Goal: Task Accomplishment & Management: Manage account settings

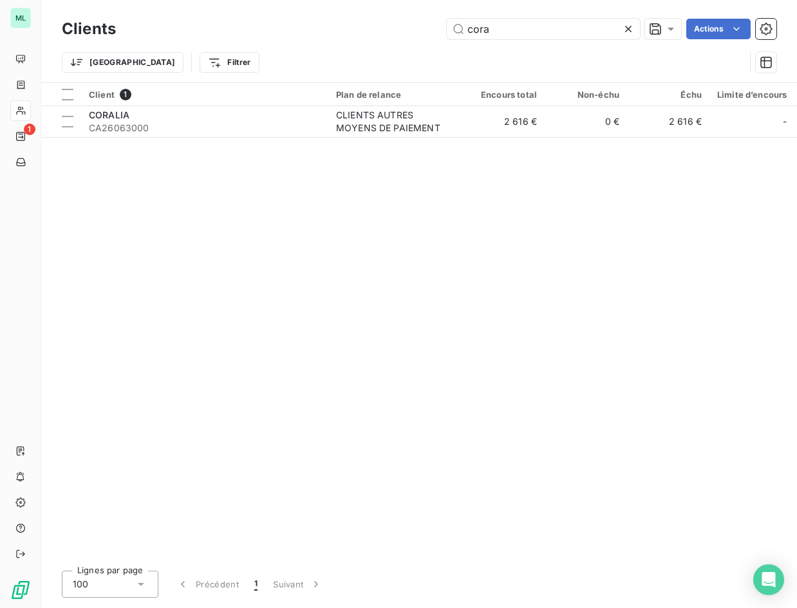
click at [629, 24] on icon at bounding box center [628, 29] width 13 height 13
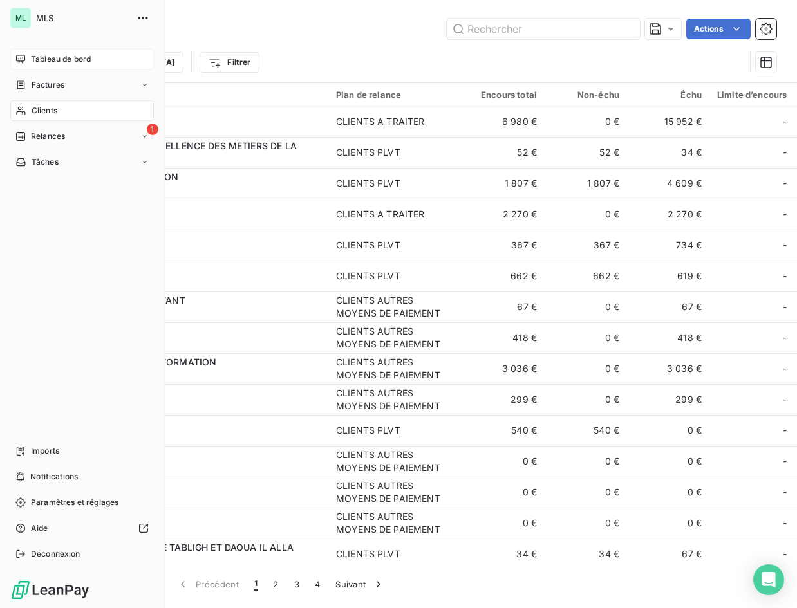
click at [39, 55] on span "Tableau de bord" at bounding box center [61, 59] width 60 height 12
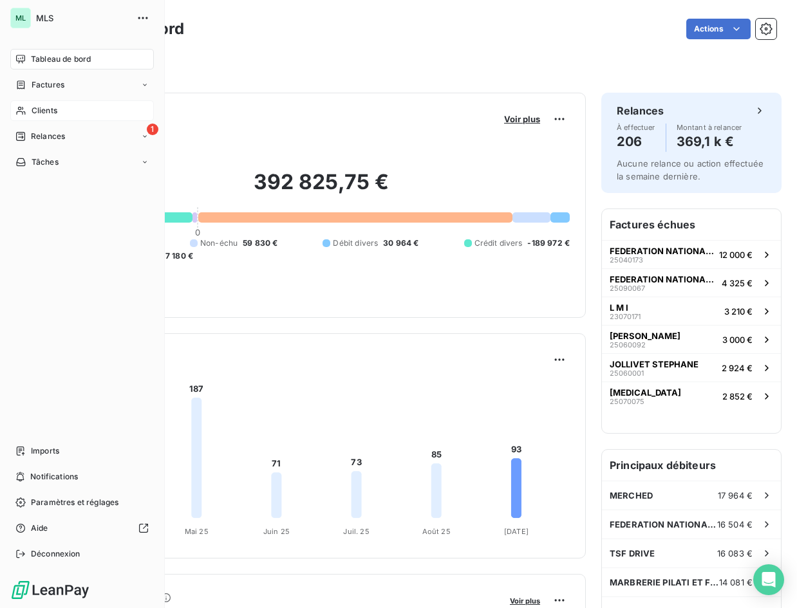
click at [51, 108] on span "Clients" at bounding box center [45, 111] width 26 height 12
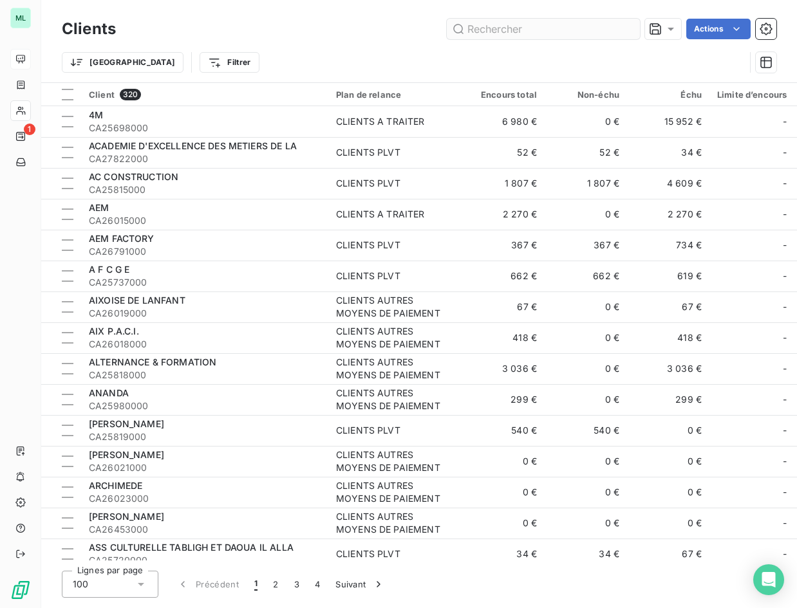
click at [526, 31] on input "text" at bounding box center [543, 29] width 193 height 21
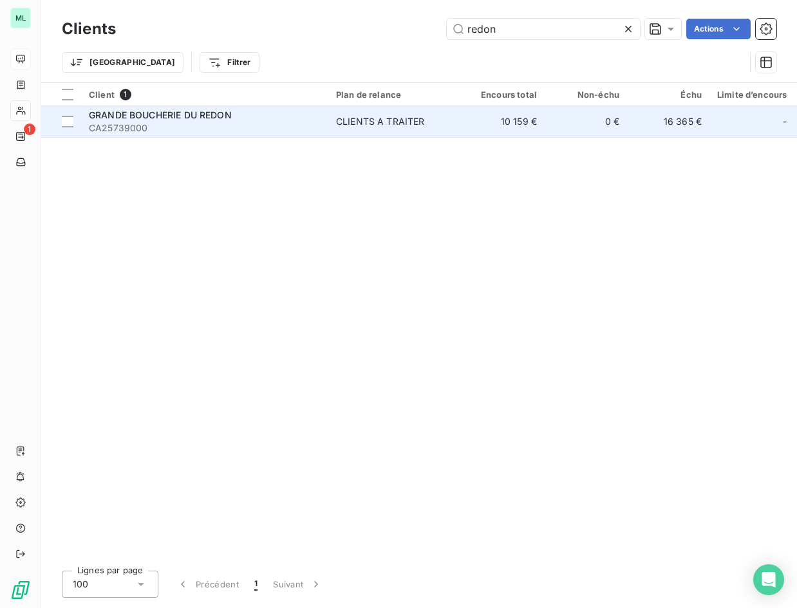
type input "redon"
click at [244, 117] on div "GRANDE BOUCHERIE DU REDON" at bounding box center [205, 115] width 232 height 13
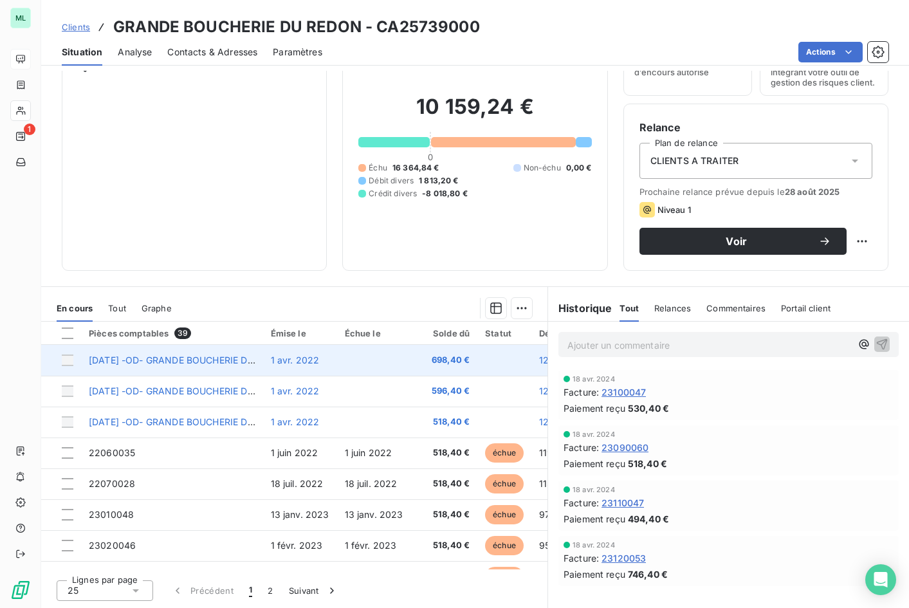
click at [371, 360] on td at bounding box center [374, 360] width 74 height 31
click at [196, 360] on span "[DATE] -OD- GRANDE BOUCHERIE DU REDON" at bounding box center [189, 360] width 200 height 11
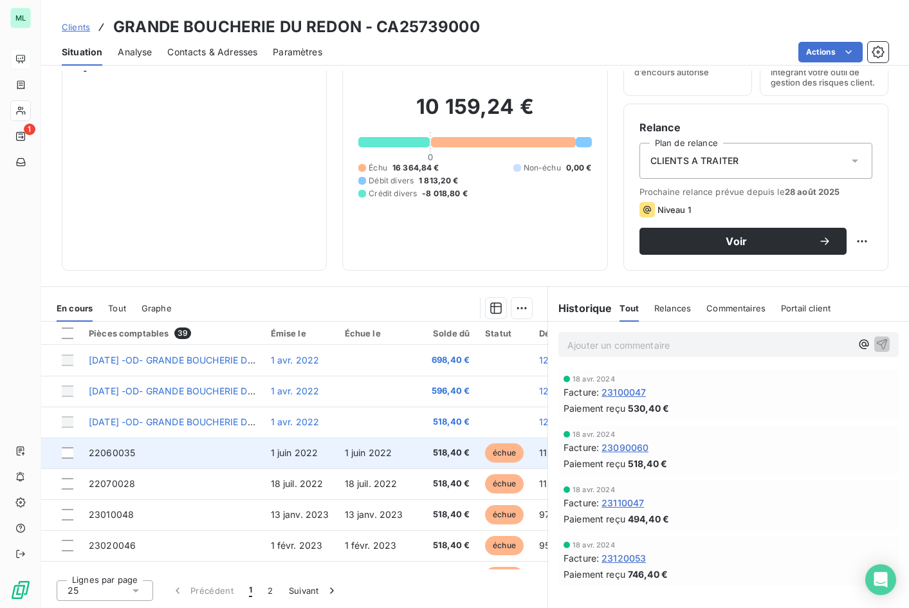
click at [181, 455] on td "22060035" at bounding box center [172, 453] width 182 height 31
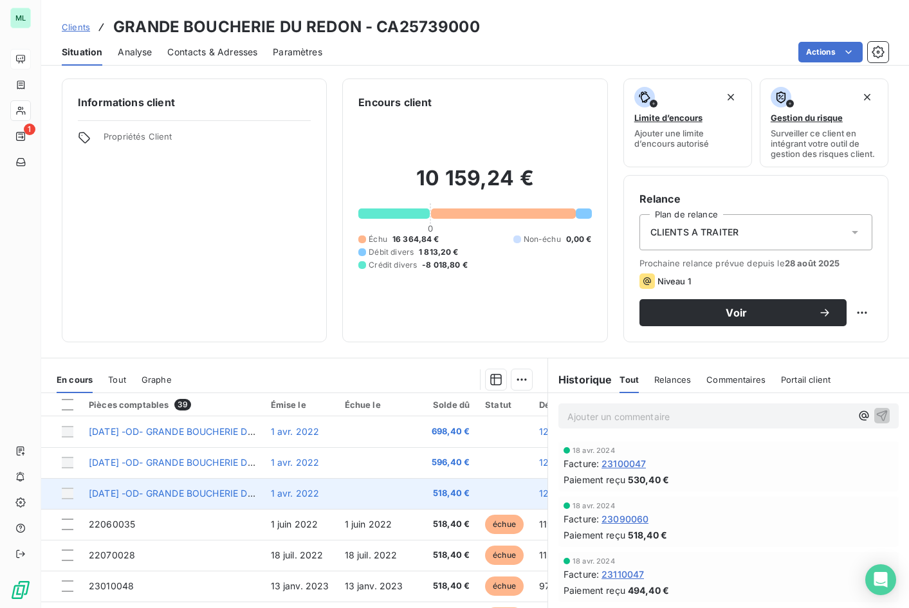
click at [491, 493] on td at bounding box center [504, 493] width 54 height 31
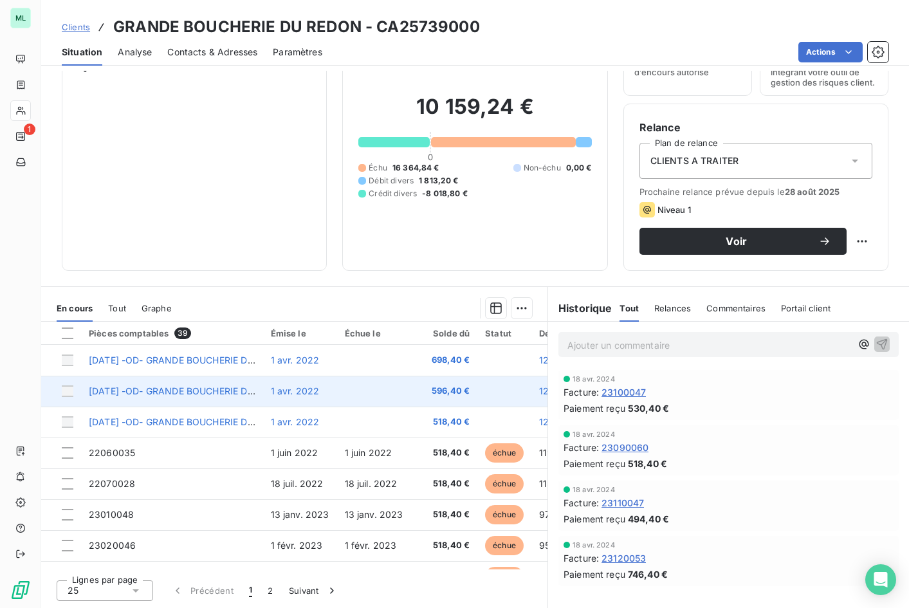
click at [228, 389] on span "[DATE] -OD- GRANDE BOUCHERIE DU REDON" at bounding box center [189, 390] width 200 height 11
click at [70, 390] on div at bounding box center [68, 391] width 12 height 12
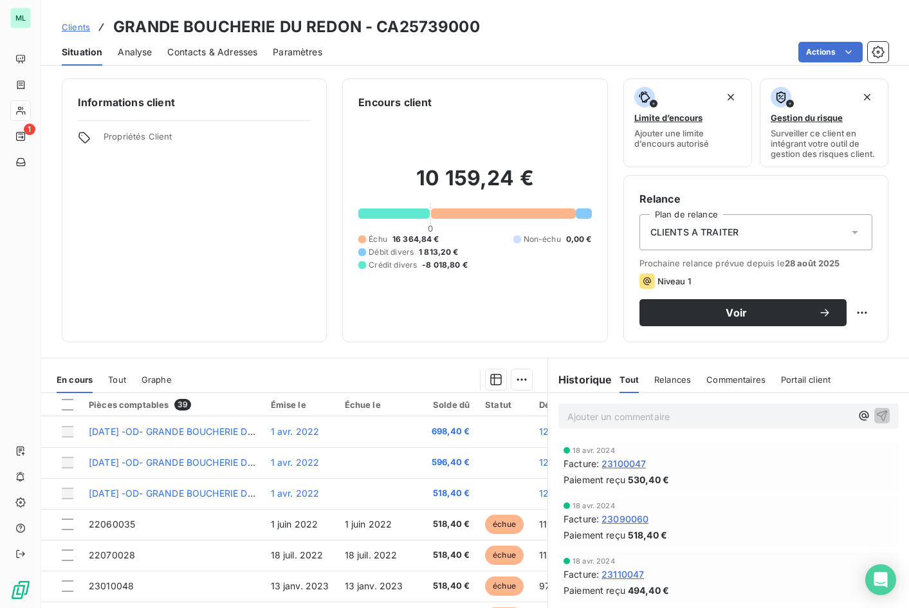
click at [222, 47] on span "Contacts & Adresses" at bounding box center [212, 52] width 90 height 13
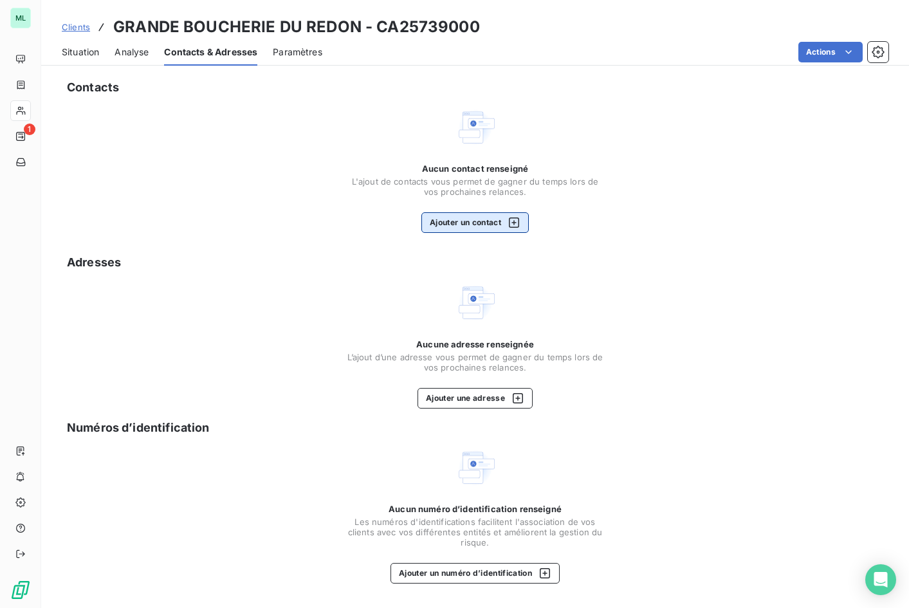
click at [451, 226] on button "Ajouter un contact" at bounding box center [474, 222] width 107 height 21
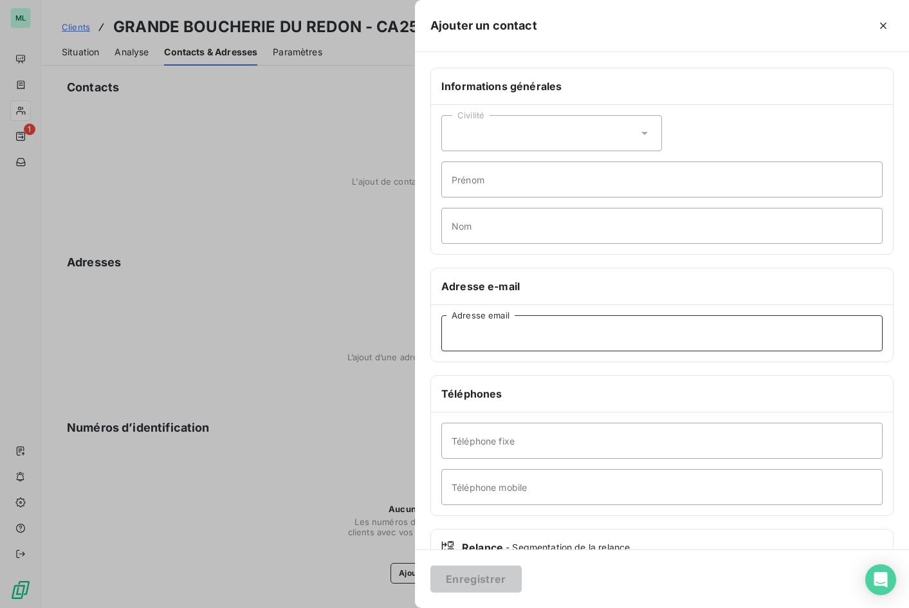
click at [492, 333] on input "Adresse email" at bounding box center [661, 333] width 441 height 36
paste input "[EMAIL_ADDRESS][DOMAIN_NAME]"
type input "[EMAIL_ADDRESS][DOMAIN_NAME]"
click at [477, 440] on input "Téléphone fixe" at bounding box center [661, 441] width 441 height 36
click at [506, 437] on input "04 91 30 47 02" at bounding box center [661, 441] width 441 height 36
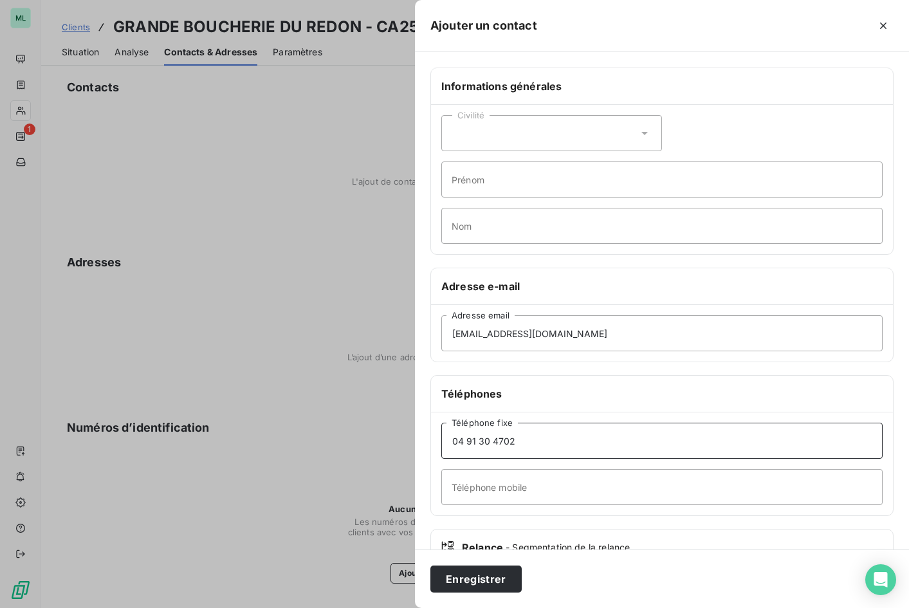
click at [494, 440] on input "04 91 30 4702" at bounding box center [661, 441] width 441 height 36
click at [480, 440] on input "04 91 304702" at bounding box center [661, 441] width 441 height 36
click at [466, 439] on input "04 91304702" at bounding box center [661, 441] width 441 height 36
type input "0491304702"
click at [466, 488] on input "Téléphone mobile" at bounding box center [661, 487] width 441 height 36
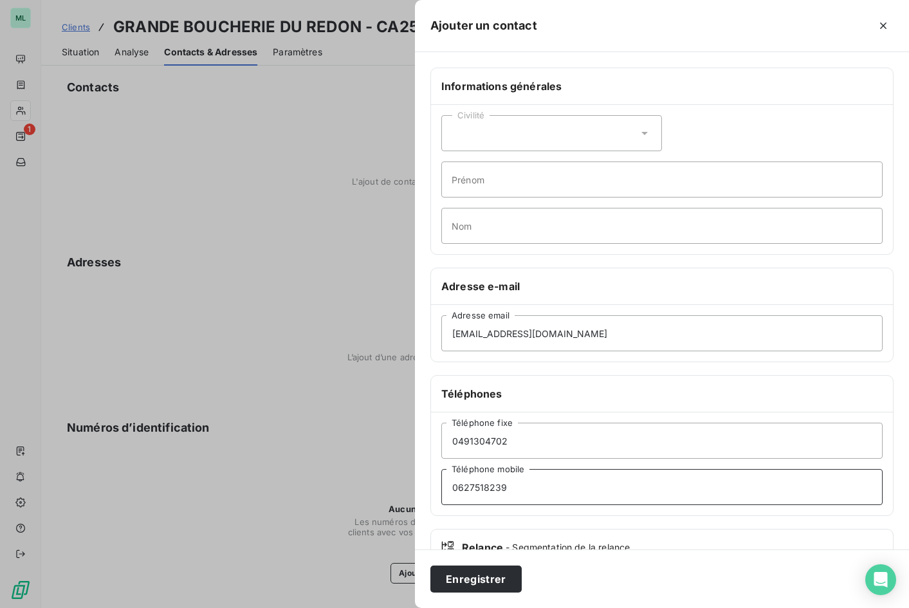
click at [562, 483] on input "0627518239" at bounding box center [661, 487] width 441 height 36
type input "0627518239"
click at [620, 132] on div "Civilité" at bounding box center [551, 133] width 221 height 36
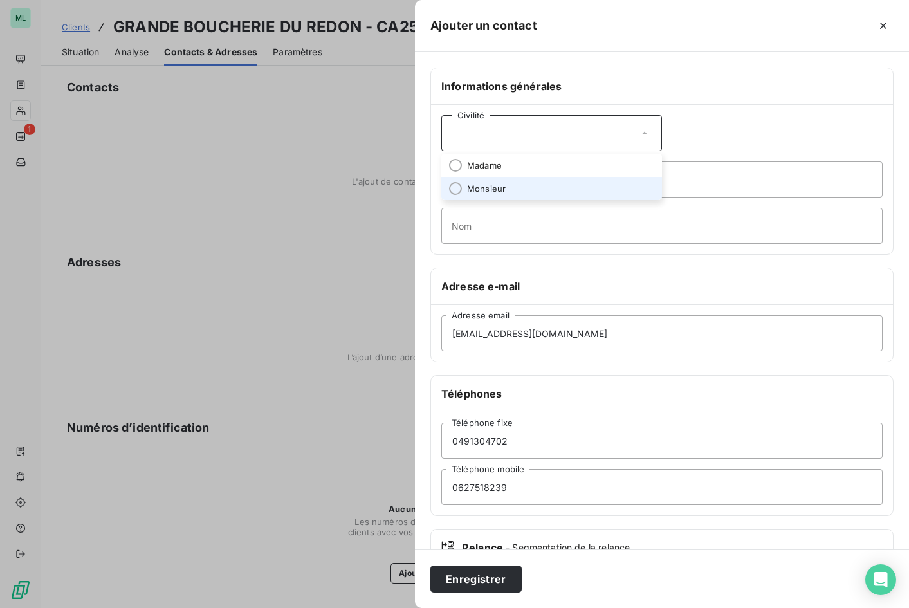
click at [535, 187] on li "Monsieur" at bounding box center [551, 188] width 221 height 23
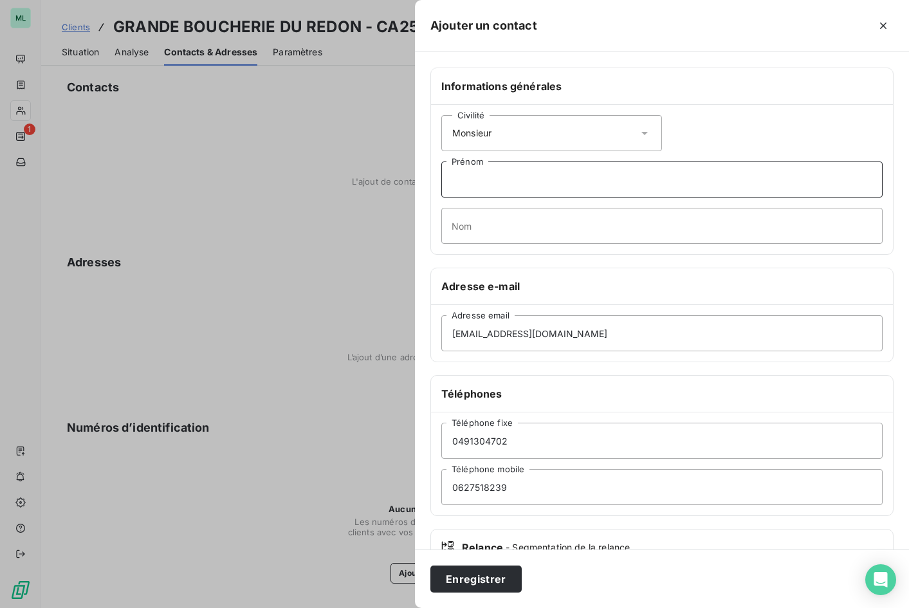
click at [509, 172] on input "Prénom" at bounding box center [661, 179] width 441 height 36
type input "AZZOPARDI"
click at [495, 217] on input "Nom" at bounding box center [661, 226] width 441 height 36
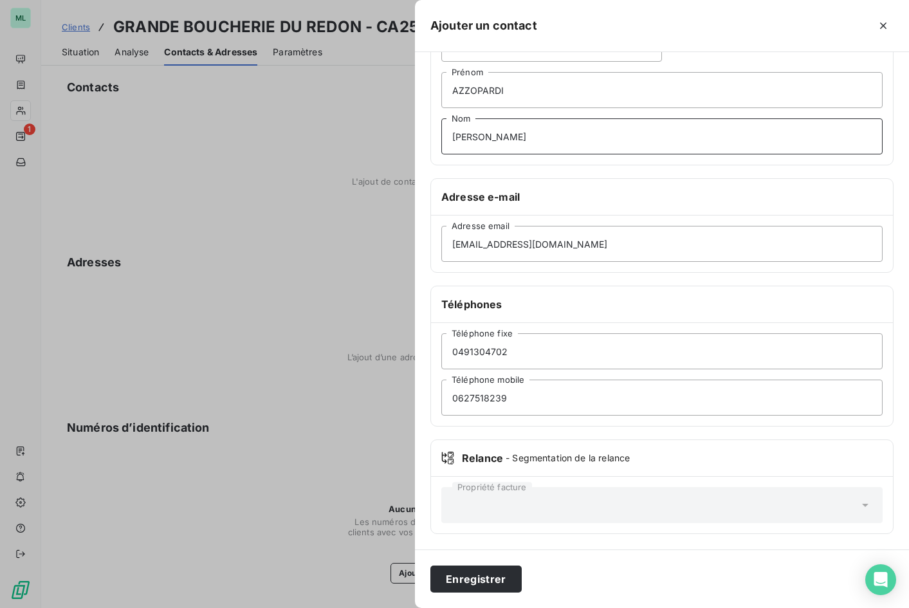
type input "[PERSON_NAME]"
click at [796, 505] on icon at bounding box center [865, 505] width 13 height 13
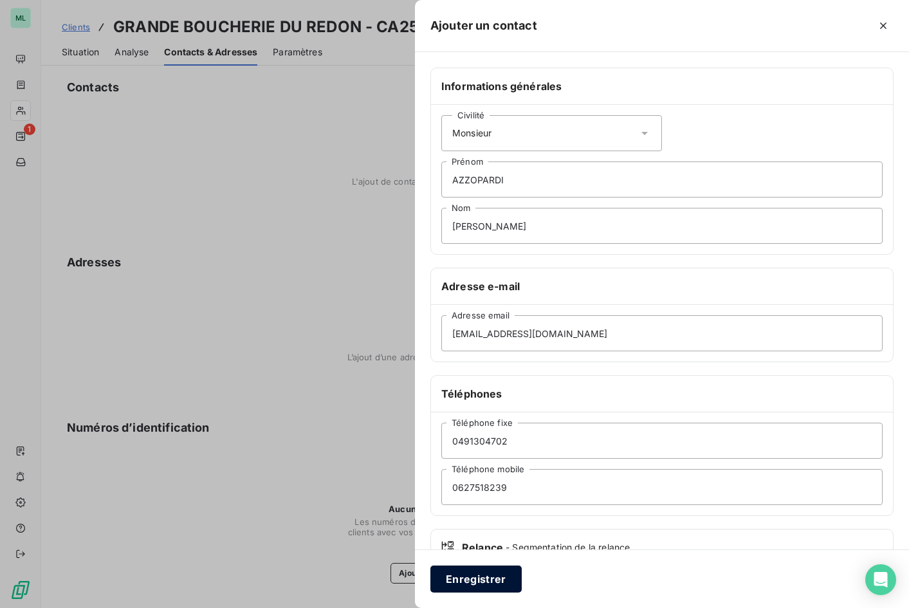
click at [469, 576] on button "Enregistrer" at bounding box center [475, 579] width 91 height 27
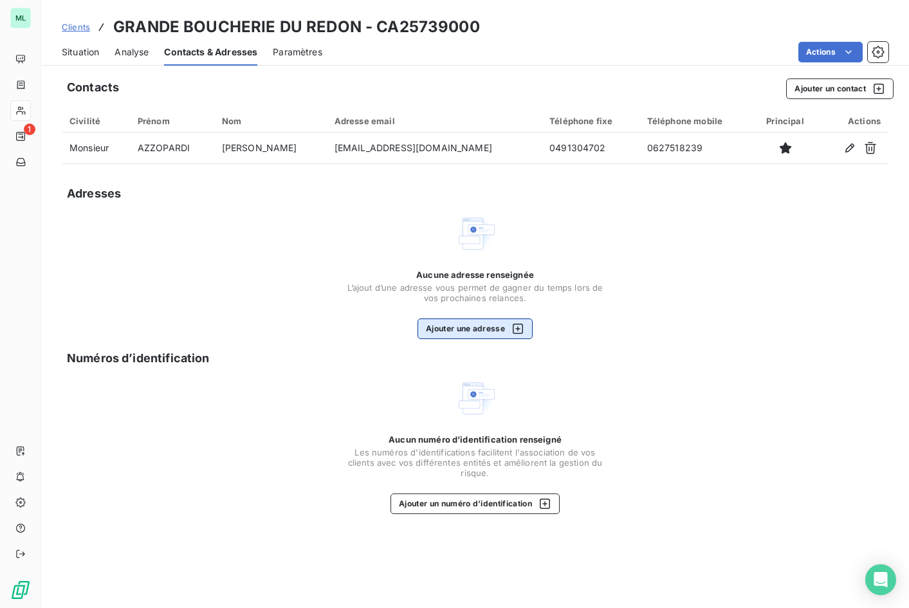
click at [473, 327] on button "Ajouter une adresse" at bounding box center [475, 328] width 115 height 21
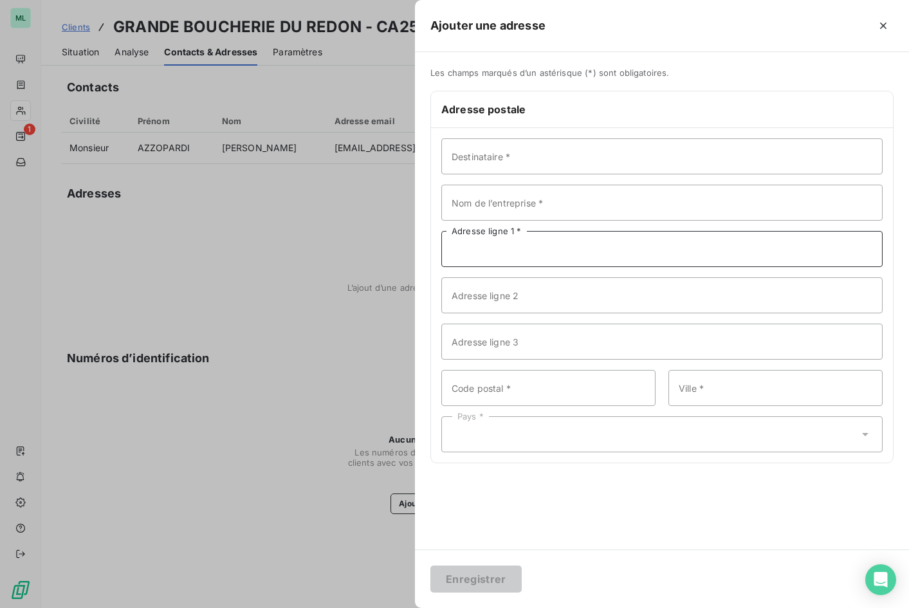
click at [481, 250] on input "Adresse ligne 1 *" at bounding box center [661, 249] width 441 height 36
paste input "[STREET_ADDRESS]"
type input "[STREET_ADDRESS]"
click at [531, 383] on input "Code postal *" at bounding box center [548, 388] width 214 height 36
type input "13009"
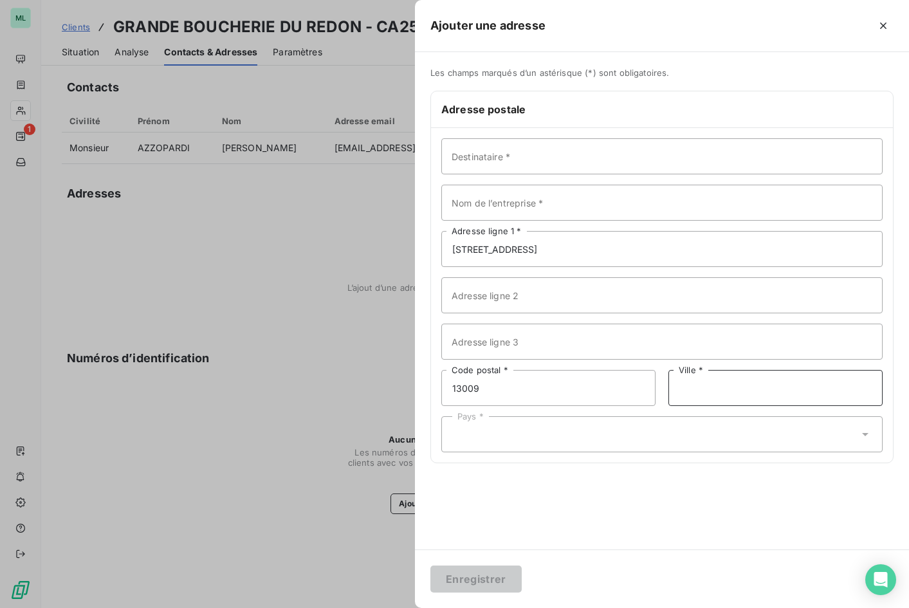
click at [733, 380] on input "Ville *" at bounding box center [775, 388] width 214 height 36
type input "[GEOGRAPHIC_DATA]"
click at [640, 439] on div "Pays *" at bounding box center [661, 434] width 441 height 36
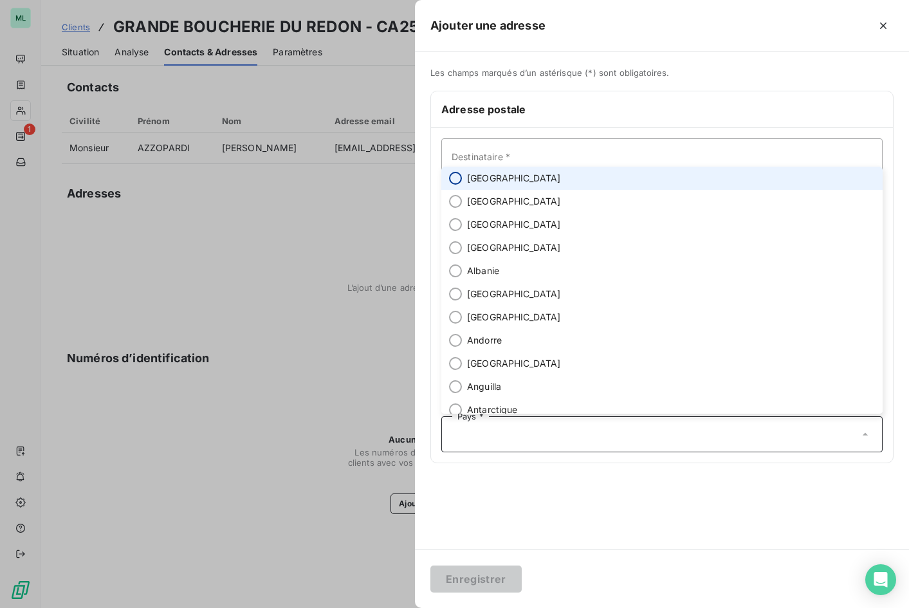
click at [456, 173] on input "radio" at bounding box center [455, 178] width 13 height 13
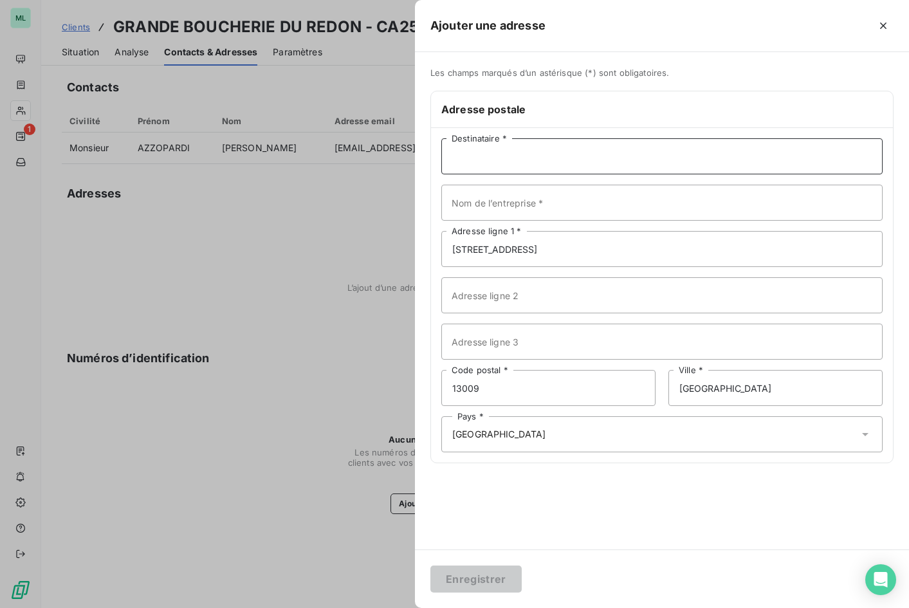
click at [520, 159] on input "Destinataire *" at bounding box center [661, 156] width 441 height 36
click at [530, 155] on input "[PERSON_NAME]" at bounding box center [661, 156] width 441 height 36
type input "M. [PERSON_NAME]"
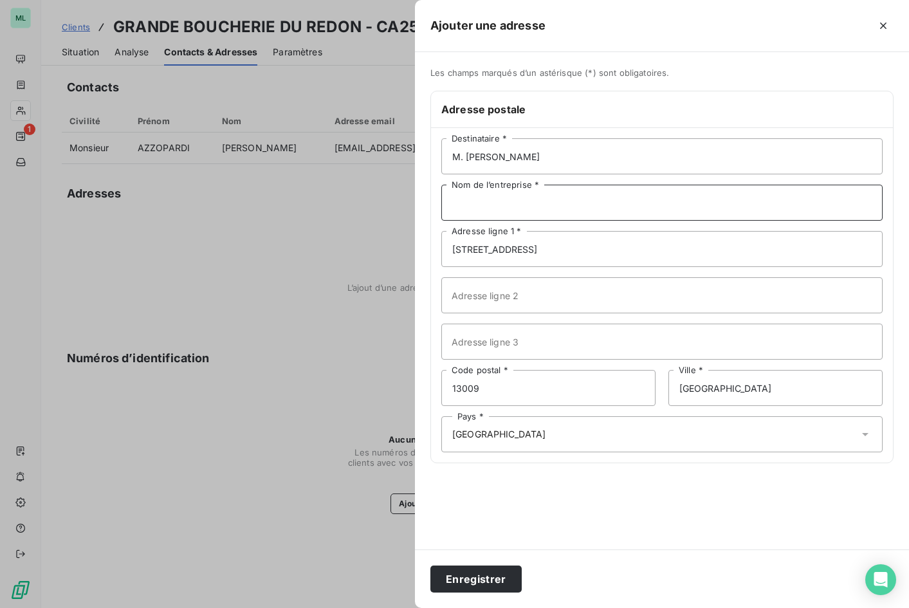
click at [549, 203] on input "Nom de l’entreprise *" at bounding box center [661, 203] width 441 height 36
click at [461, 205] on input "Nom de l’entreprise *" at bounding box center [661, 203] width 441 height 36
paste input "GRANDE BOUCHERIE DU REDON"
type input "GRANDE BOUCHERIE DU REDON"
click at [490, 575] on button "Enregistrer" at bounding box center [475, 579] width 91 height 27
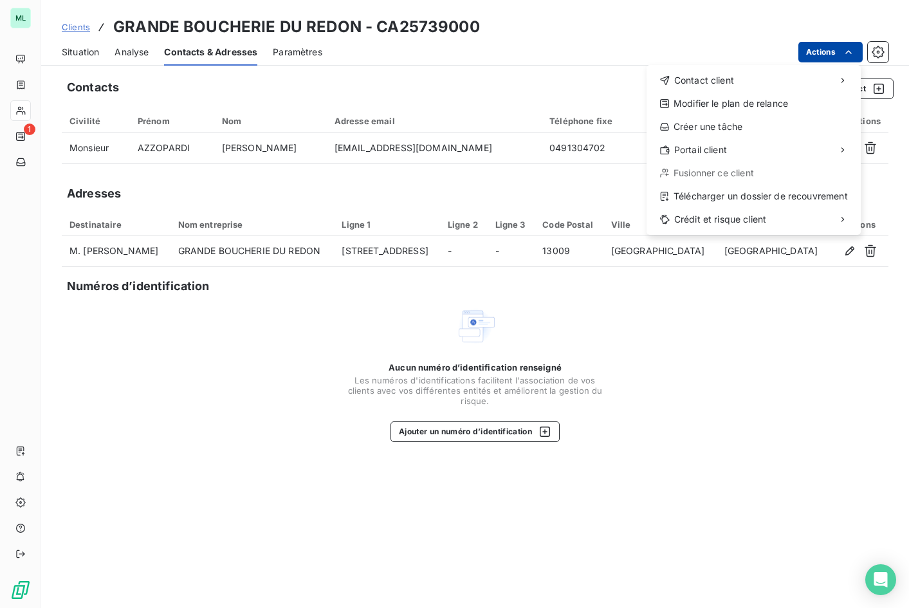
click at [796, 57] on html "ML 1 Clients GRANDE BOUCHERIE DU REDON - CA25739000 Situation Analyse Contacts …" at bounding box center [454, 304] width 909 height 608
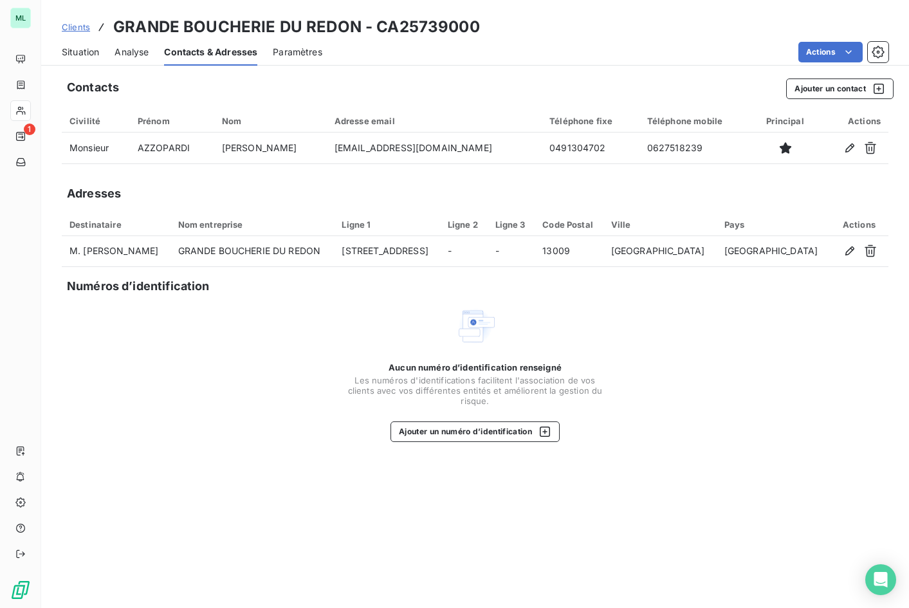
click at [796, 57] on html "ML 1 Clients GRANDE BOUCHERIE DU REDON - CA25739000 Situation Analyse Contacts …" at bounding box center [454, 304] width 909 height 608
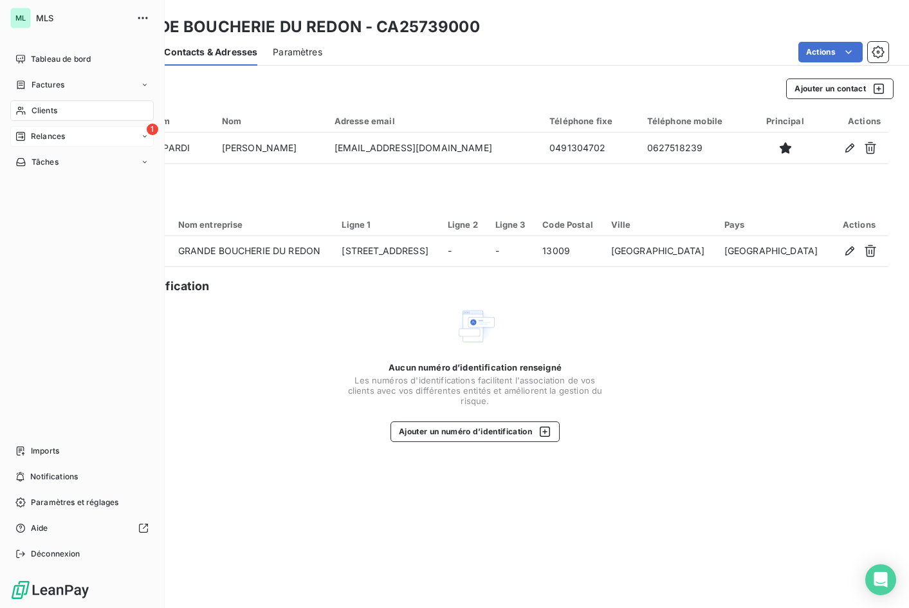
click at [49, 138] on span "Relances" at bounding box center [48, 137] width 34 height 12
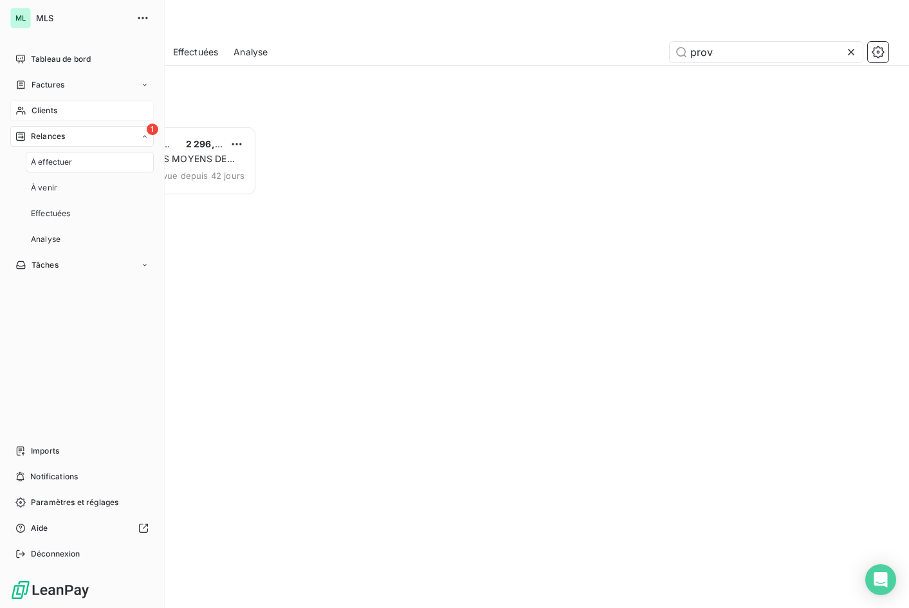
scroll to position [10, 10]
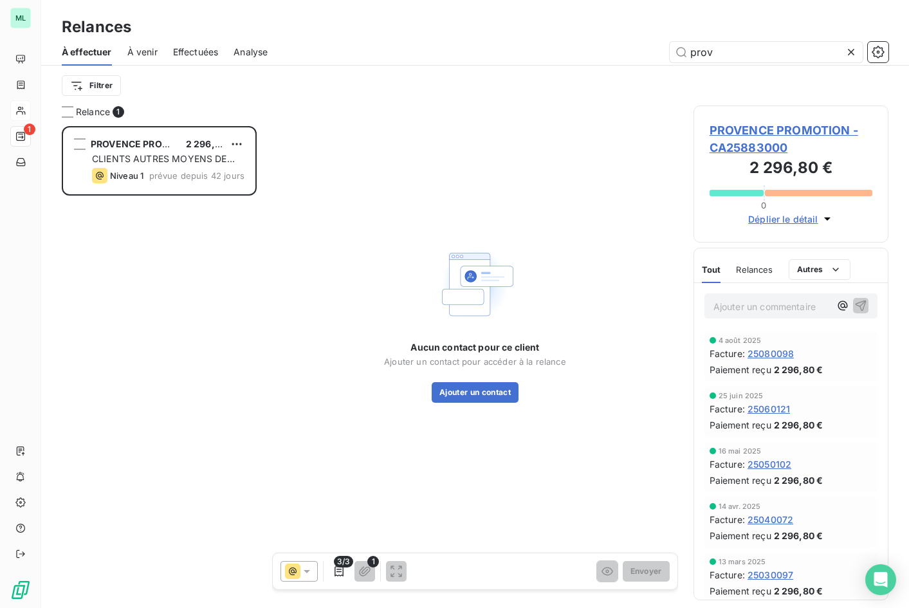
click at [796, 49] on icon at bounding box center [851, 52] width 13 height 13
click at [734, 50] on input "text" at bounding box center [766, 52] width 193 height 21
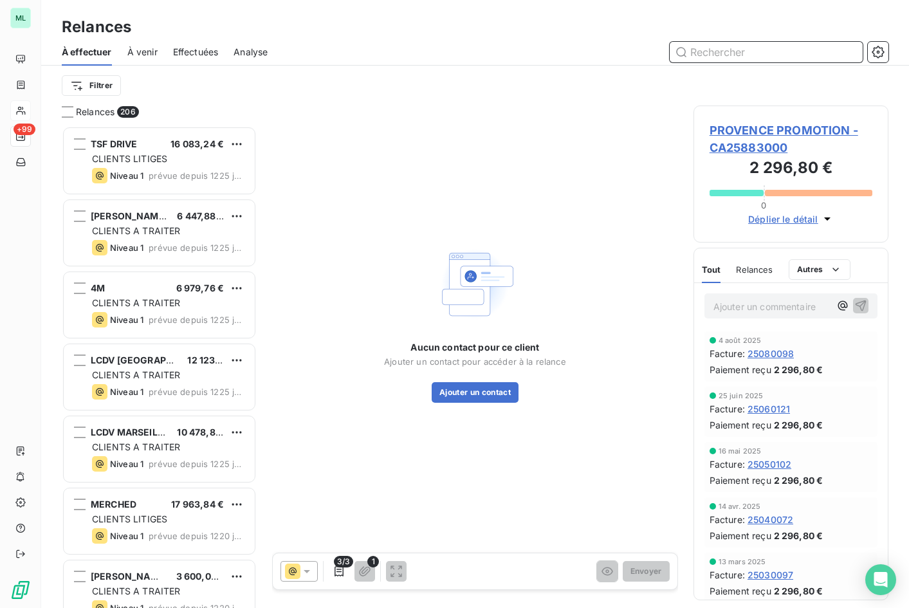
scroll to position [472, 186]
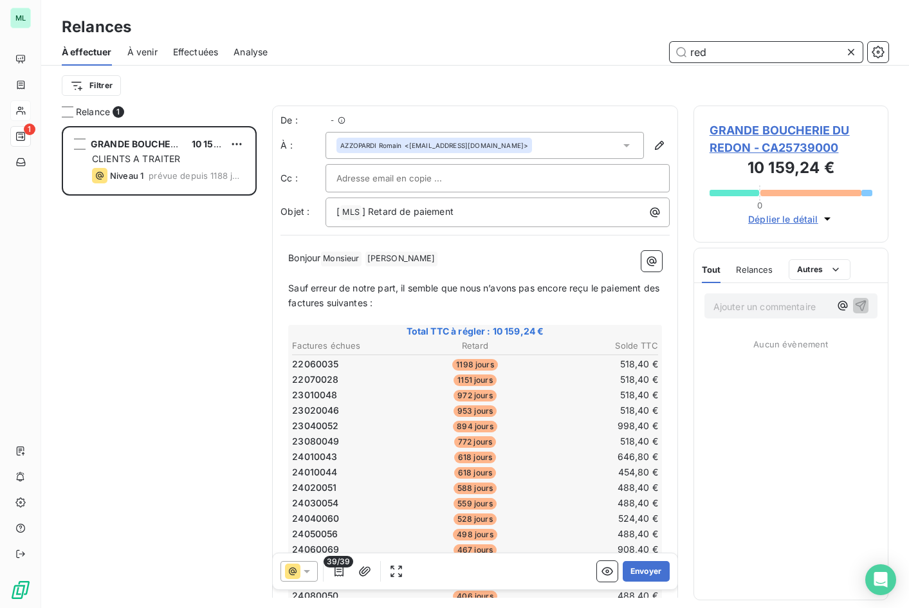
scroll to position [472, 186]
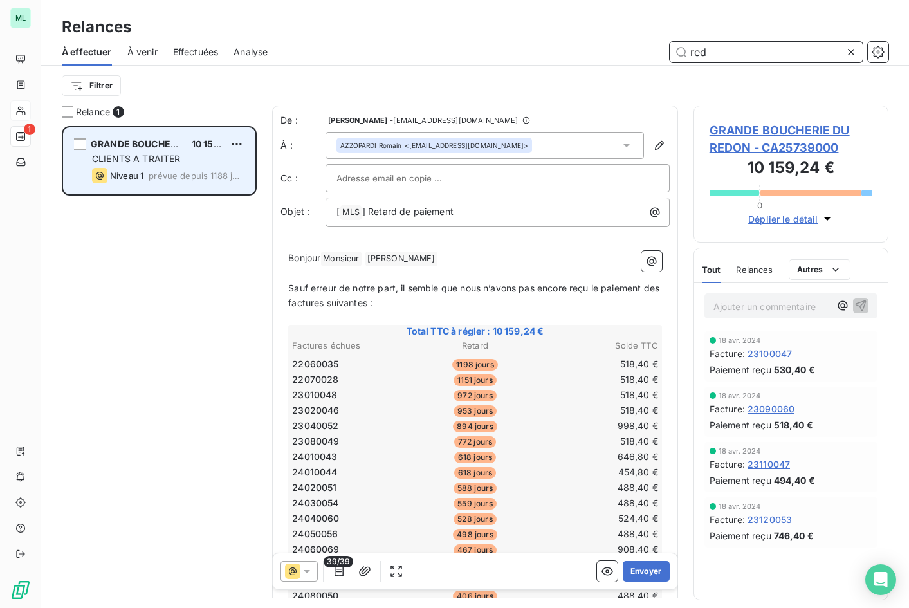
type input "red"
click at [181, 158] on div "CLIENTS A TRAITER" at bounding box center [168, 158] width 152 height 13
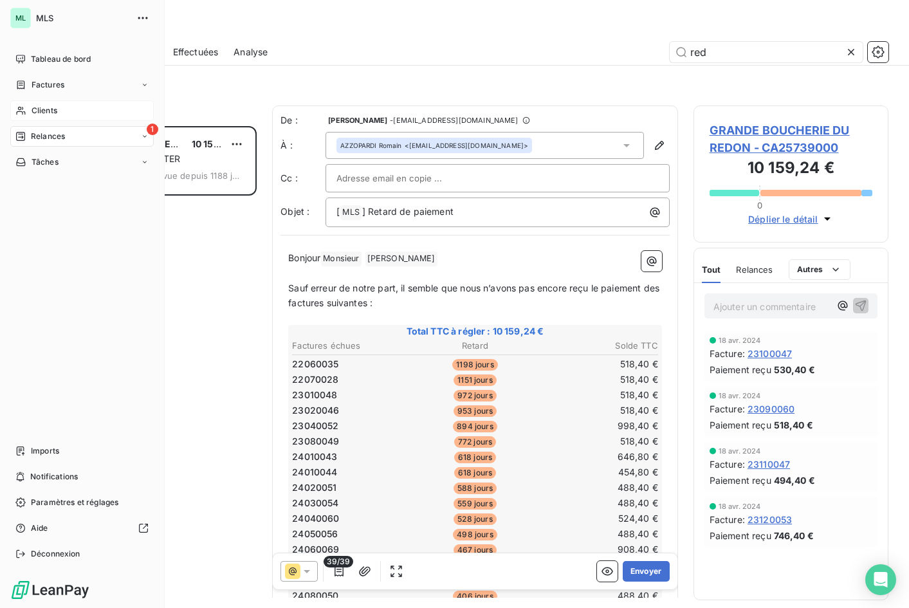
click at [67, 113] on div "Clients" at bounding box center [81, 110] width 143 height 21
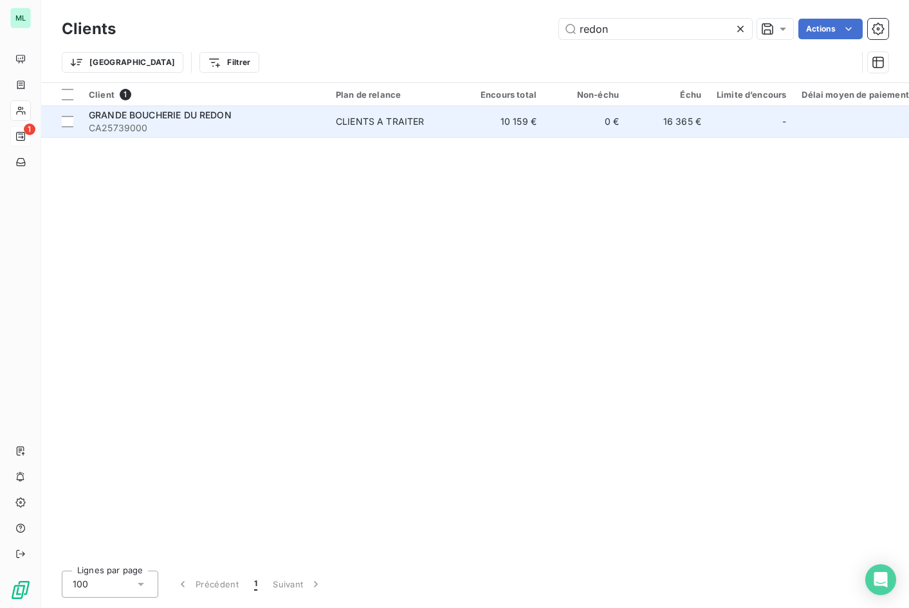
click at [407, 124] on div "CLIENTS A TRAITER" at bounding box center [380, 121] width 89 height 13
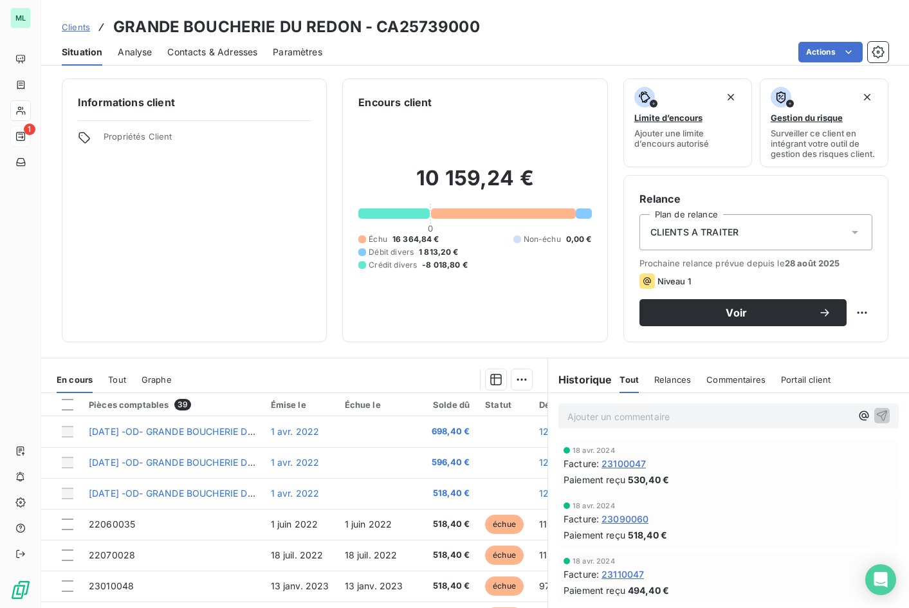
click at [222, 54] on span "Contacts & Adresses" at bounding box center [212, 52] width 90 height 13
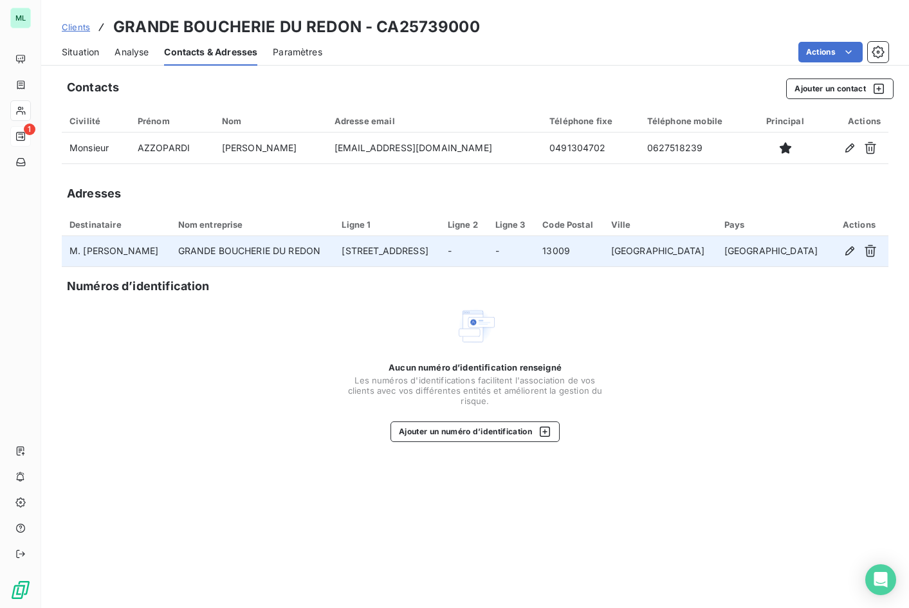
click at [298, 244] on td "GRANDE BOUCHERIE DU REDON" at bounding box center [252, 251] width 164 height 31
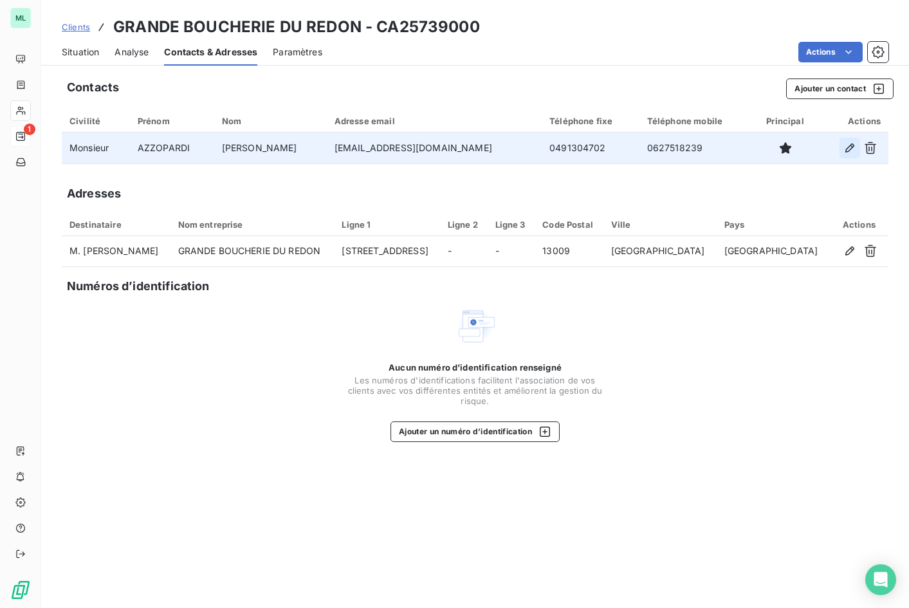
click at [796, 148] on icon "button" at bounding box center [849, 148] width 13 height 13
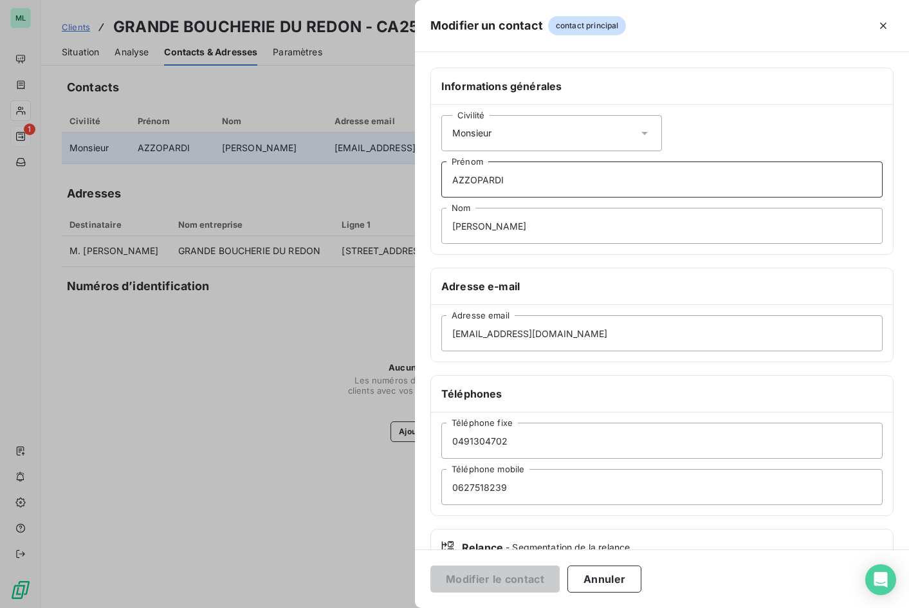
drag, startPoint x: 507, startPoint y: 178, endPoint x: 397, endPoint y: 190, distance: 110.8
click at [397, 607] on div "Modifier un contact contact principal Informations générales Civilité Monsieur …" at bounding box center [454, 608] width 909 height 0
drag, startPoint x: 497, startPoint y: 222, endPoint x: 398, endPoint y: 235, distance: 100.0
click at [398, 607] on div "Modifier un contact contact principal Informations générales Civilité Monsieur …" at bounding box center [454, 608] width 909 height 0
paste input "AZZOPARDI"
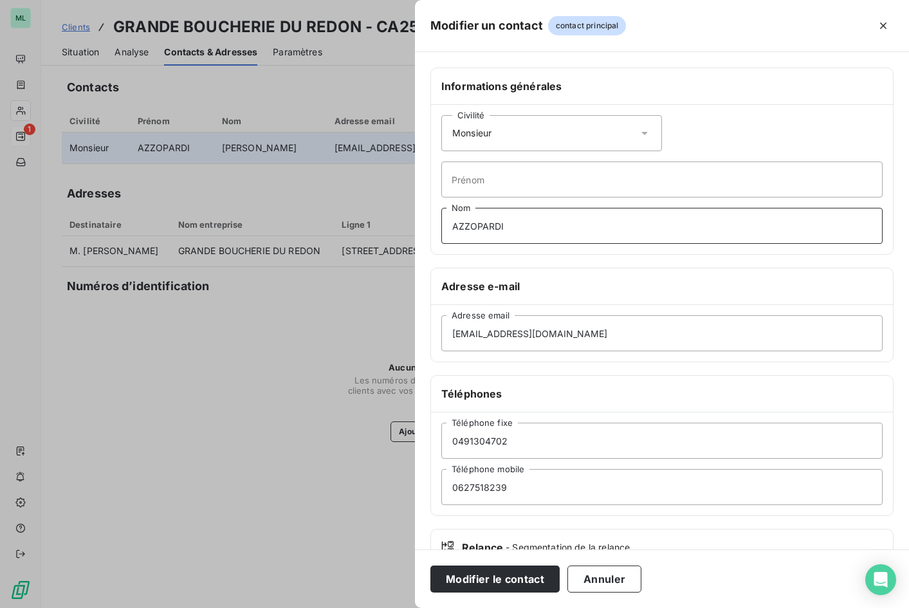
type input "AZZOPARDI"
click at [474, 180] on input "Prénom" at bounding box center [661, 179] width 441 height 36
type input "[PERSON_NAME]"
click at [516, 587] on button "Modifier le contact" at bounding box center [494, 579] width 129 height 27
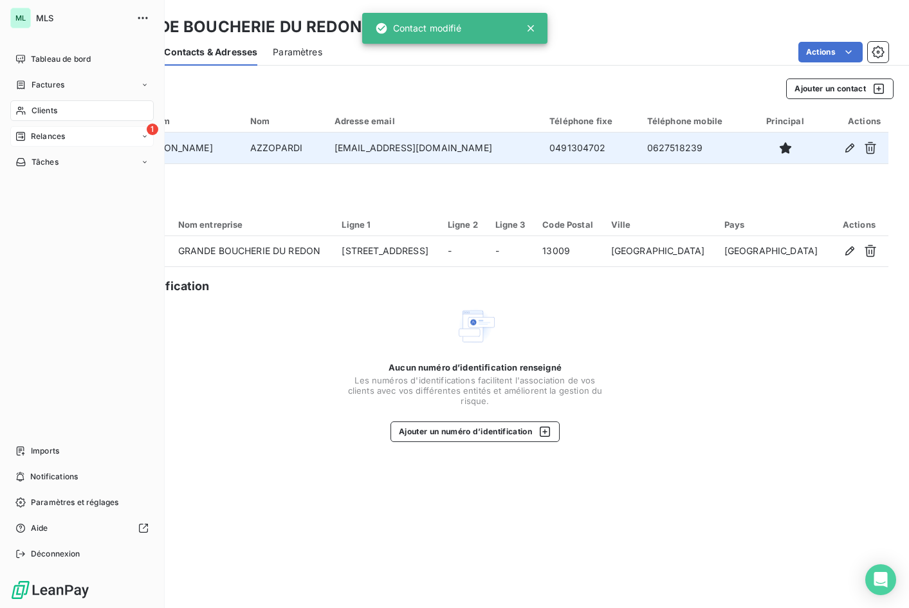
click at [64, 133] on span "Relances" at bounding box center [48, 137] width 34 height 12
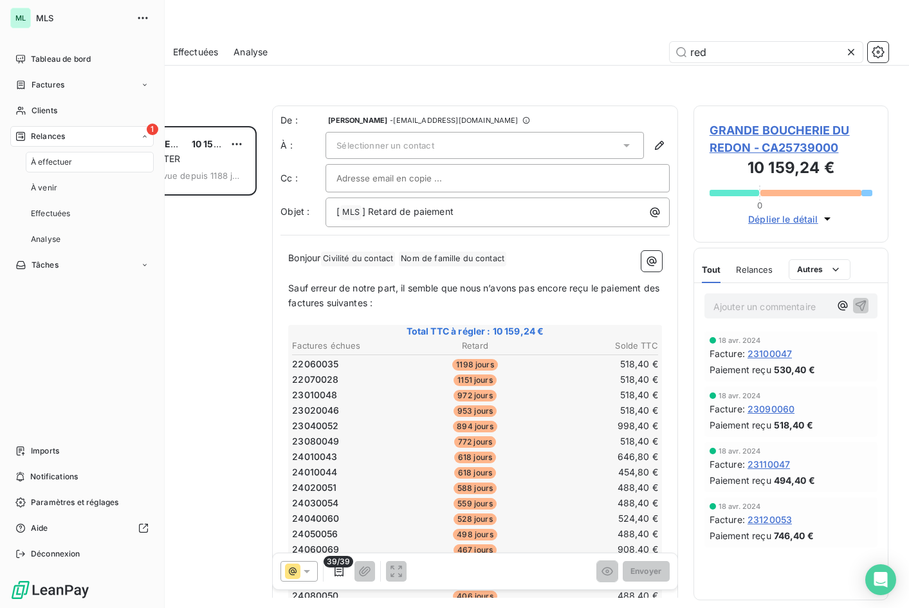
scroll to position [472, 186]
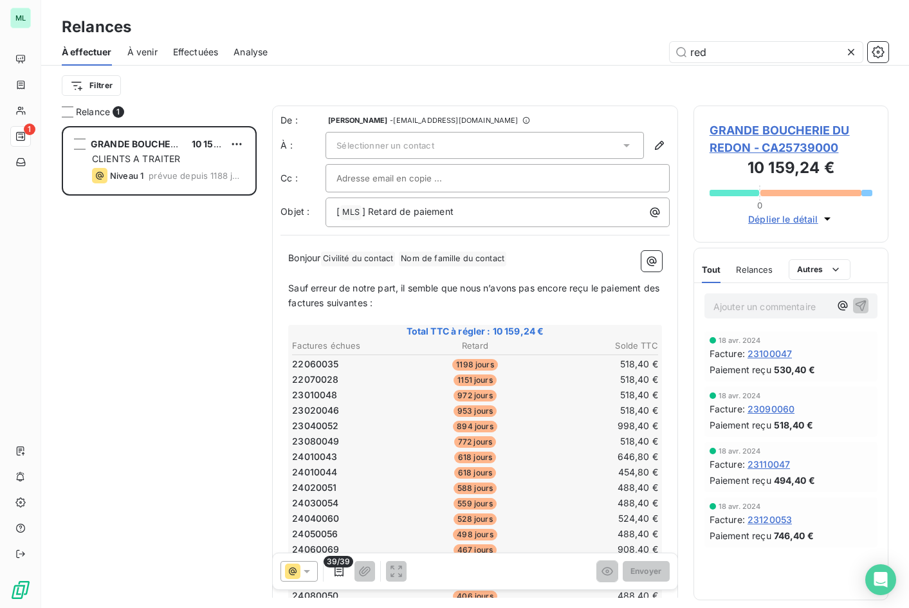
click at [620, 139] on icon at bounding box center [626, 145] width 13 height 13
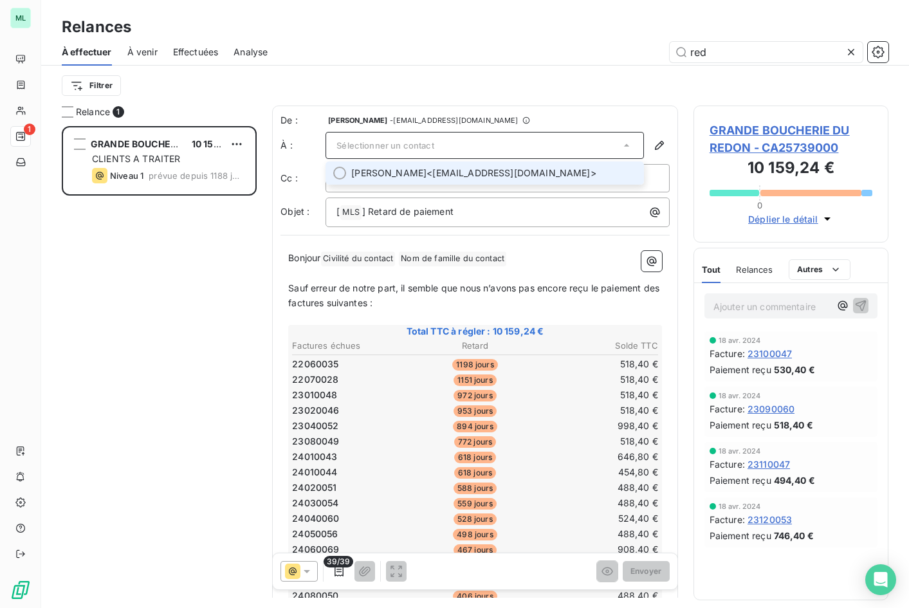
click at [546, 174] on span "[PERSON_NAME] <[EMAIL_ADDRESS][DOMAIN_NAME]>" at bounding box center [493, 173] width 285 height 13
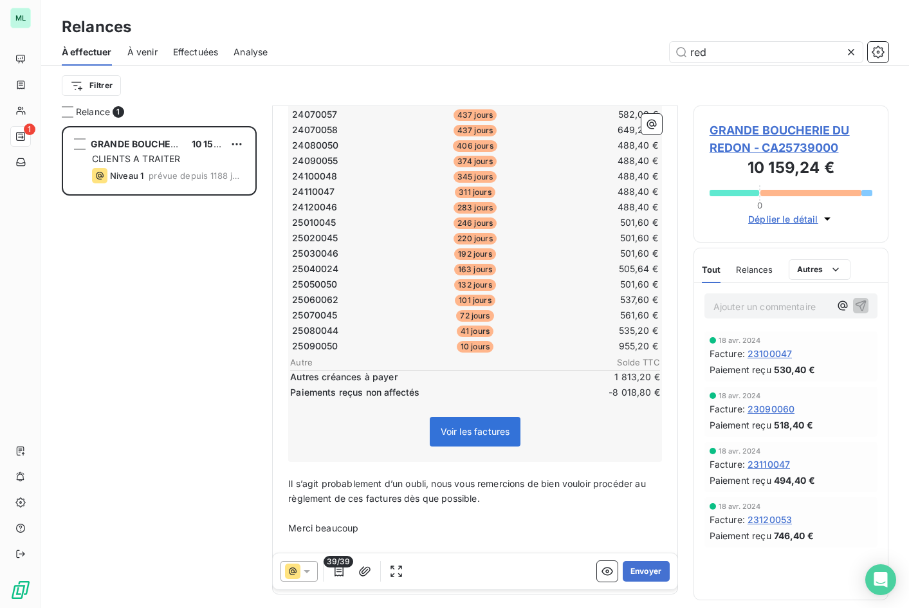
scroll to position [501, 0]
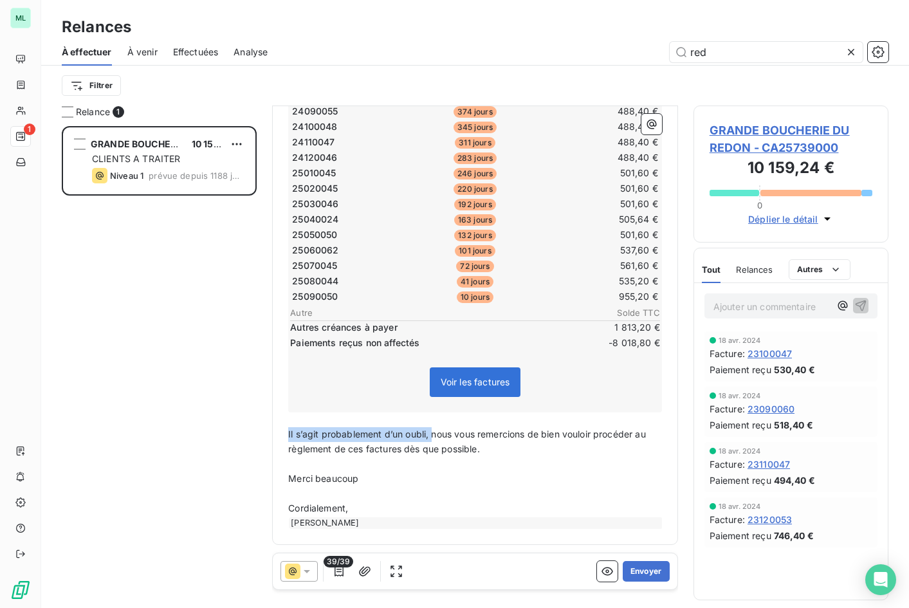
drag, startPoint x: 288, startPoint y: 433, endPoint x: 433, endPoint y: 435, distance: 144.8
click at [433, 435] on span "Il s’agit probablement d’un oubli, nous vous remercions de bien vouloir procéde…" at bounding box center [468, 441] width 360 height 26
click at [365, 571] on icon "button" at bounding box center [364, 571] width 13 height 13
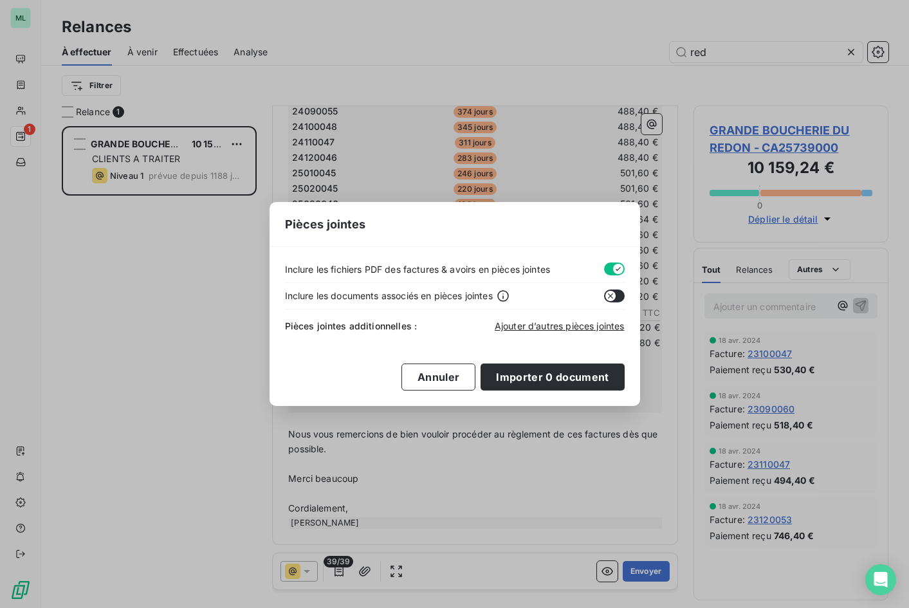
click at [620, 296] on button "button" at bounding box center [614, 296] width 21 height 13
click at [620, 295] on icon "button" at bounding box center [618, 296] width 10 height 10
click at [562, 326] on span "Ajouter d’autres pièces jointes" at bounding box center [560, 325] width 130 height 11
click at [454, 383] on button "Annuler" at bounding box center [438, 377] width 74 height 27
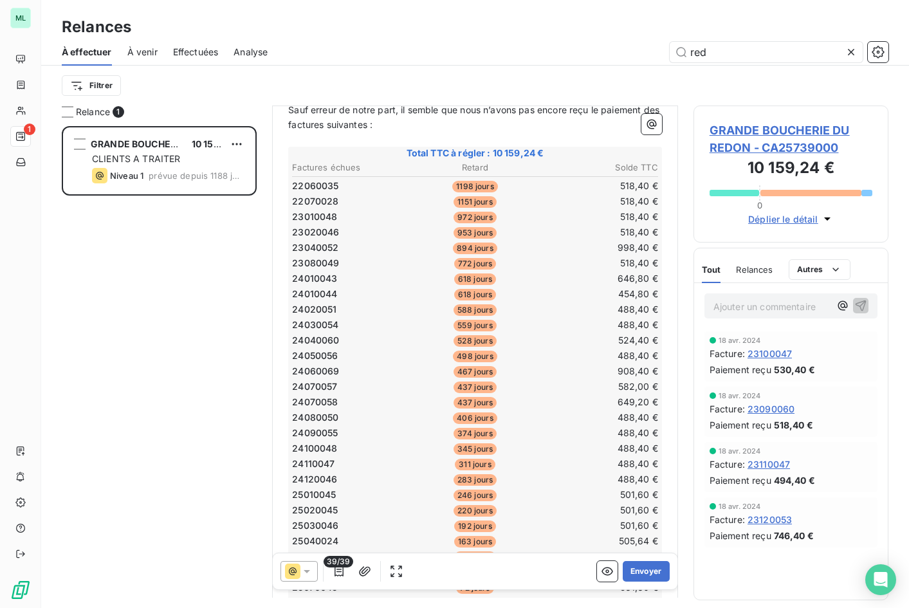
scroll to position [0, 0]
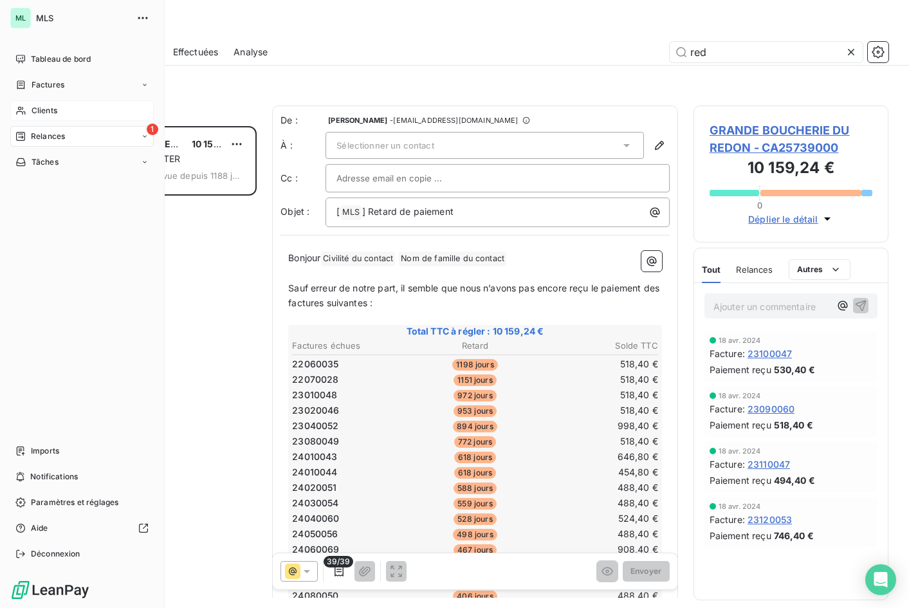
click at [74, 113] on div "Clients" at bounding box center [81, 110] width 143 height 21
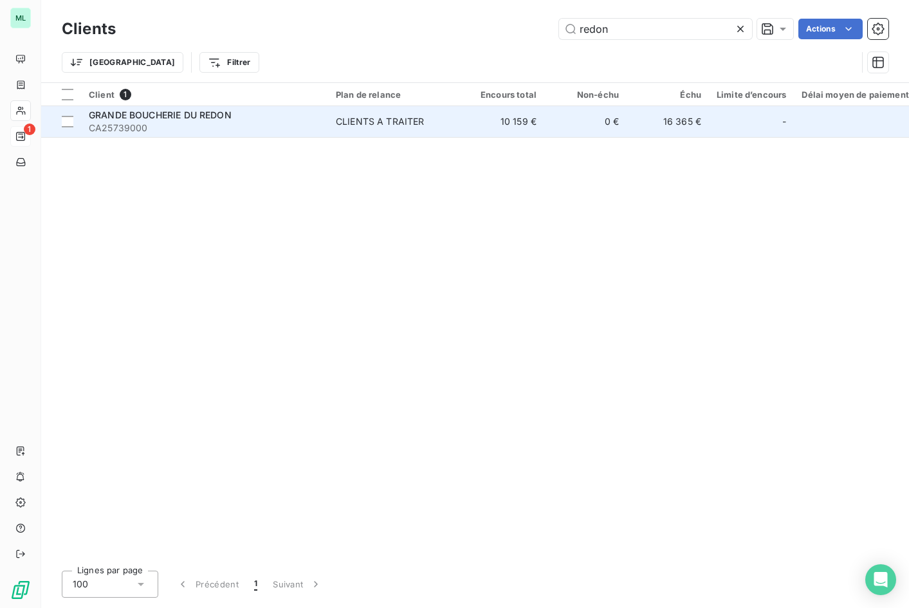
click at [352, 111] on td "CLIENTS A TRAITER" at bounding box center [395, 121] width 134 height 31
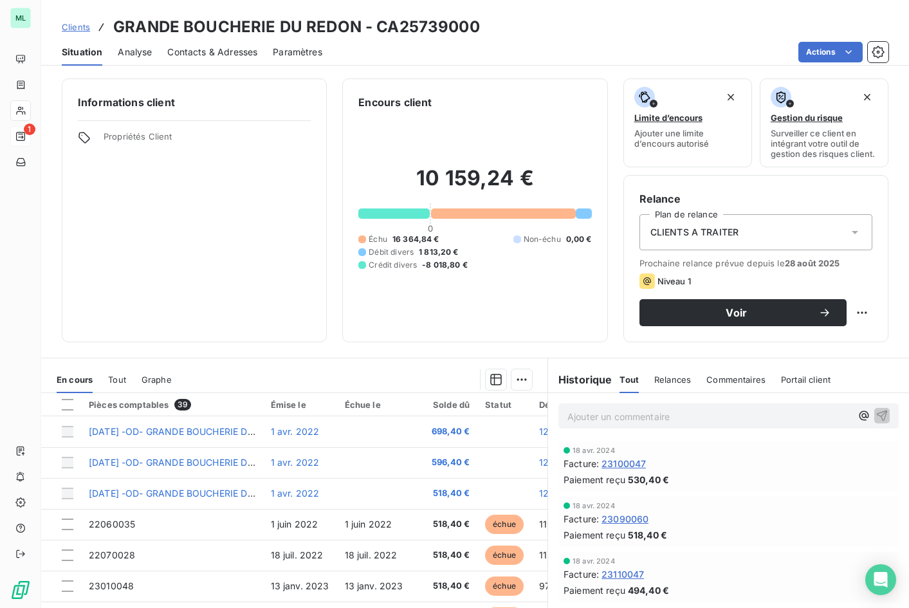
click at [796, 229] on icon at bounding box center [855, 232] width 13 height 13
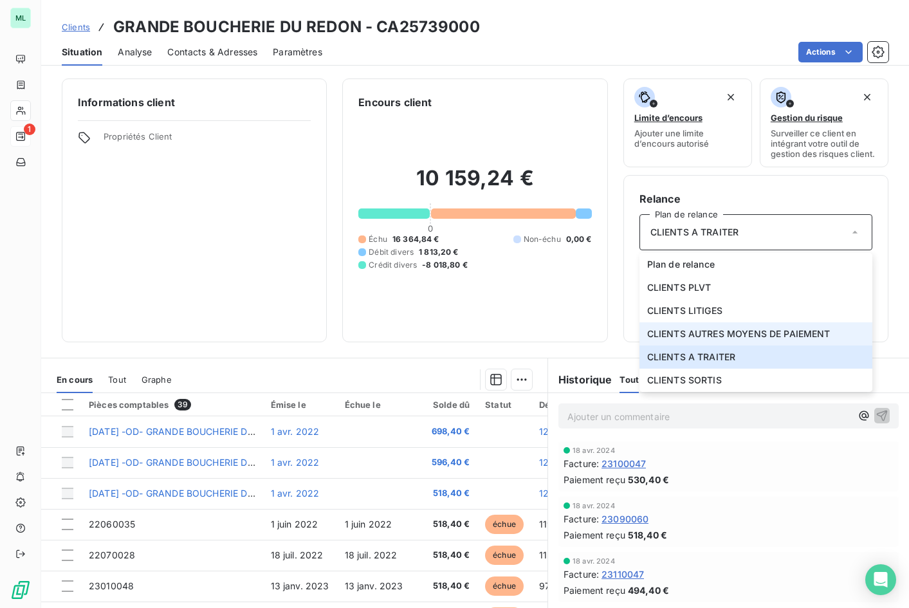
click at [796, 331] on span "CLIENTS AUTRES MOYENS DE PAIEMENT" at bounding box center [738, 333] width 183 height 13
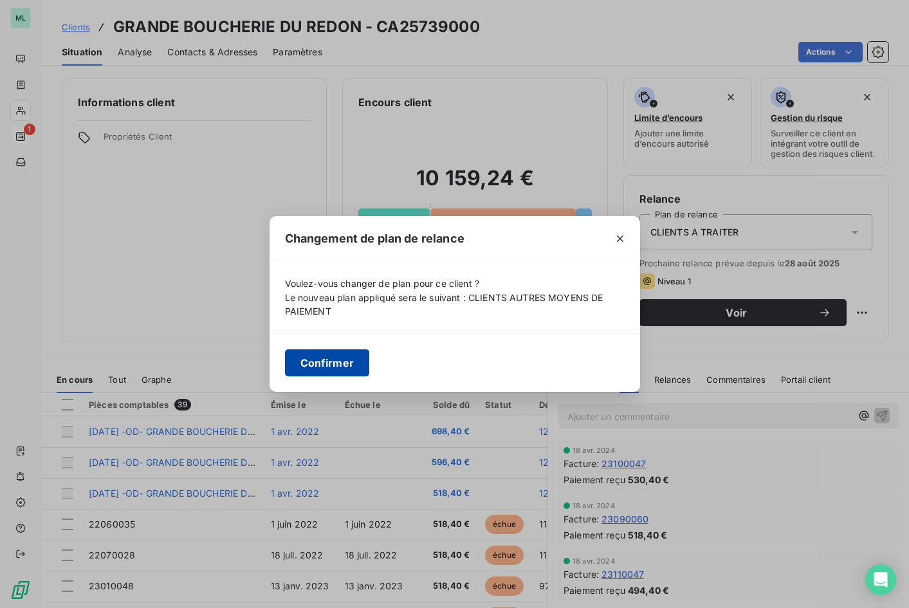
click at [337, 364] on button "Confirmer" at bounding box center [327, 362] width 85 height 27
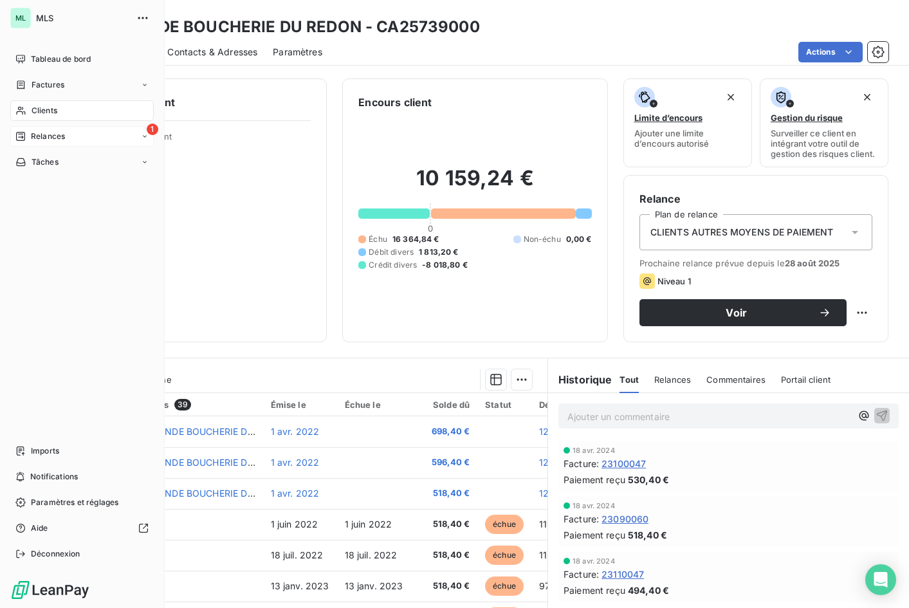
click at [78, 136] on div "1 Relances" at bounding box center [81, 136] width 143 height 21
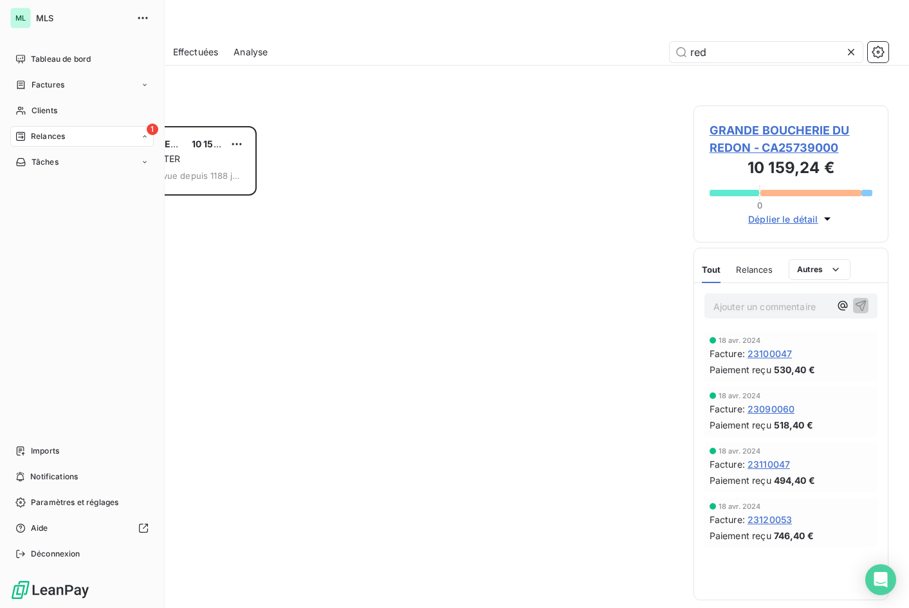
scroll to position [472, 186]
click at [86, 107] on div "Clients" at bounding box center [81, 110] width 143 height 21
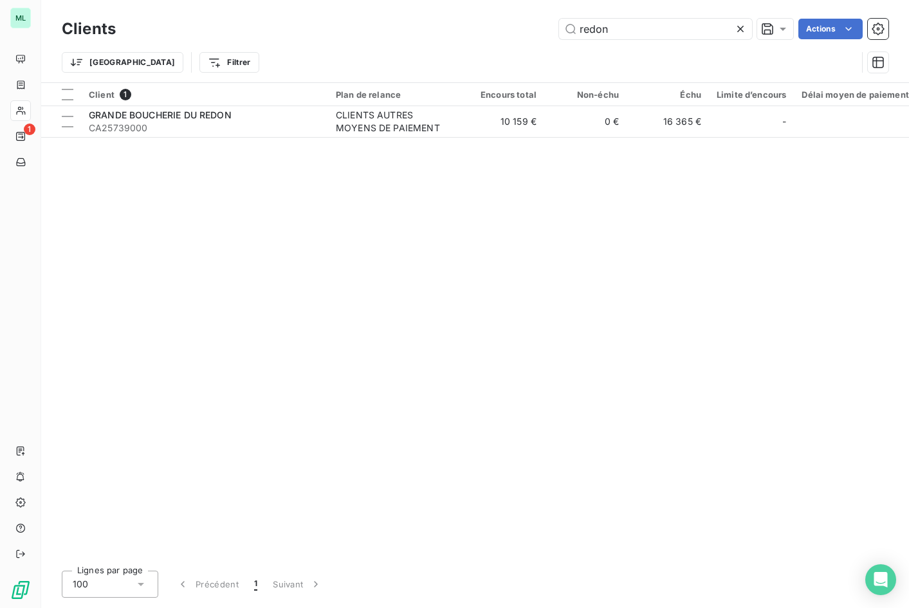
click at [739, 28] on icon at bounding box center [740, 29] width 13 height 13
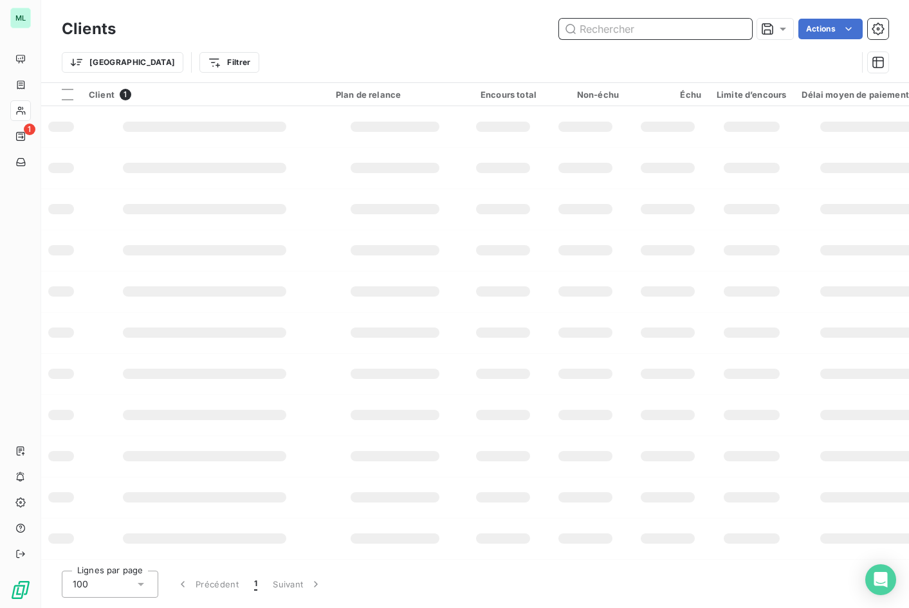
click at [640, 23] on input "text" at bounding box center [655, 29] width 193 height 21
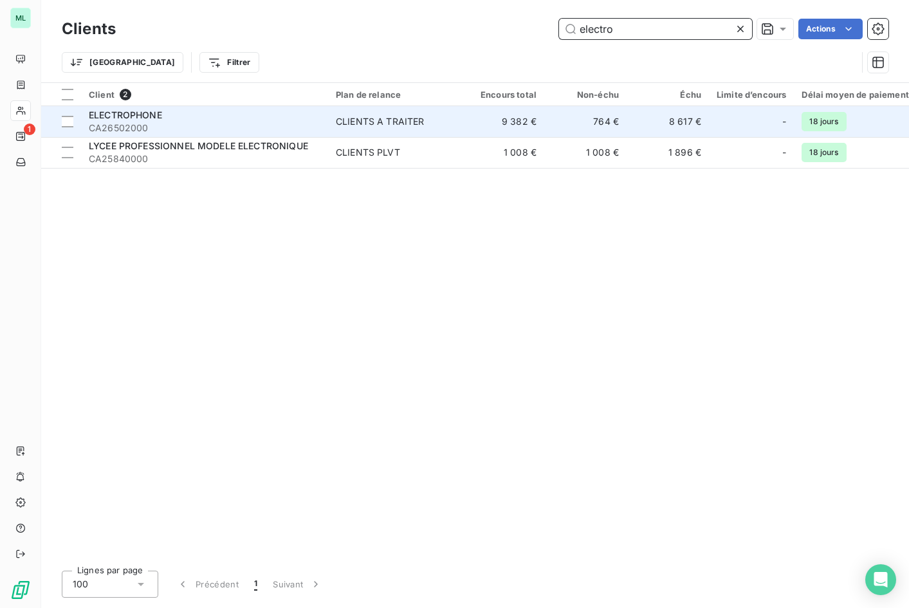
type input "electro"
click at [207, 118] on div "ELECTROPHONE" at bounding box center [205, 115] width 232 height 13
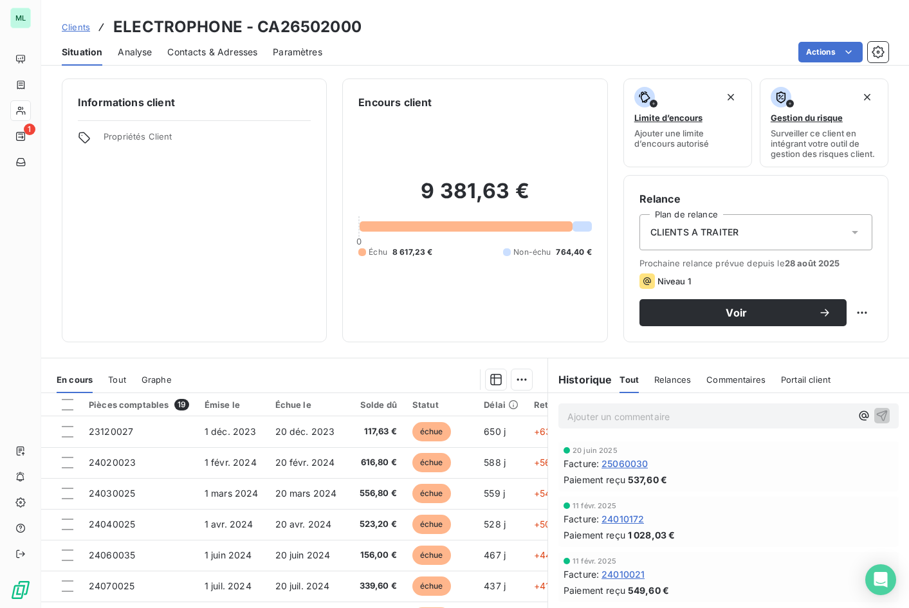
scroll to position [71, 0]
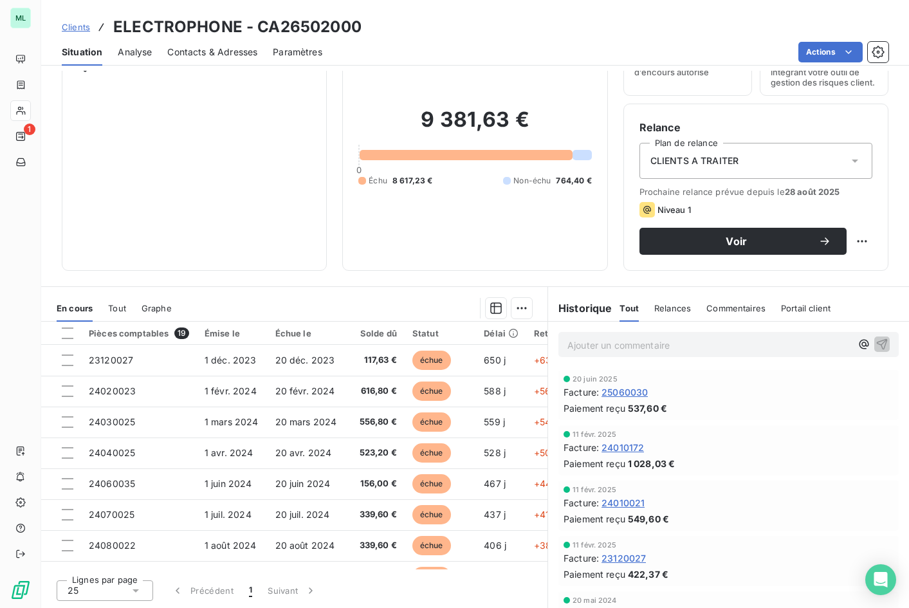
click at [221, 46] on span "Contacts & Adresses" at bounding box center [212, 52] width 90 height 13
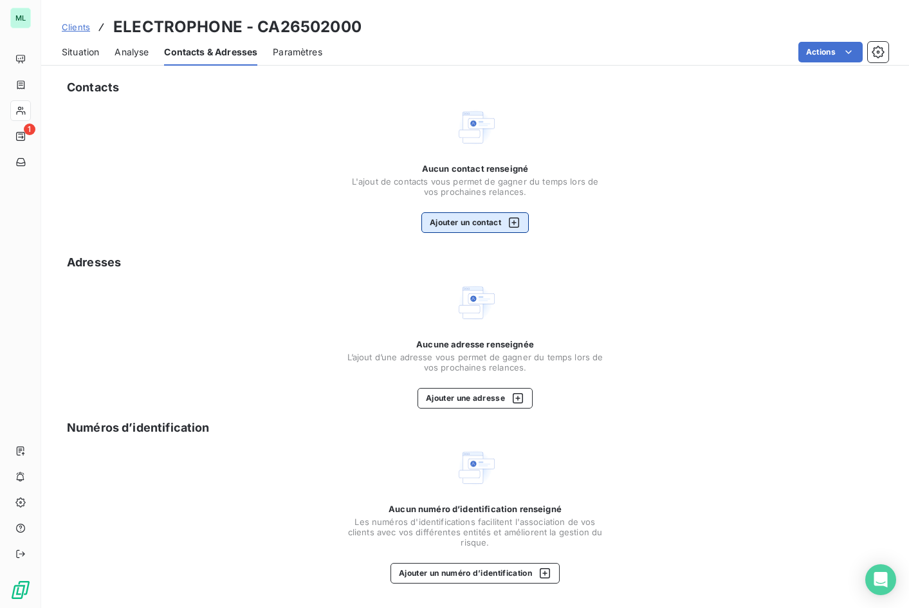
click at [454, 224] on button "Ajouter un contact" at bounding box center [474, 222] width 107 height 21
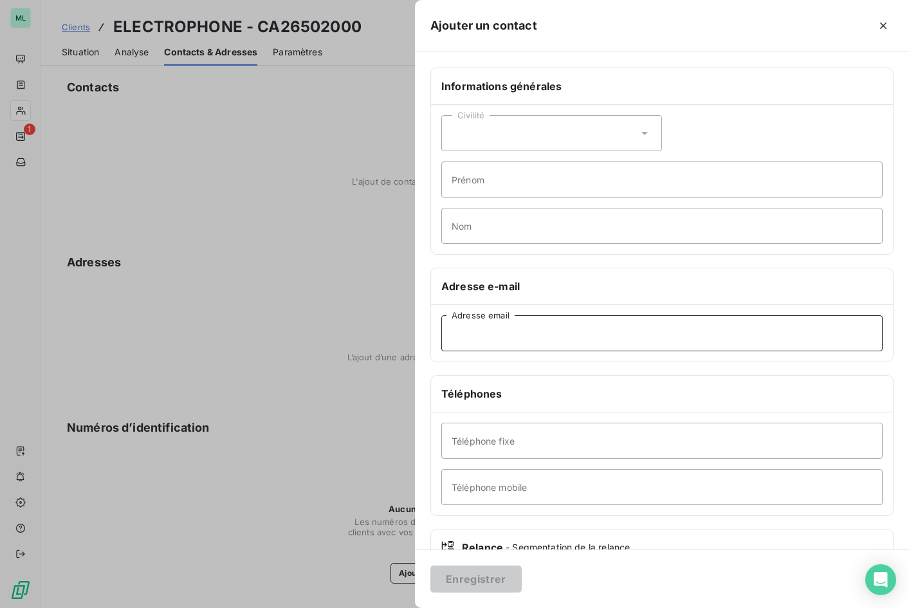
paste input "[EMAIL_ADDRESS][DOMAIN_NAME]"
type input "[EMAIL_ADDRESS][DOMAIN_NAME]"
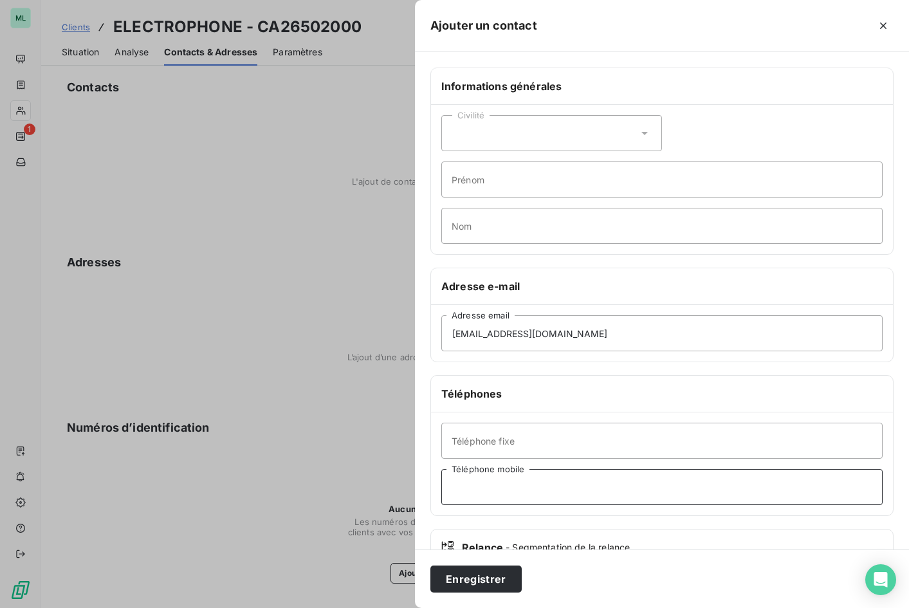
click at [484, 486] on input "Téléphone mobile" at bounding box center [661, 487] width 441 height 36
type input "0615232630"
click at [490, 230] on input "Nom" at bounding box center [661, 226] width 441 height 36
type input "ALYANAKIAN"
click at [466, 180] on input "Prénom" at bounding box center [661, 179] width 441 height 36
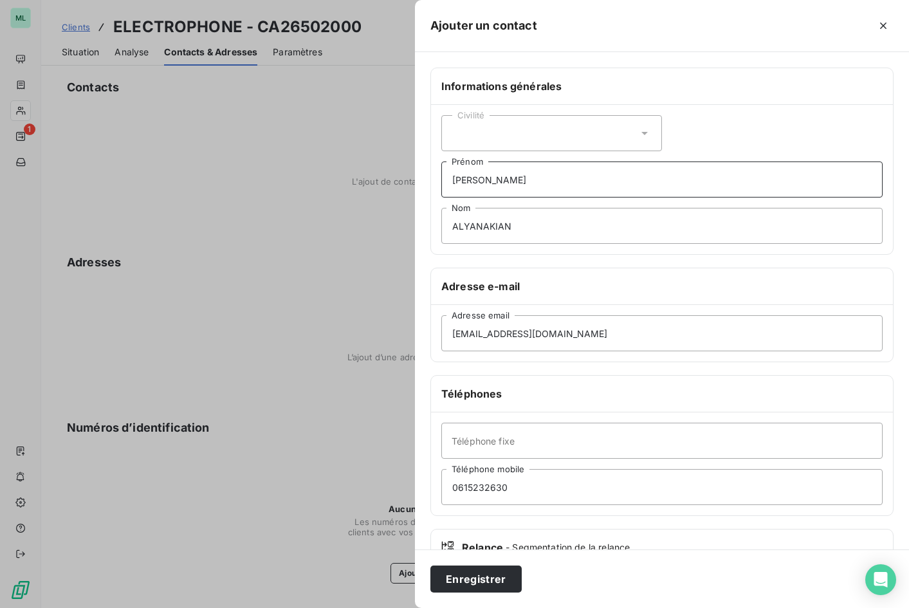
type input "[PERSON_NAME]"
click at [638, 129] on icon at bounding box center [644, 133] width 13 height 13
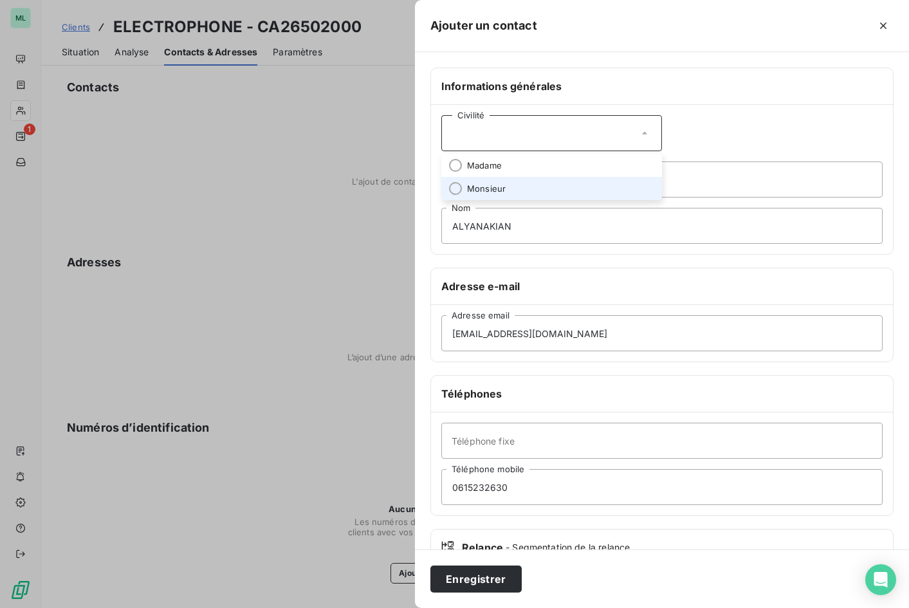
click at [512, 189] on li "Monsieur" at bounding box center [551, 188] width 221 height 23
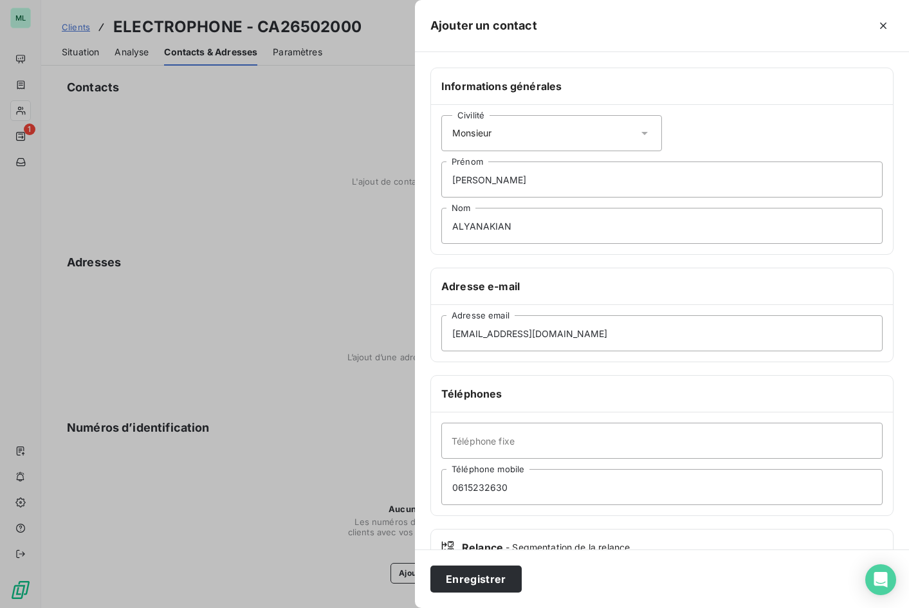
scroll to position [89, 0]
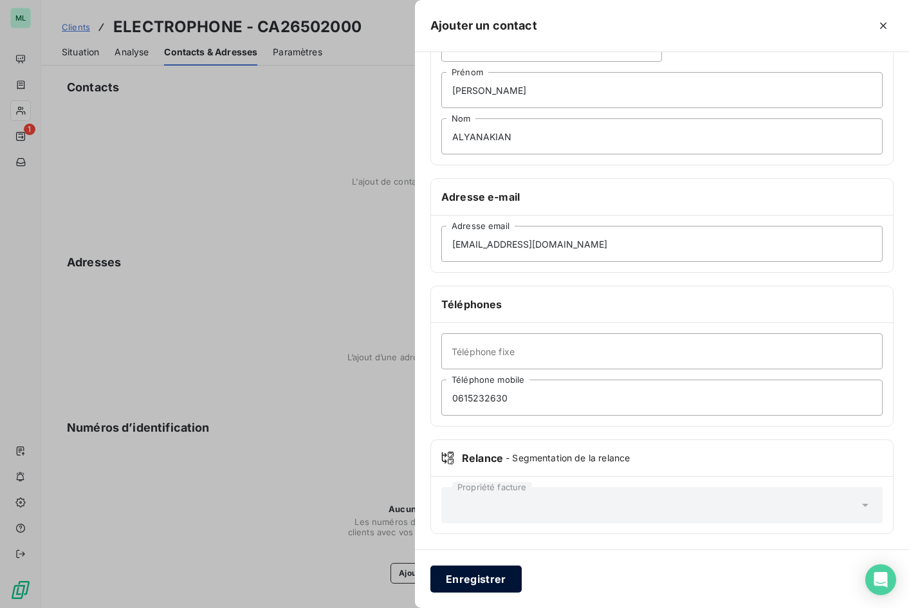
click at [488, 580] on button "Enregistrer" at bounding box center [475, 579] width 91 height 27
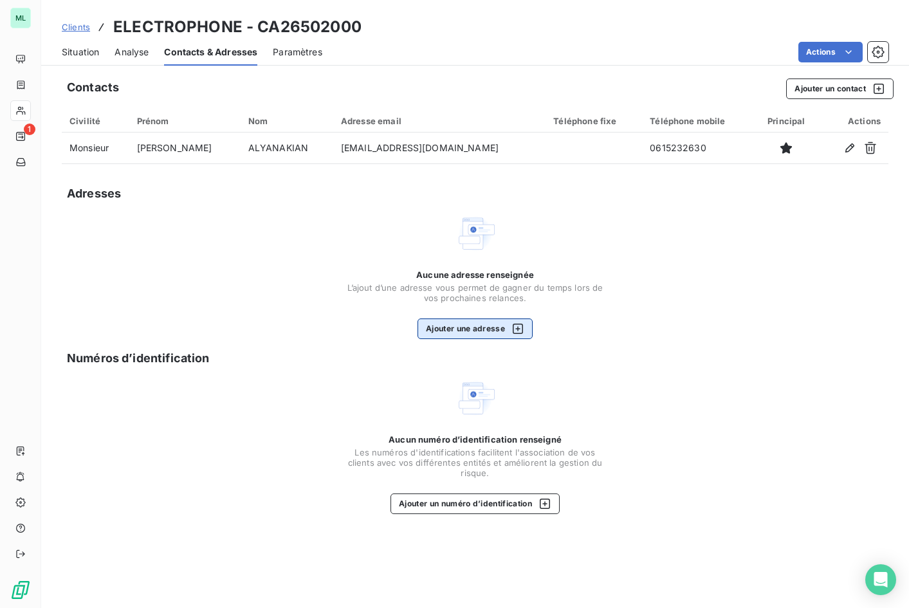
click at [452, 326] on button "Ajouter une adresse" at bounding box center [475, 328] width 115 height 21
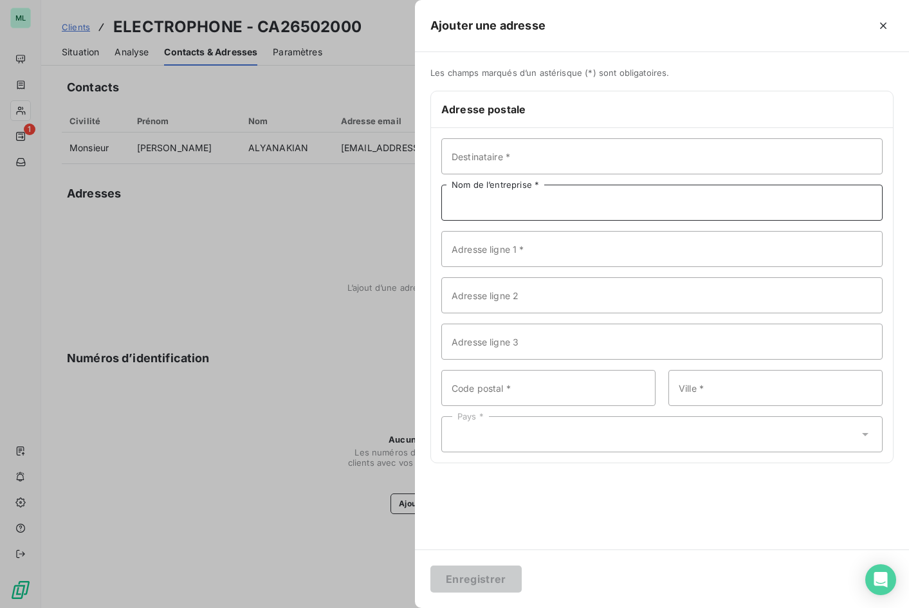
click at [501, 209] on input "Nom de l’entreprise *" at bounding box center [661, 203] width 441 height 36
paste input "ELECTROPHONE"
type input "ELECTROPHONE"
click at [478, 237] on input "Adresse ligne 1 *" at bounding box center [661, 249] width 441 height 36
paste input "PLATEAU DE L ARSELLE"
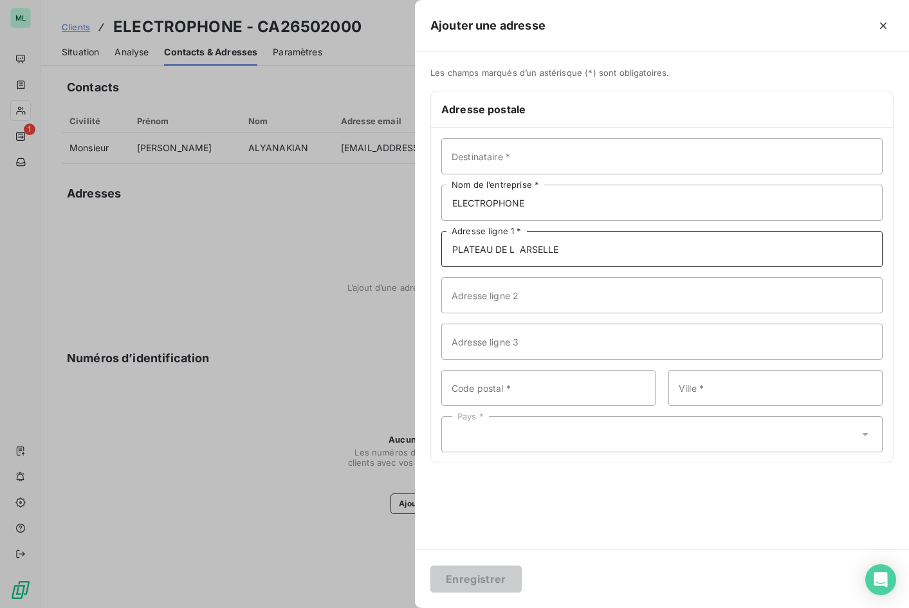
type input "PLATEAU DE L ARSELLE"
click at [493, 382] on input "Code postal *" at bounding box center [548, 388] width 214 height 36
type input "38410"
click at [705, 392] on input "Ville *" at bounding box center [775, 388] width 214 height 36
type input "CHAMROUSSE"
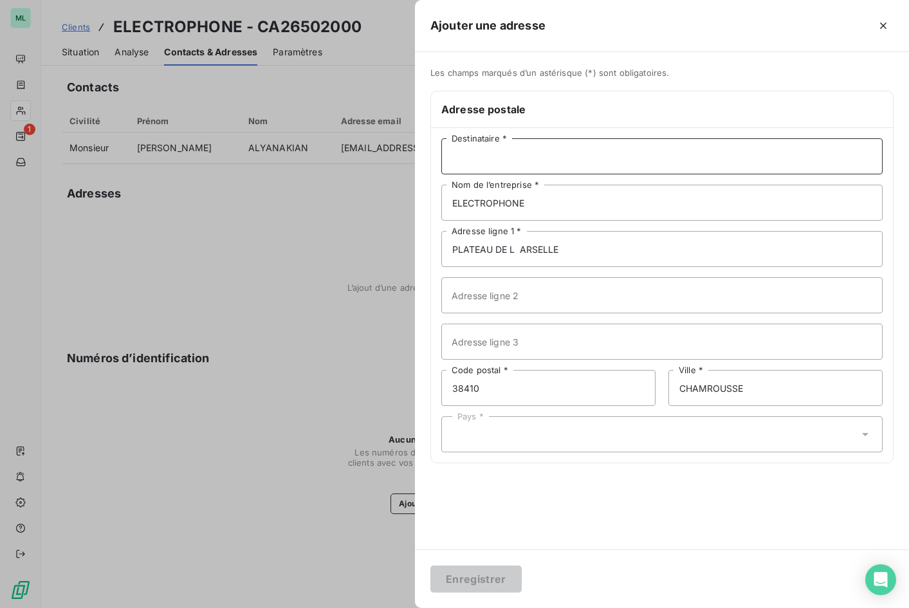
click at [483, 159] on input "Destinataire *" at bounding box center [661, 156] width 441 height 36
type input "M. [PERSON_NAME]"
click at [497, 430] on div "Pays *" at bounding box center [661, 434] width 441 height 36
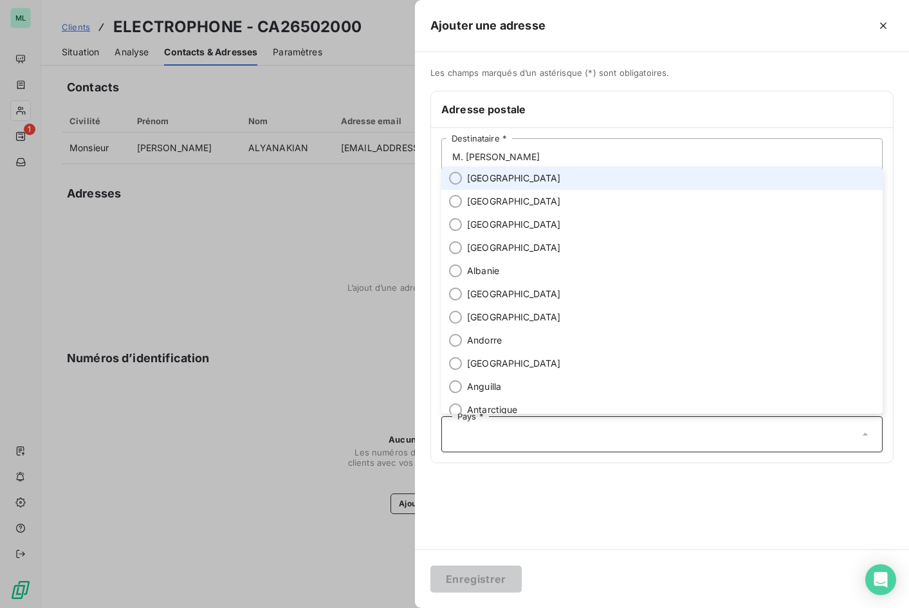
click at [489, 178] on span "[GEOGRAPHIC_DATA]" at bounding box center [514, 178] width 94 height 13
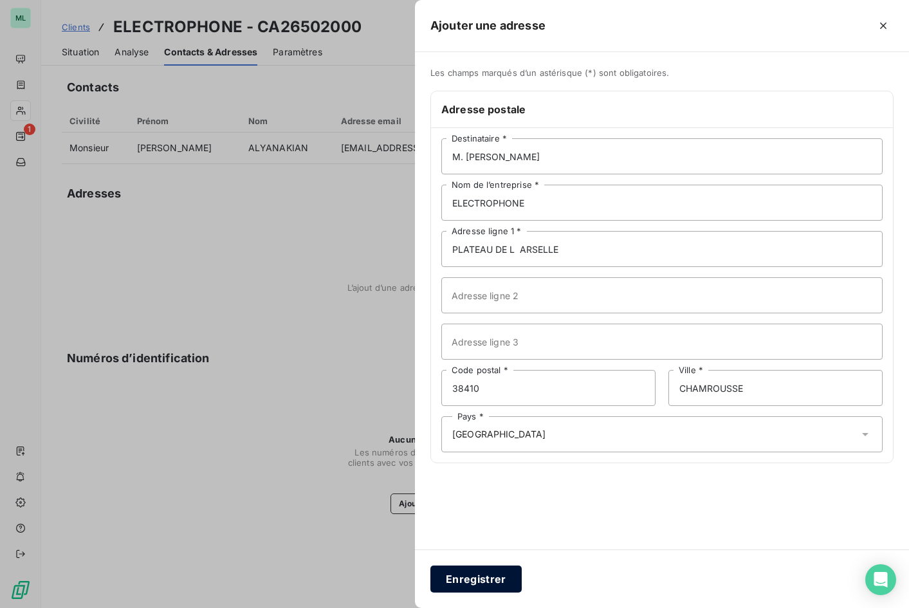
click at [470, 580] on button "Enregistrer" at bounding box center [475, 579] width 91 height 27
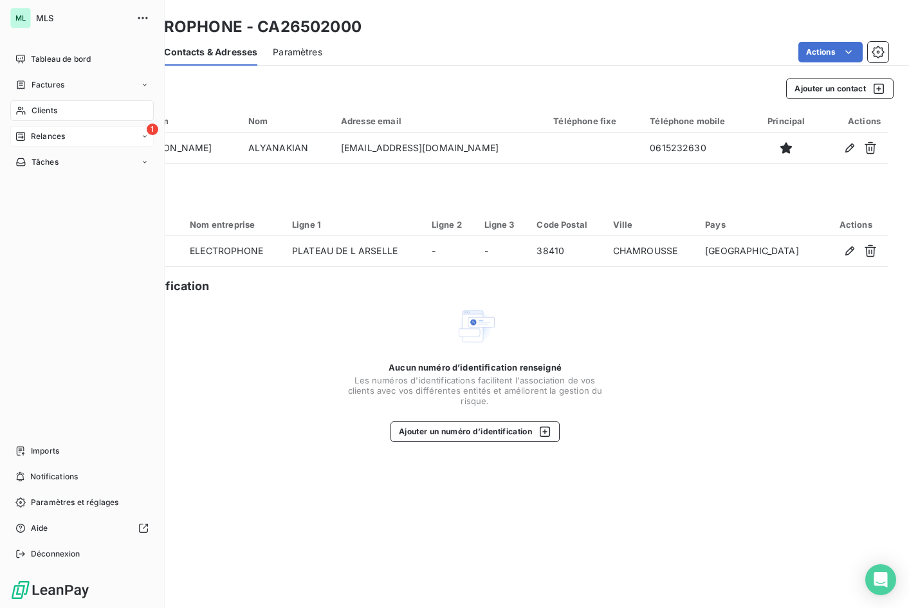
click at [82, 136] on div "1 Relances" at bounding box center [81, 136] width 143 height 21
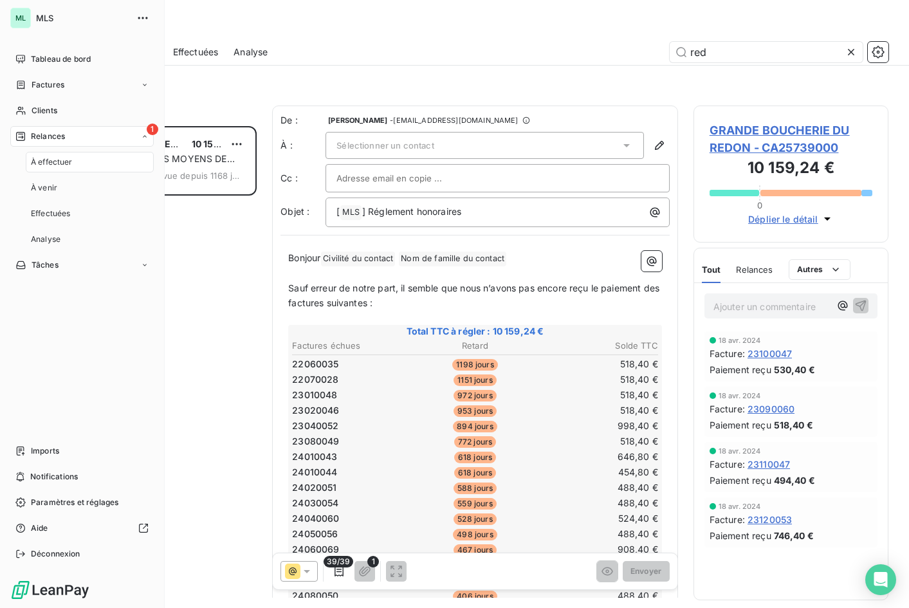
scroll to position [472, 186]
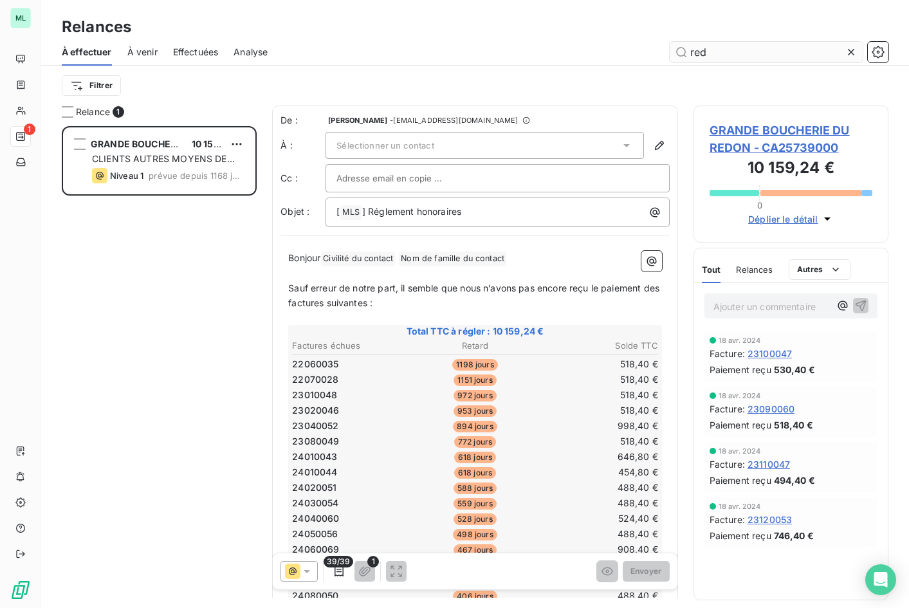
drag, startPoint x: 729, startPoint y: 54, endPoint x: 677, endPoint y: 50, distance: 51.6
click at [677, 50] on input "red" at bounding box center [766, 52] width 193 height 21
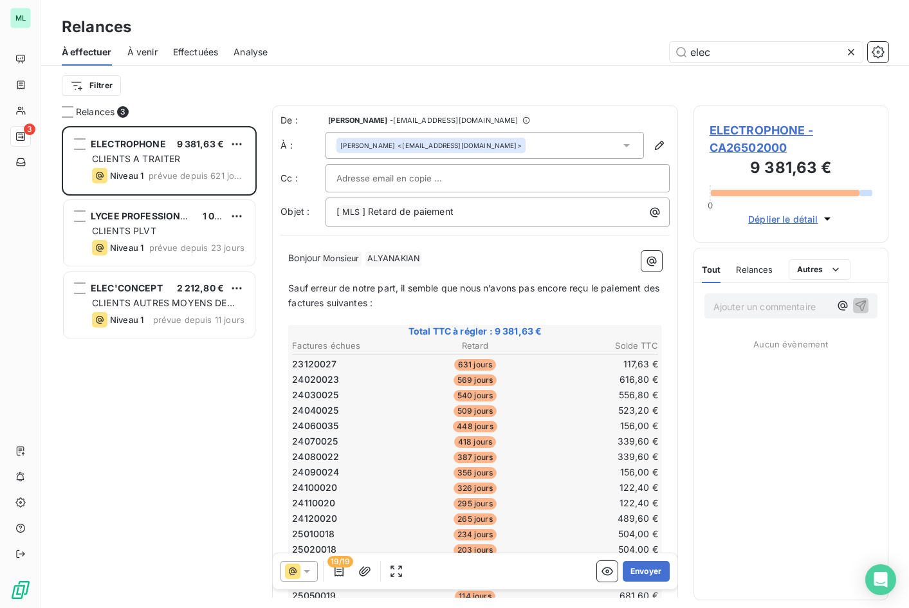
scroll to position [472, 186]
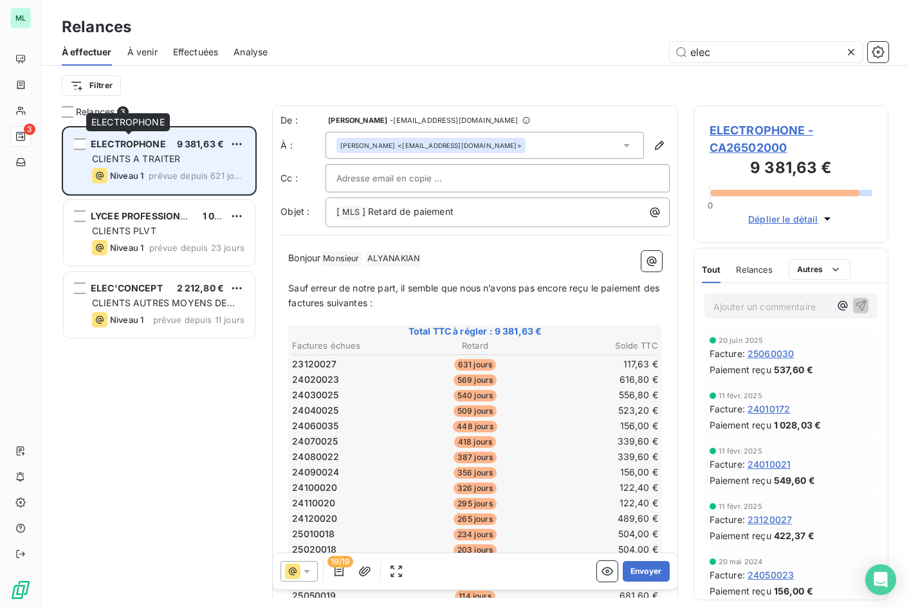
type input "elec"
click at [163, 148] on span "ELECTROPHONE" at bounding box center [128, 143] width 75 height 11
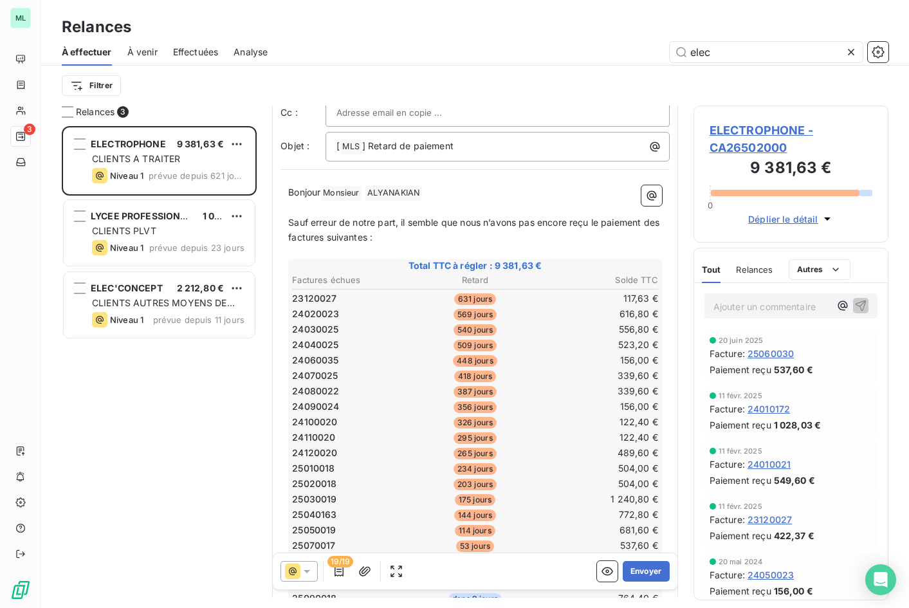
scroll to position [0, 0]
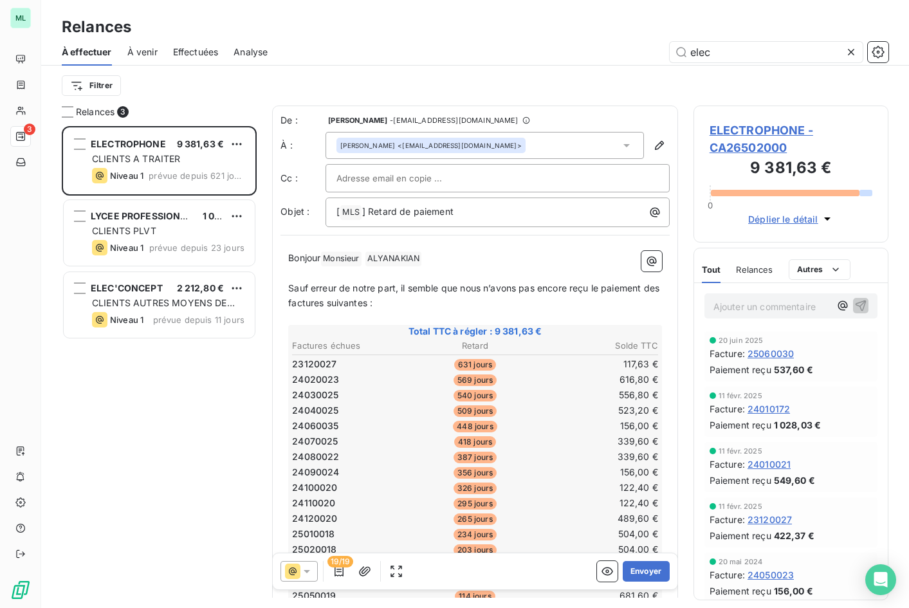
click at [631, 14] on div "Relances À effectuer À venir Effectuées Analyse elec Filtrer" at bounding box center [475, 53] width 868 height 106
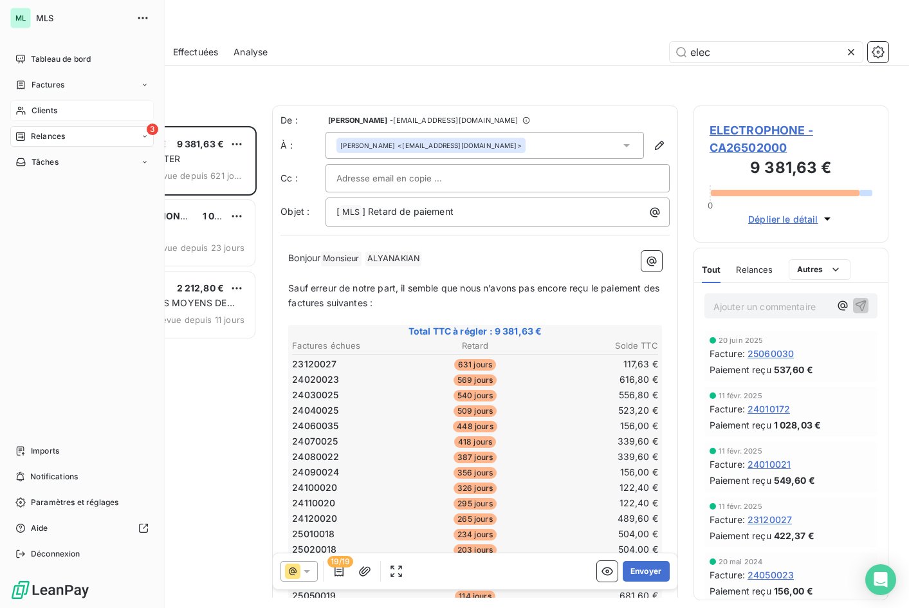
click at [53, 109] on span "Clients" at bounding box center [45, 111] width 26 height 12
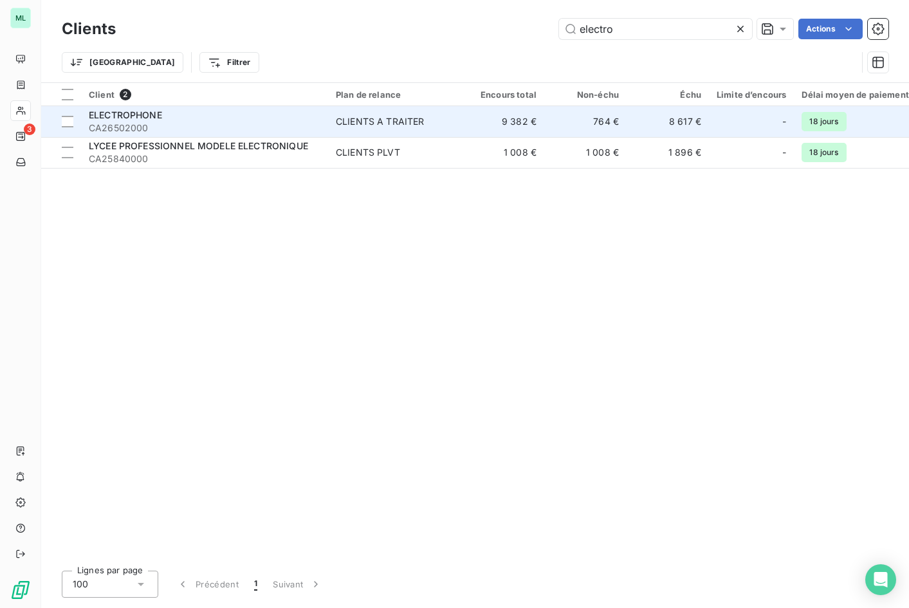
click at [205, 113] on div "ELECTROPHONE" at bounding box center [205, 115] width 232 height 13
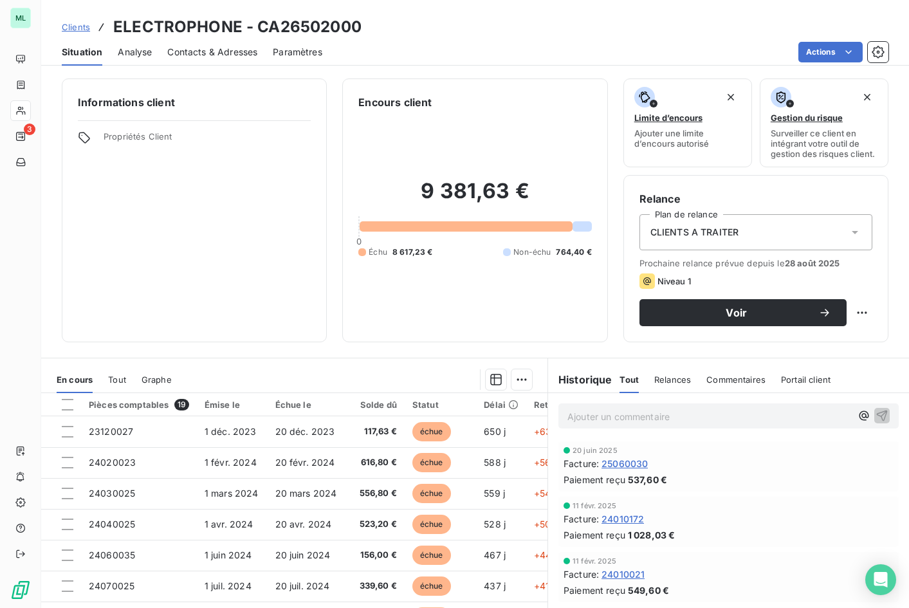
click at [192, 41] on div "Contacts & Adresses" at bounding box center [212, 52] width 90 height 27
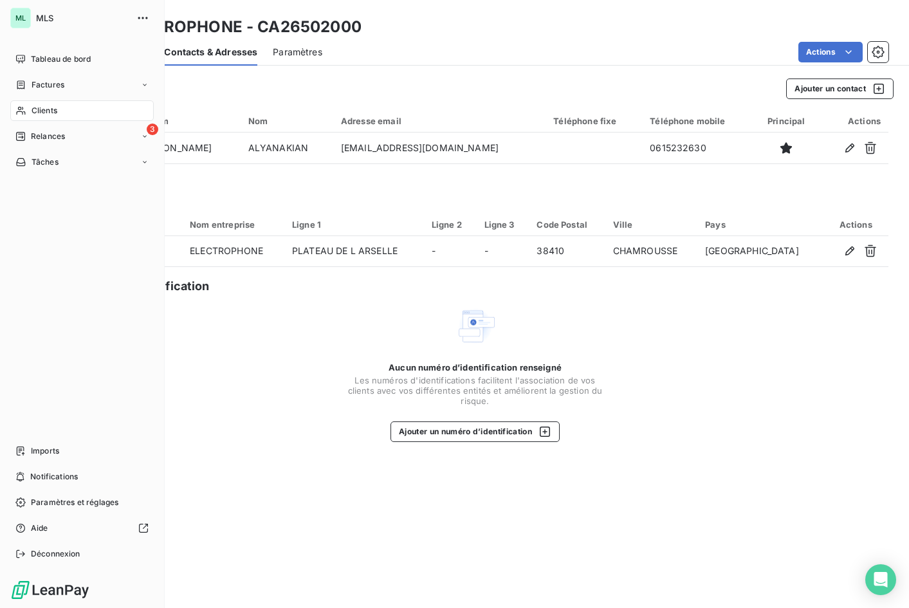
click at [62, 109] on div "Clients" at bounding box center [81, 110] width 143 height 21
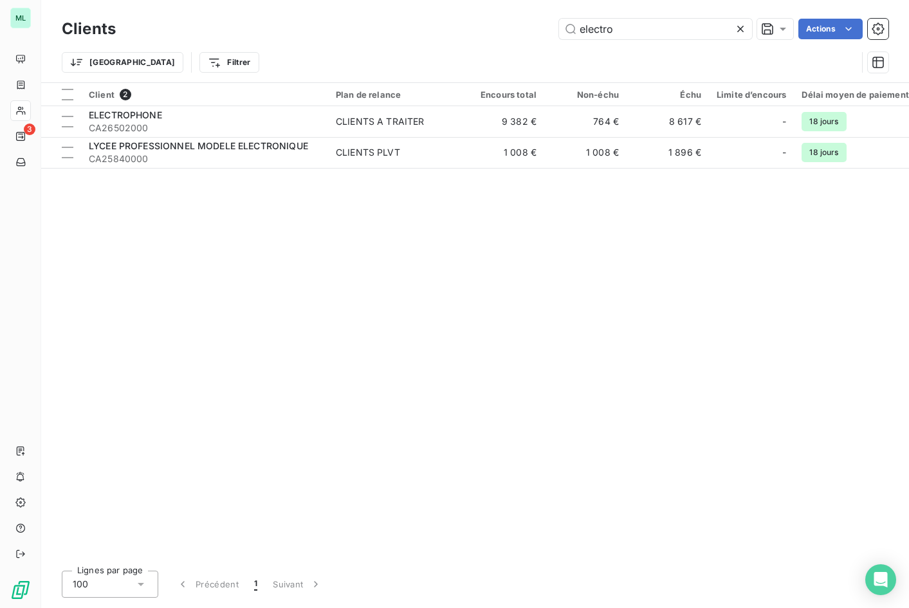
drag, startPoint x: 563, startPoint y: 37, endPoint x: 535, endPoint y: 38, distance: 27.7
click at [535, 38] on div "electro Actions" at bounding box center [509, 29] width 757 height 21
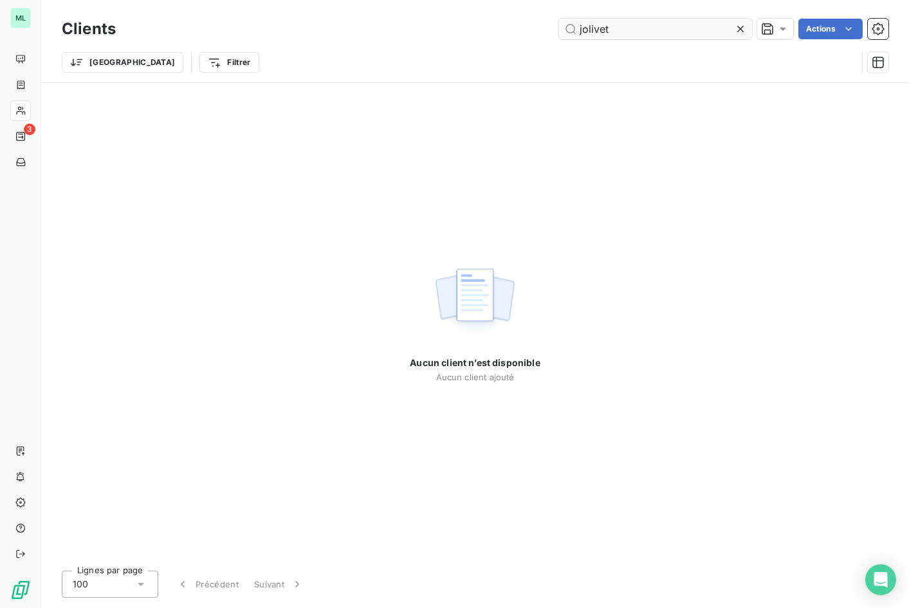
click at [594, 26] on input "jolivet" at bounding box center [655, 29] width 193 height 21
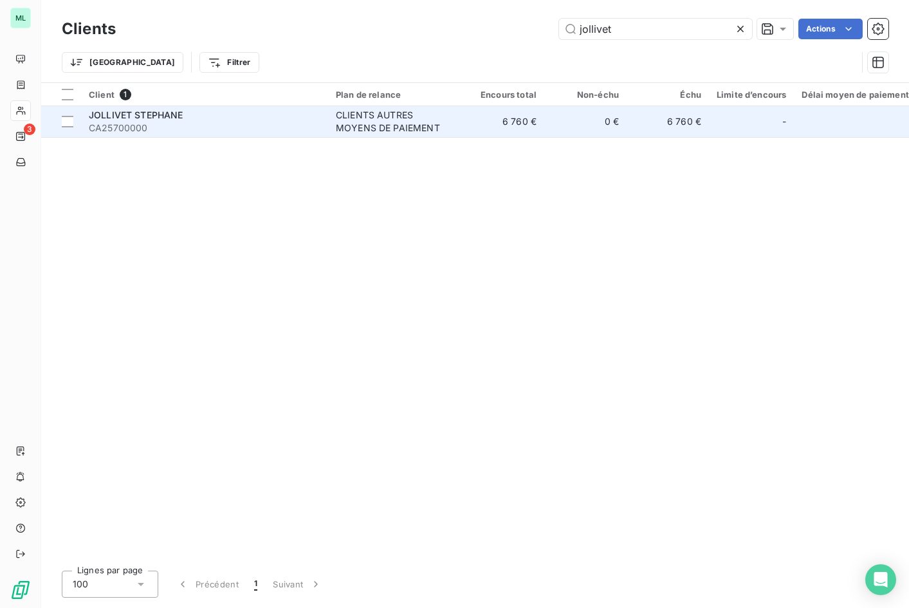
type input "jollivet"
click at [342, 115] on div "CLIENTS AUTRES MOYENS DE PAIEMENT" at bounding box center [395, 122] width 118 height 26
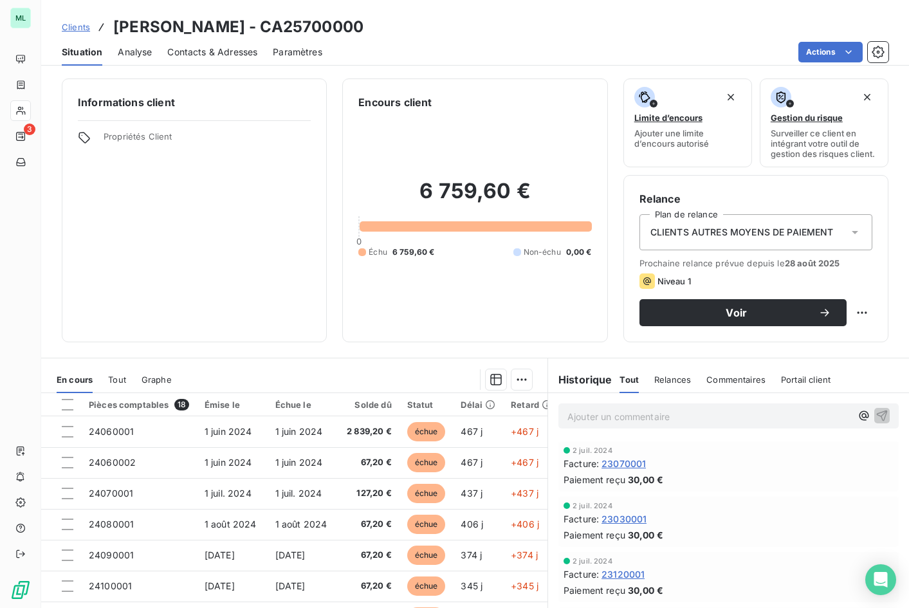
scroll to position [71, 0]
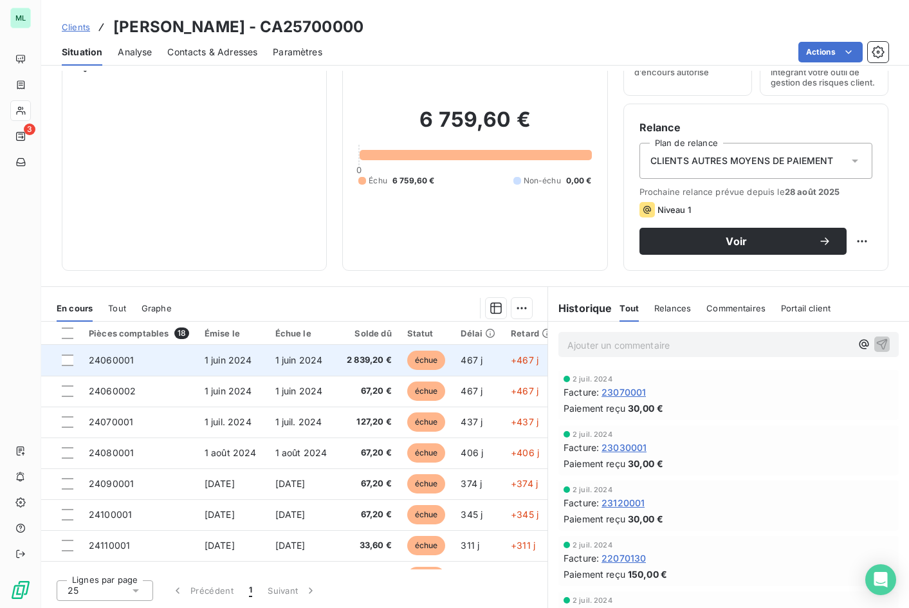
click at [419, 358] on span "échue" at bounding box center [426, 360] width 39 height 19
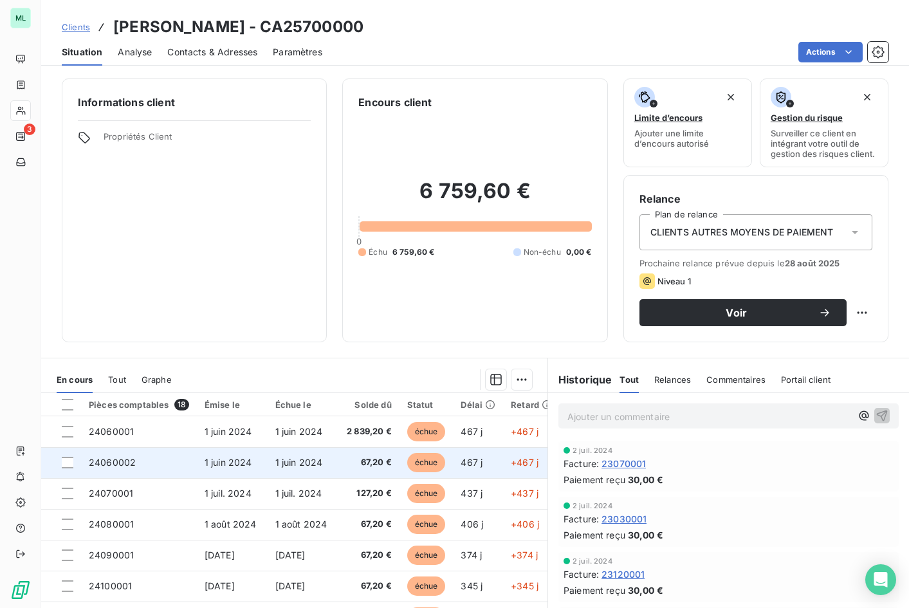
click at [419, 461] on span "échue" at bounding box center [426, 462] width 39 height 19
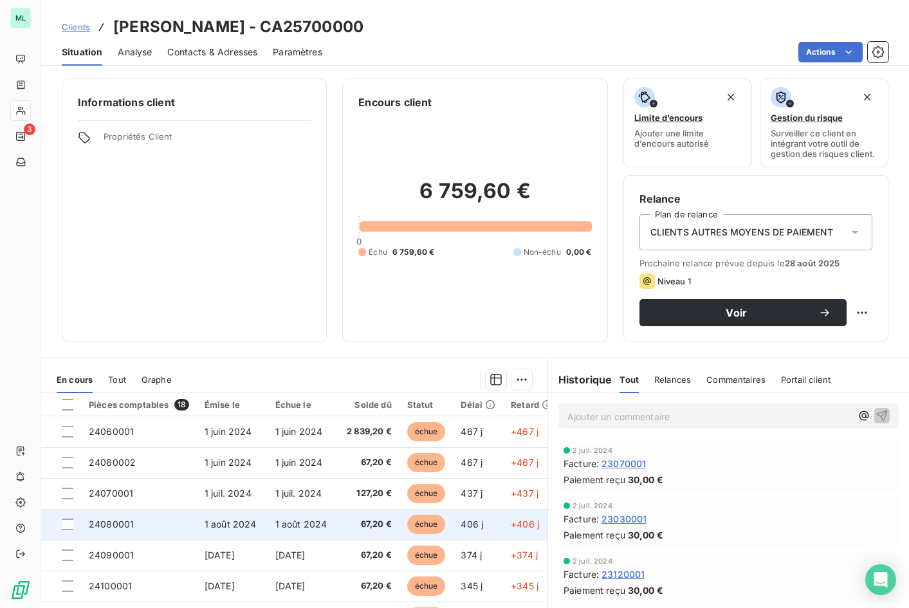
click at [429, 519] on span "échue" at bounding box center [426, 524] width 39 height 19
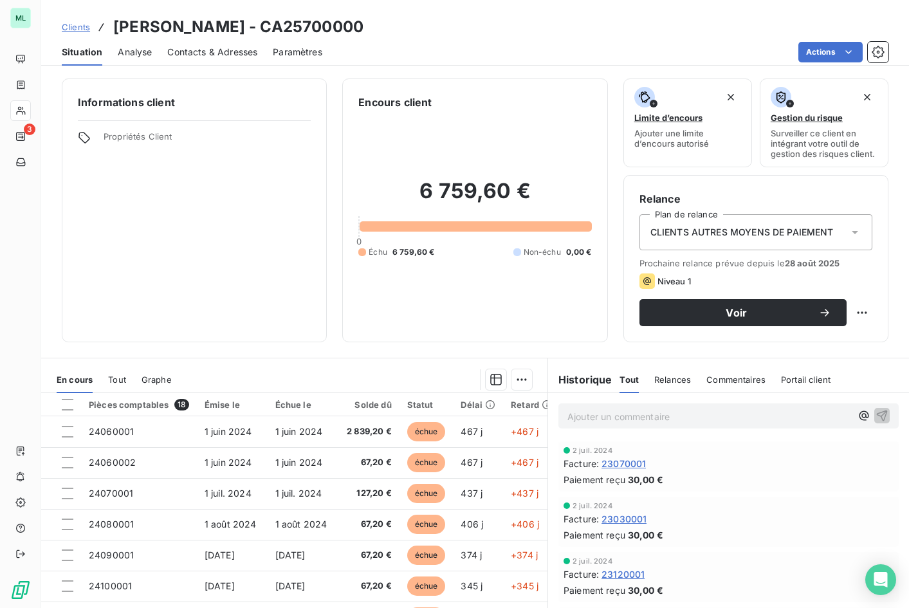
click at [206, 51] on span "Contacts & Adresses" at bounding box center [212, 52] width 90 height 13
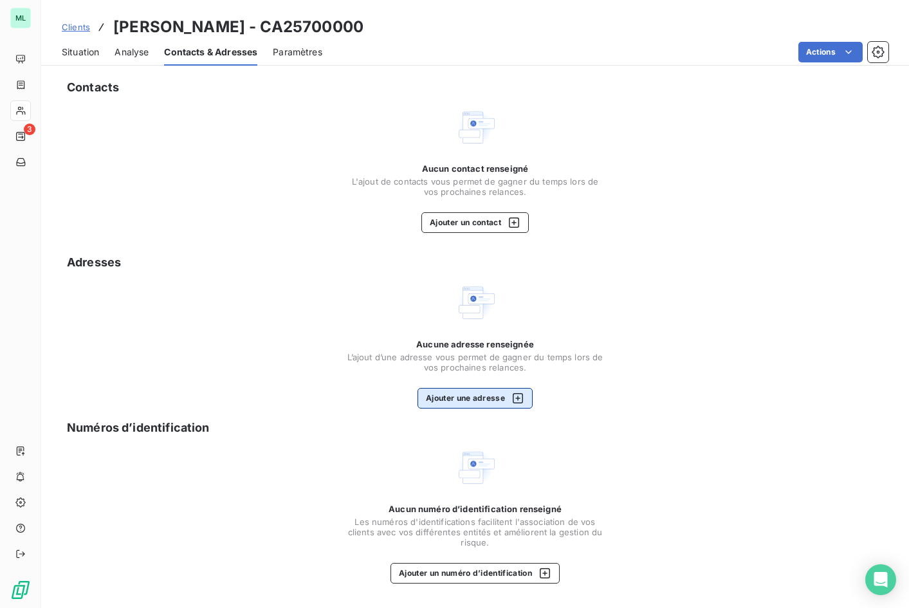
click at [447, 397] on button "Ajouter une adresse" at bounding box center [475, 398] width 115 height 21
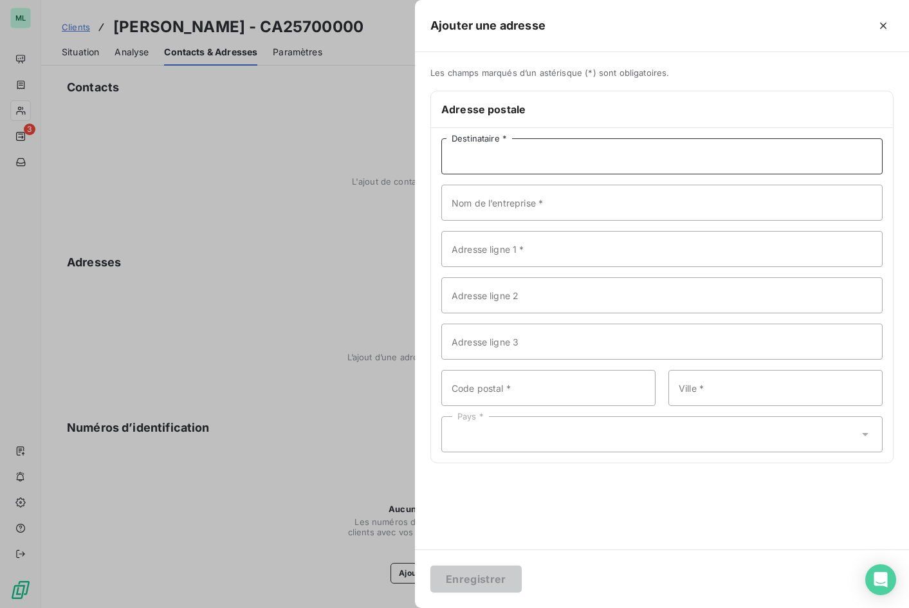
click at [474, 156] on input "Destinataire *" at bounding box center [661, 156] width 441 height 36
paste input "Stephane"
click at [551, 149] on input "M. [PERSON_NAME]" at bounding box center [661, 156] width 441 height 36
paste input "JOLLIVET"
type input "M. [PERSON_NAME]"
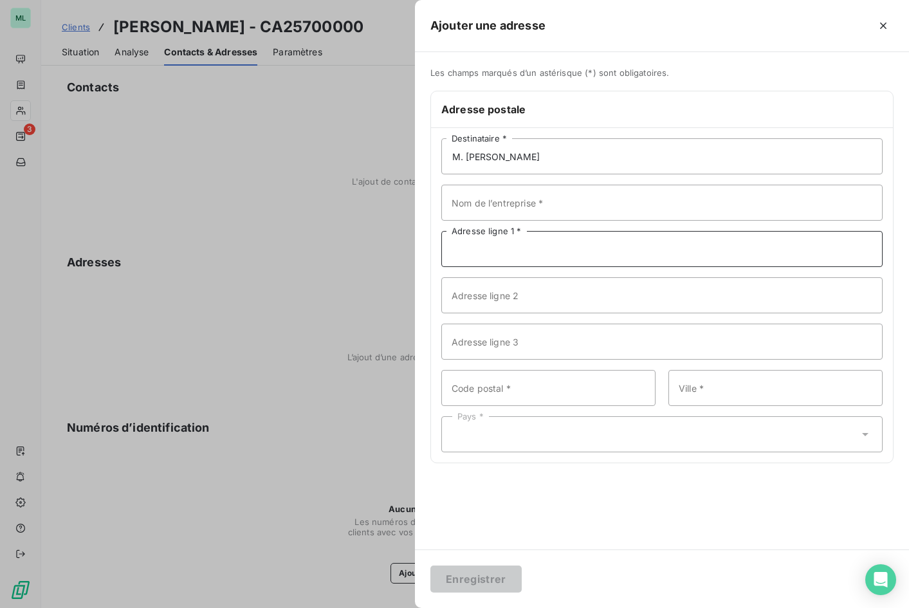
click at [557, 248] on input "Adresse ligne 1 *" at bounding box center [661, 249] width 441 height 36
paste input "PLACE DES HOTES"
type input "PLACE DES HOTES"
click at [528, 392] on input "Code postal *" at bounding box center [548, 388] width 214 height 36
type input "84240"
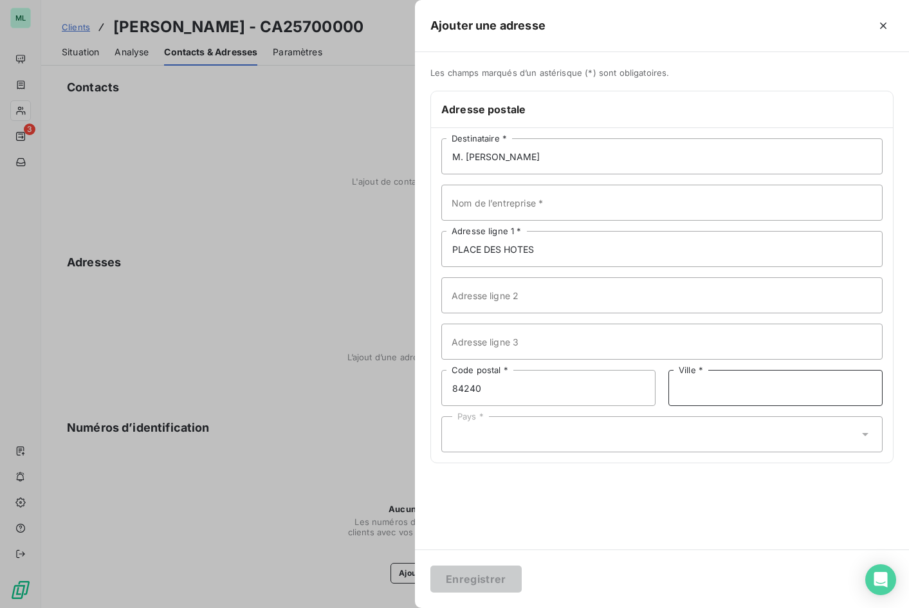
click at [744, 392] on input "Ville *" at bounding box center [775, 388] width 214 height 36
type input "ANSOUIS"
click at [796, 432] on icon at bounding box center [865, 434] width 13 height 13
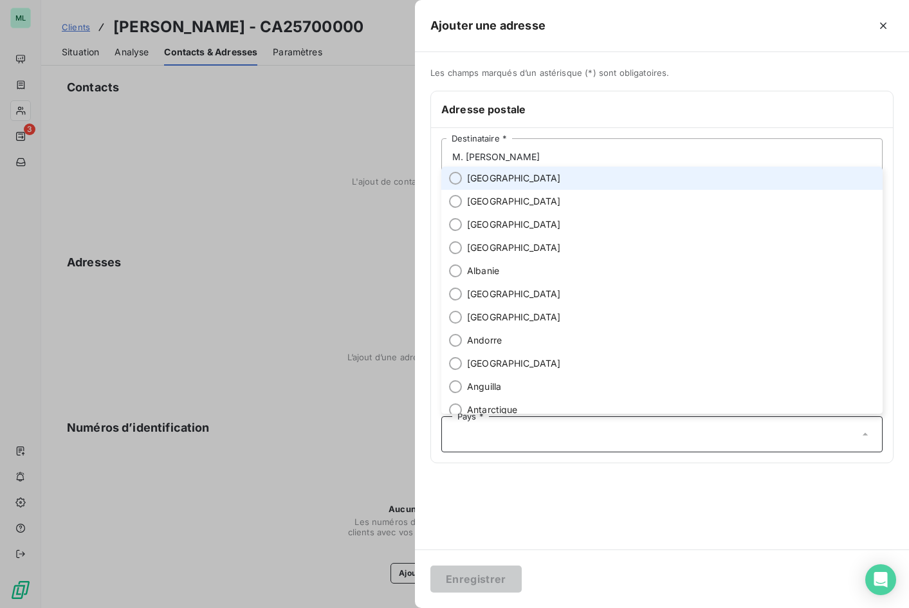
click at [517, 178] on li "[GEOGRAPHIC_DATA]" at bounding box center [661, 178] width 441 height 23
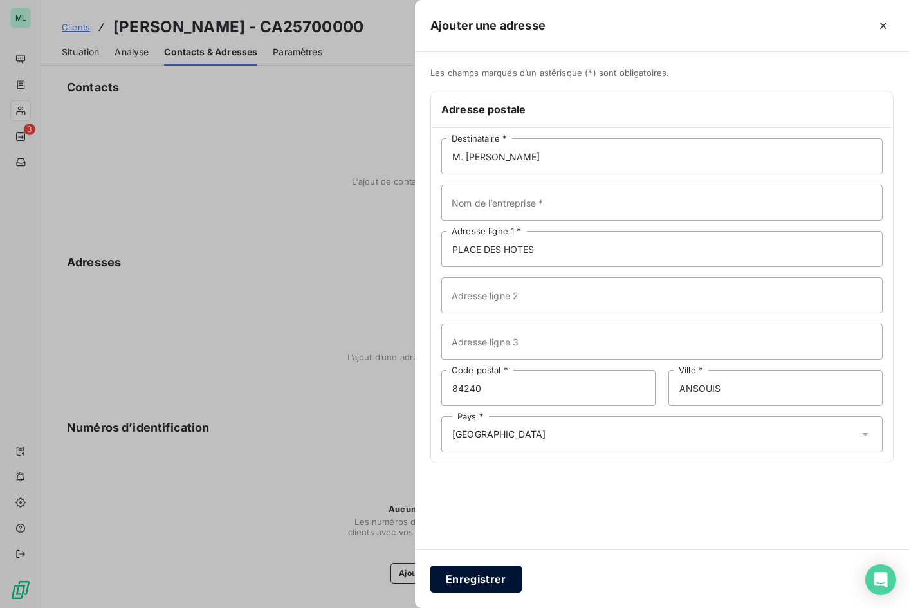
click at [484, 581] on button "Enregistrer" at bounding box center [475, 579] width 91 height 27
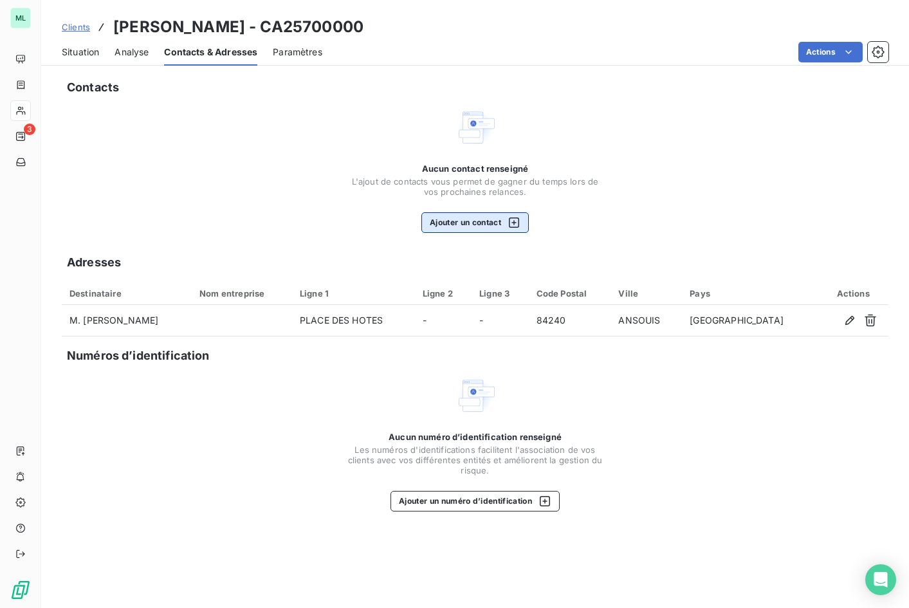
click at [453, 226] on button "Ajouter un contact" at bounding box center [474, 222] width 107 height 21
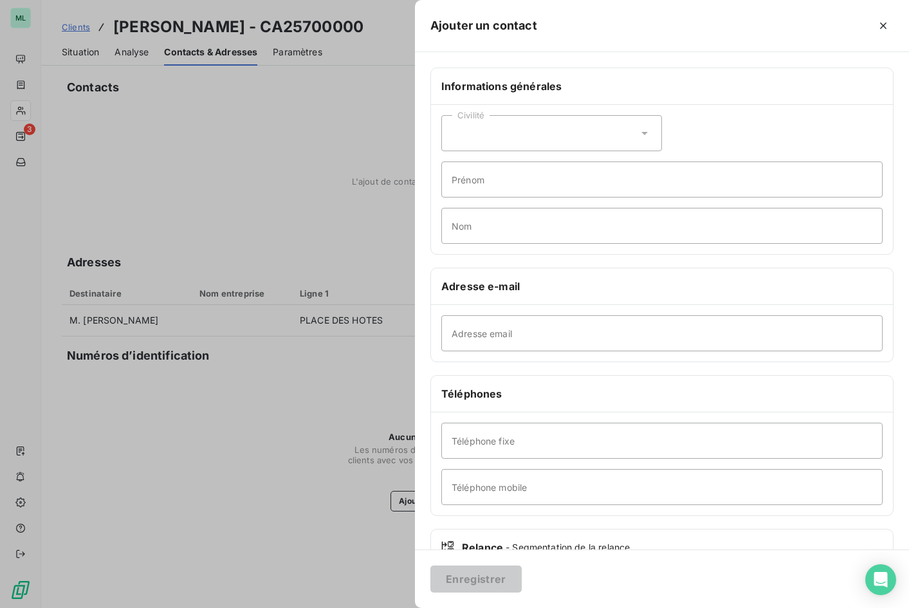
click at [638, 127] on icon at bounding box center [644, 133] width 13 height 13
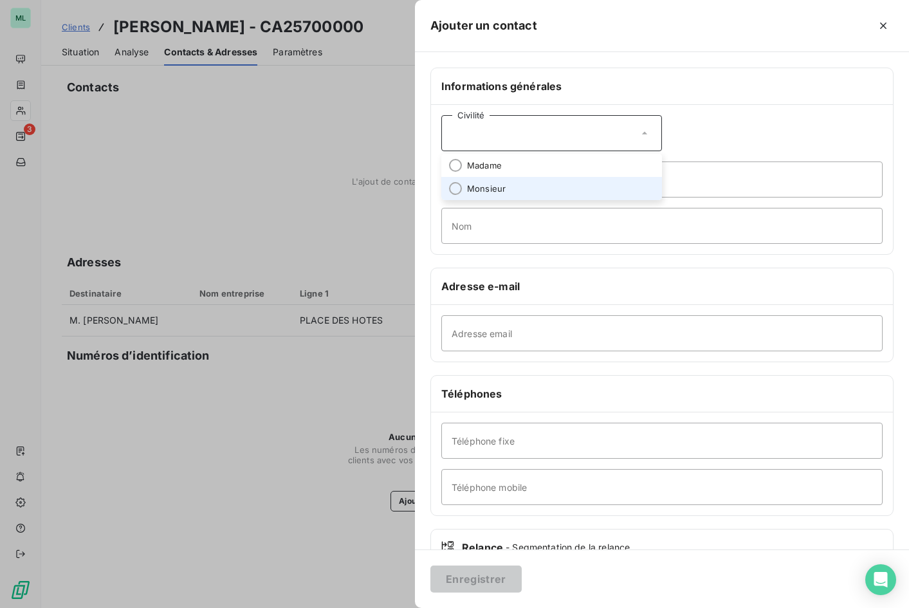
click at [532, 188] on li "Monsieur" at bounding box center [551, 188] width 221 height 23
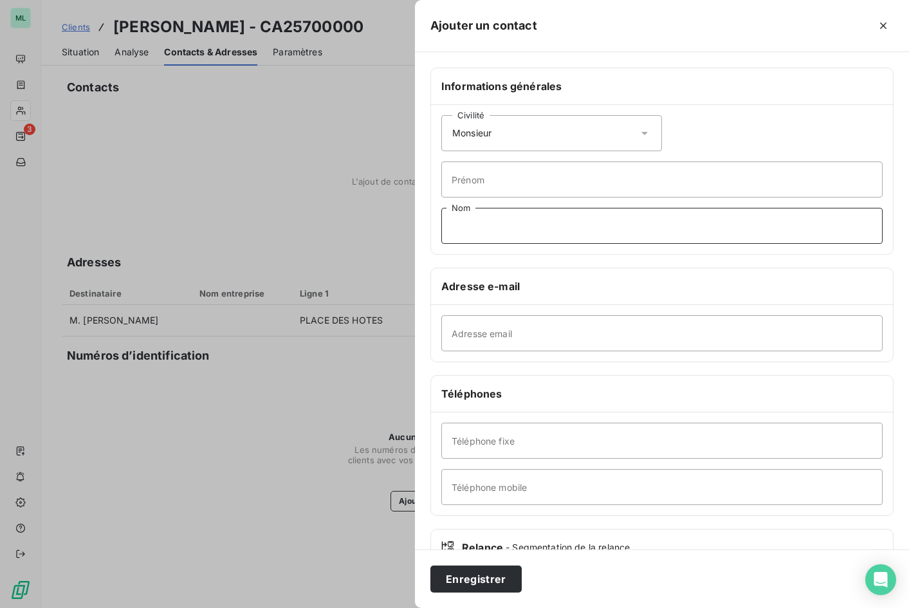
click at [492, 230] on input "Nom" at bounding box center [661, 226] width 441 height 36
paste input "PLACE DES HOTES"
type input "PLACE DES HOTES"
click at [498, 178] on input "Prénom" at bounding box center [661, 179] width 441 height 36
type input "Stephane"
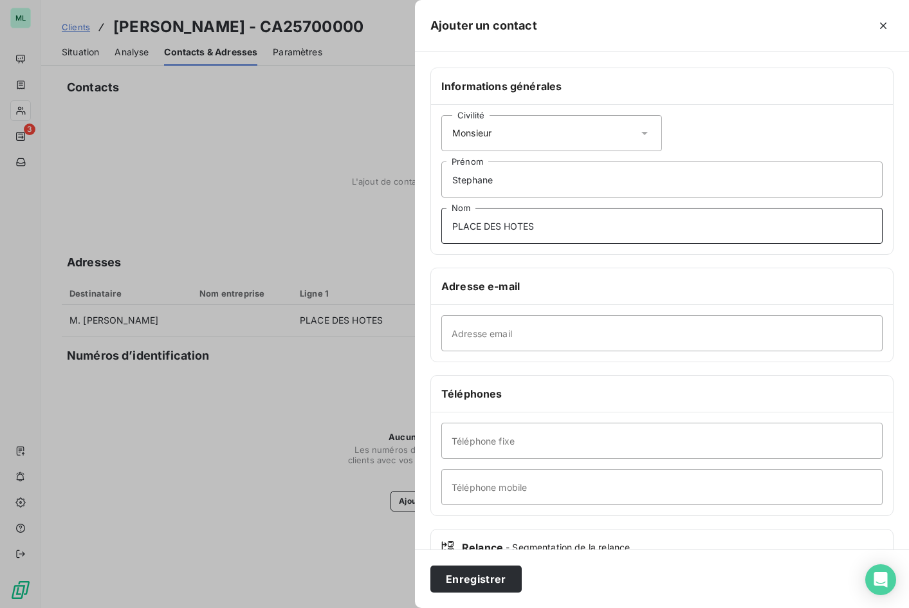
drag, startPoint x: 518, startPoint y: 224, endPoint x: 422, endPoint y: 217, distance: 96.1
click at [422, 217] on div "Informations générales Civilité Monsieur [PERSON_NAME] PLACE DES HOTES Nom Adre…" at bounding box center [662, 353] width 494 height 571
type input "JOLLIVET"
click at [551, 441] on input "Téléphone fixe" at bounding box center [661, 441] width 441 height 36
type input "0490084431"
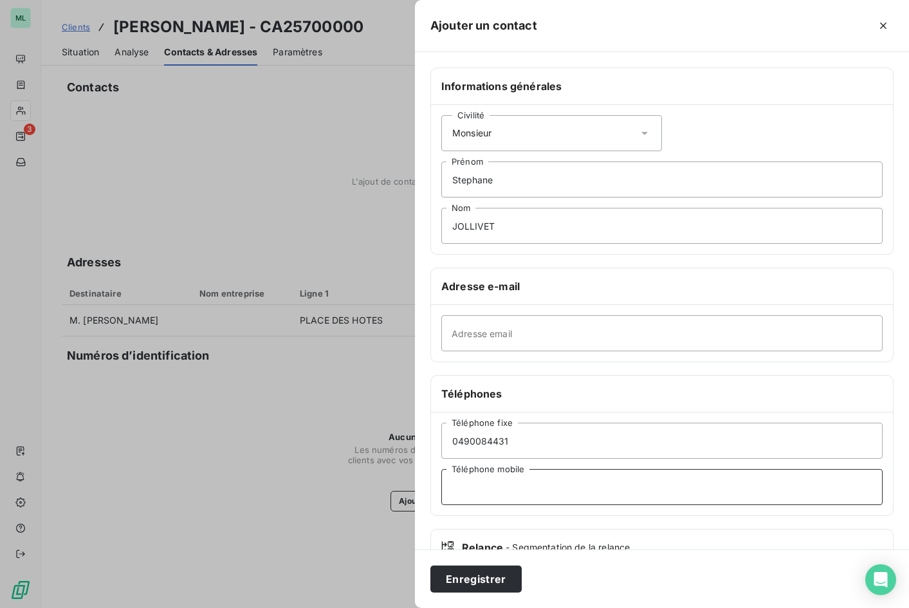
click at [519, 488] on input "Téléphone mobile" at bounding box center [661, 487] width 441 height 36
type input "0630308124"
click at [490, 580] on button "Enregistrer" at bounding box center [475, 579] width 91 height 27
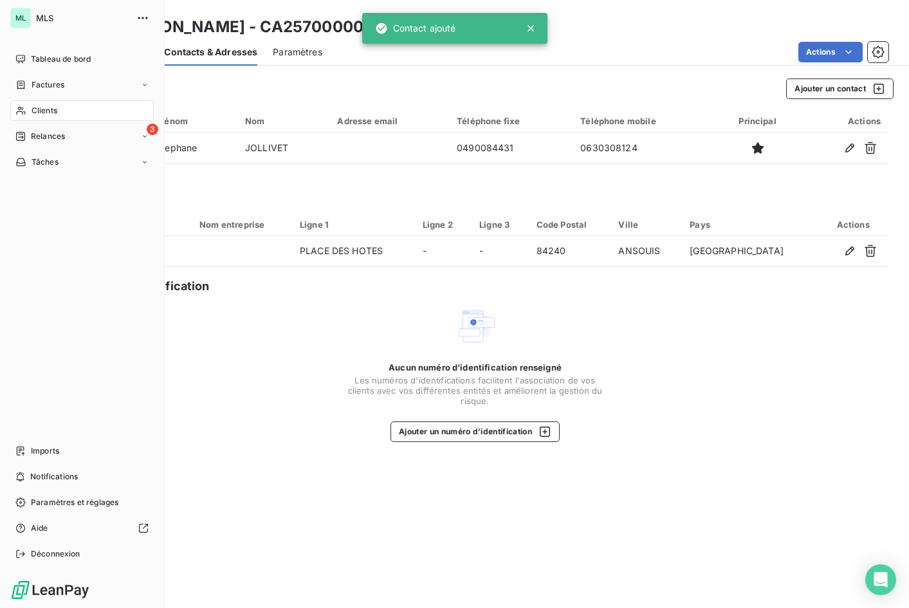
click at [55, 107] on span "Clients" at bounding box center [45, 111] width 26 height 12
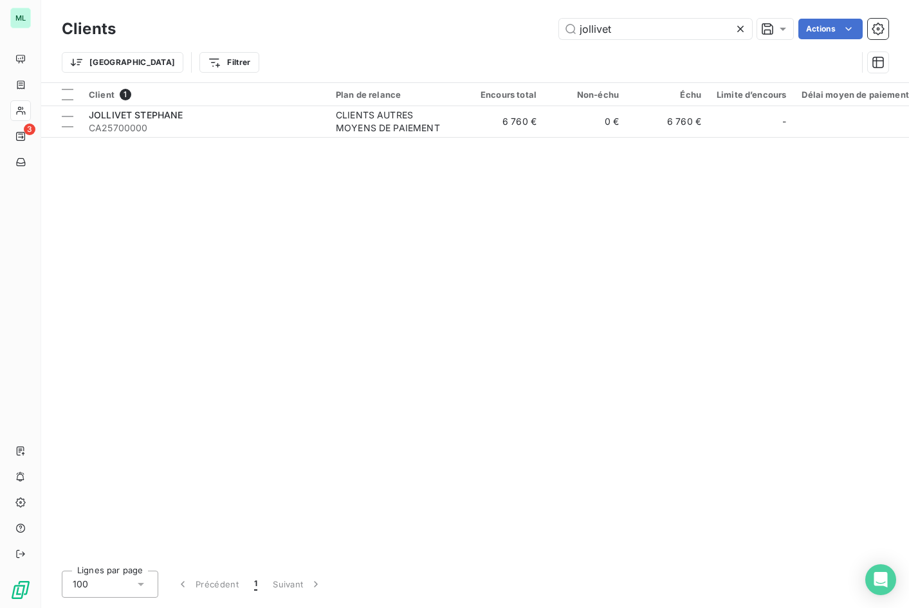
click at [741, 31] on icon at bounding box center [740, 29] width 13 height 13
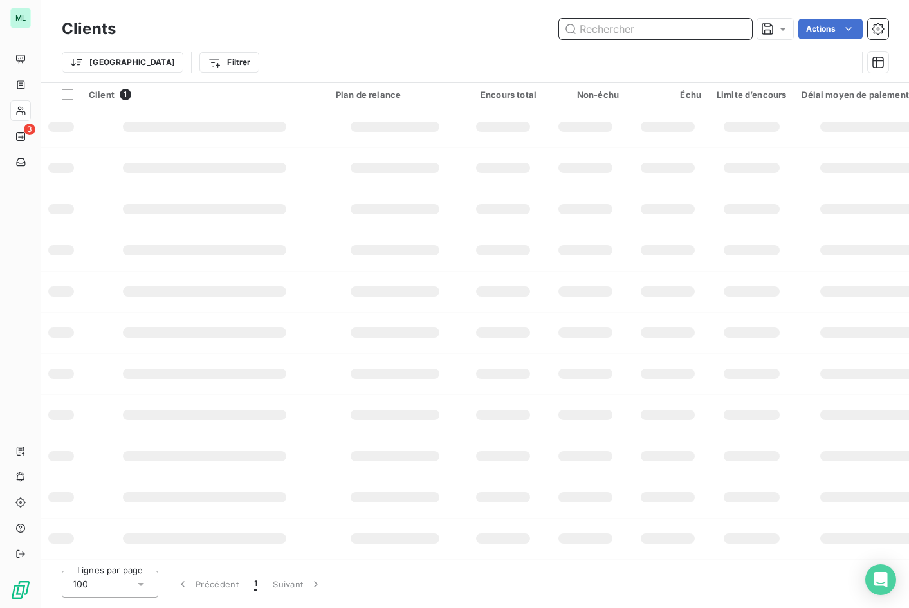
click at [625, 30] on input "text" at bounding box center [655, 29] width 193 height 21
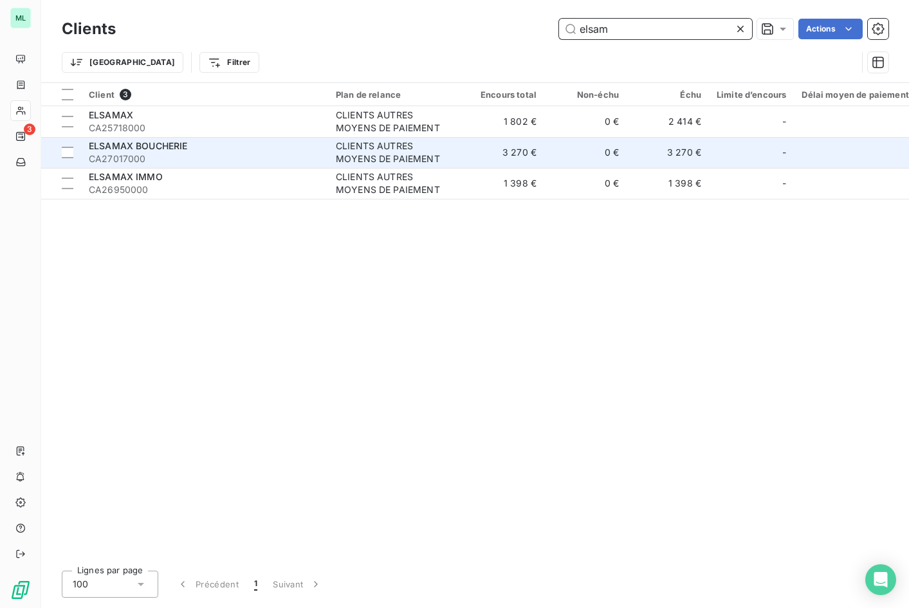
type input "elsam"
click at [377, 149] on div "CLIENTS AUTRES MOYENS DE PAIEMENT" at bounding box center [395, 153] width 118 height 26
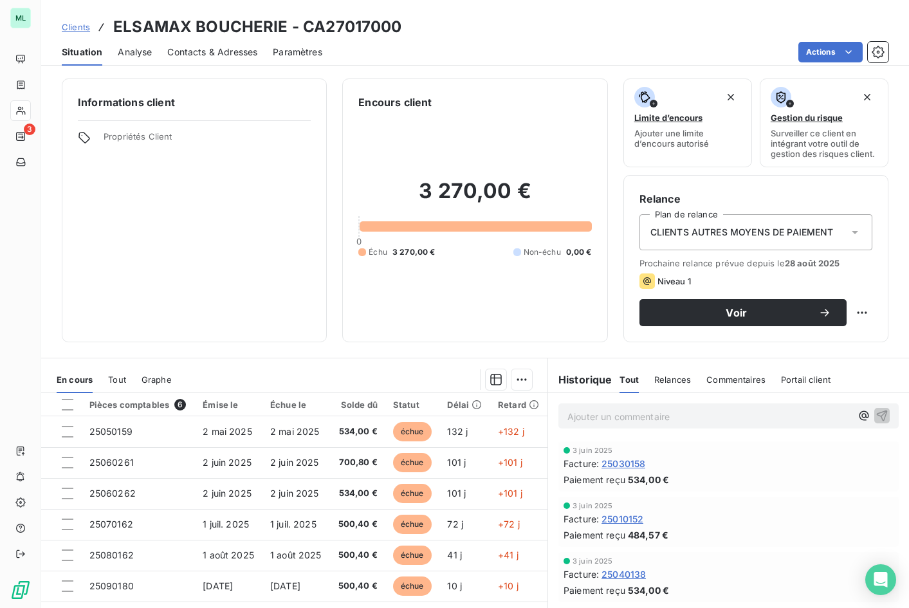
scroll to position [71, 0]
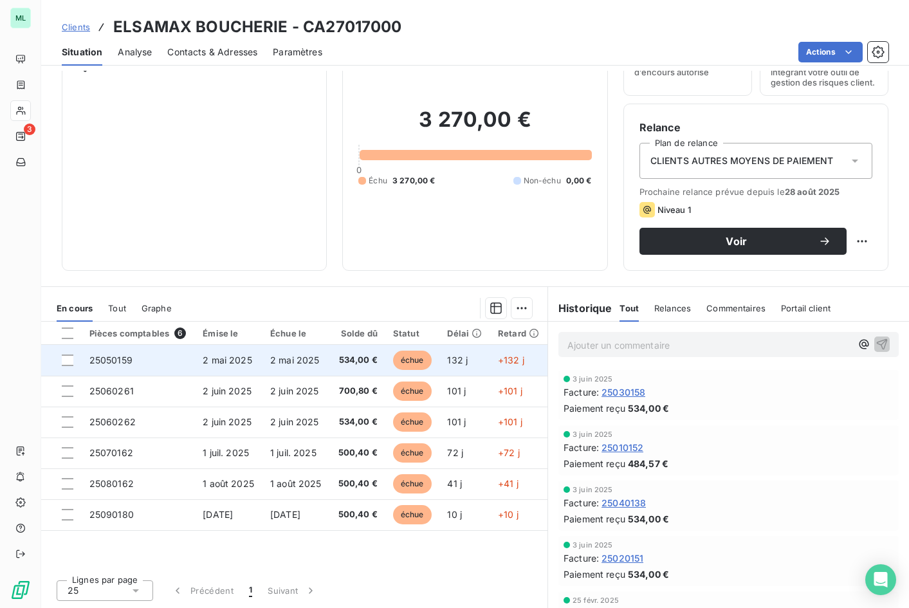
click at [403, 357] on span "échue" at bounding box center [412, 360] width 39 height 19
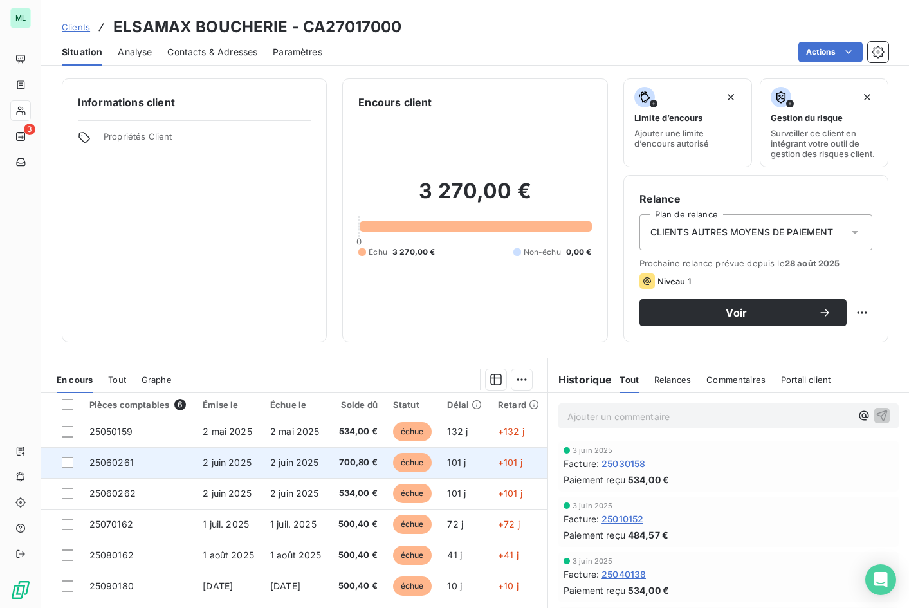
click at [404, 463] on span "échue" at bounding box center [412, 462] width 39 height 19
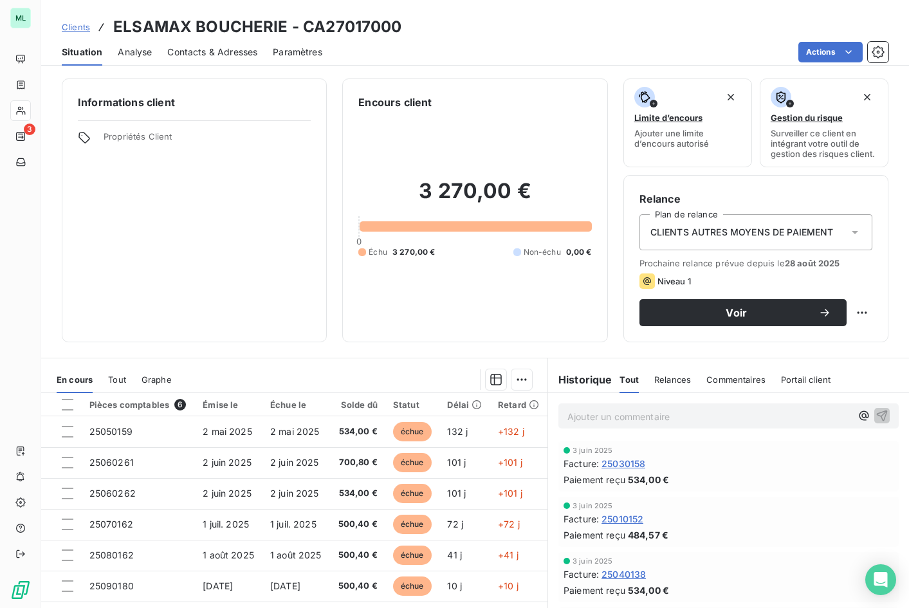
click at [197, 49] on span "Contacts & Adresses" at bounding box center [212, 52] width 90 height 13
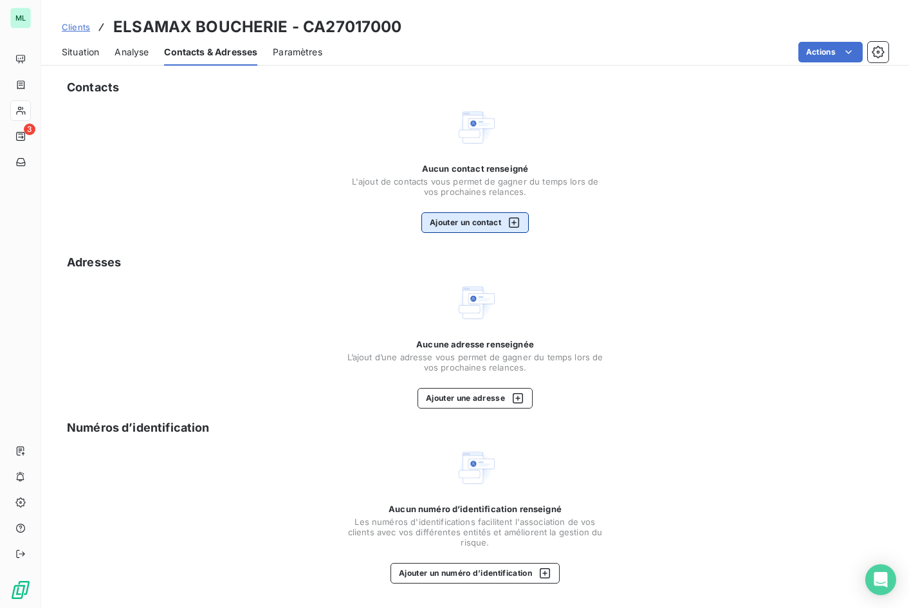
click at [474, 221] on button "Ajouter un contact" at bounding box center [474, 222] width 107 height 21
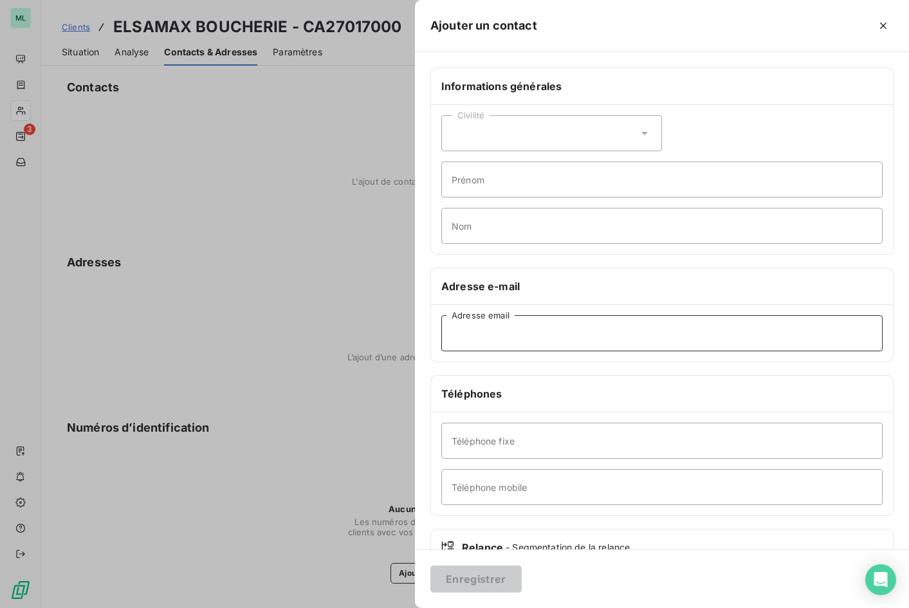
click at [475, 340] on input "Adresse email" at bounding box center [661, 333] width 441 height 36
paste input "[PERSON_NAME][EMAIL_ADDRESS][DOMAIN_NAME]"
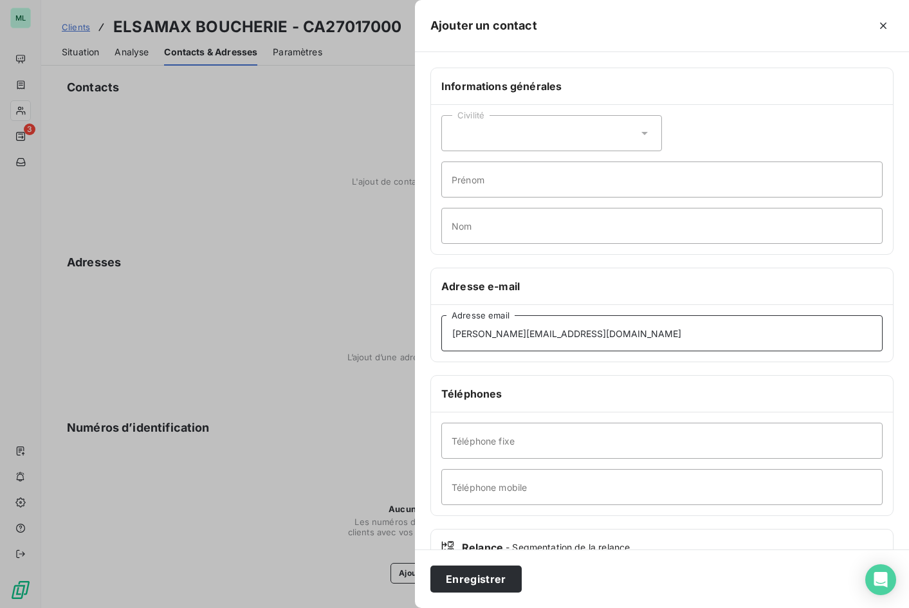
type input "[PERSON_NAME][EMAIL_ADDRESS][DOMAIN_NAME]"
click at [460, 488] on input "Téléphone mobile" at bounding box center [661, 487] width 441 height 36
type input "0676601715"
drag, startPoint x: 472, startPoint y: 170, endPoint x: 469, endPoint y: 180, distance: 10.6
click at [472, 170] on input "Prénom" at bounding box center [661, 179] width 441 height 36
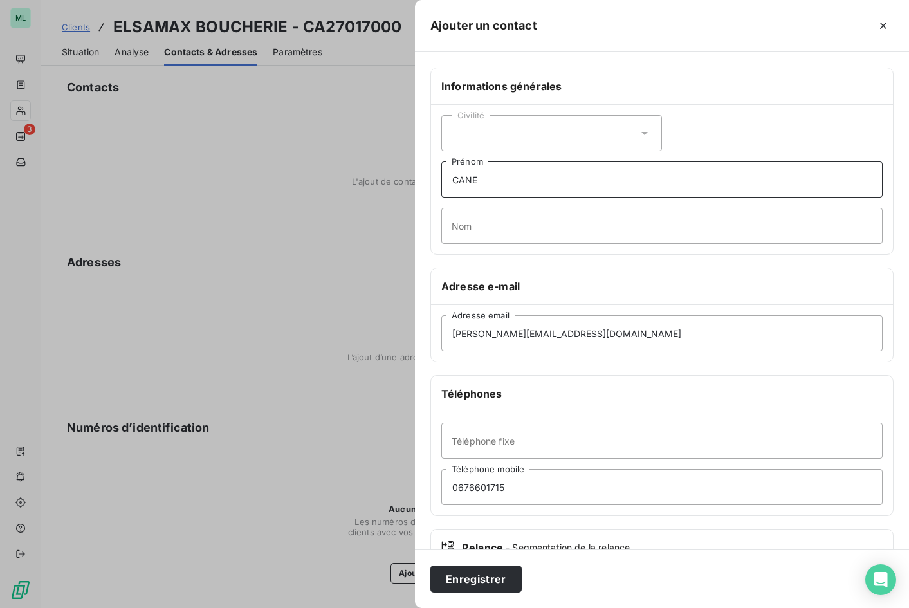
type input "CANE"
type input "Stephane"
click at [531, 137] on div "Civilité" at bounding box center [551, 133] width 221 height 36
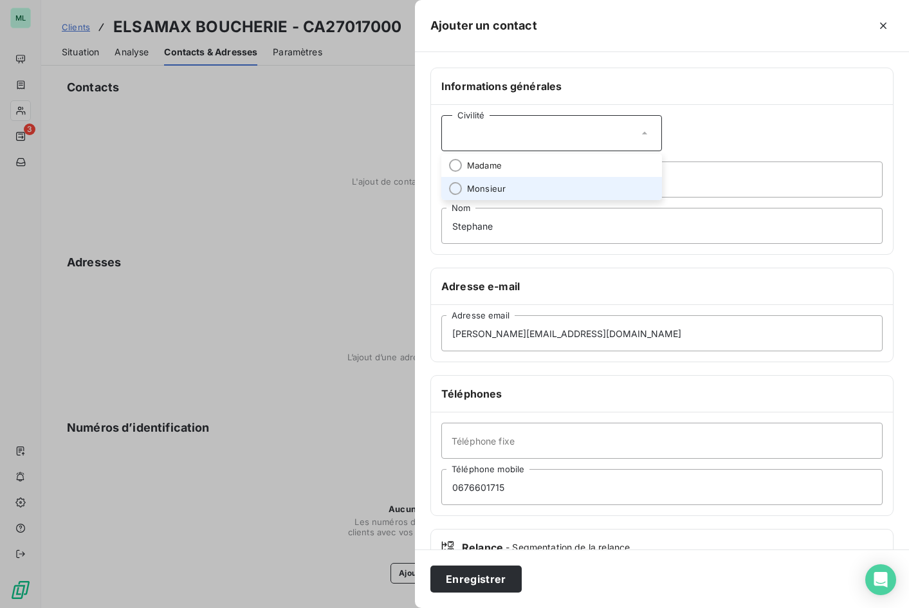
click at [515, 186] on li "Monsieur" at bounding box center [551, 188] width 221 height 23
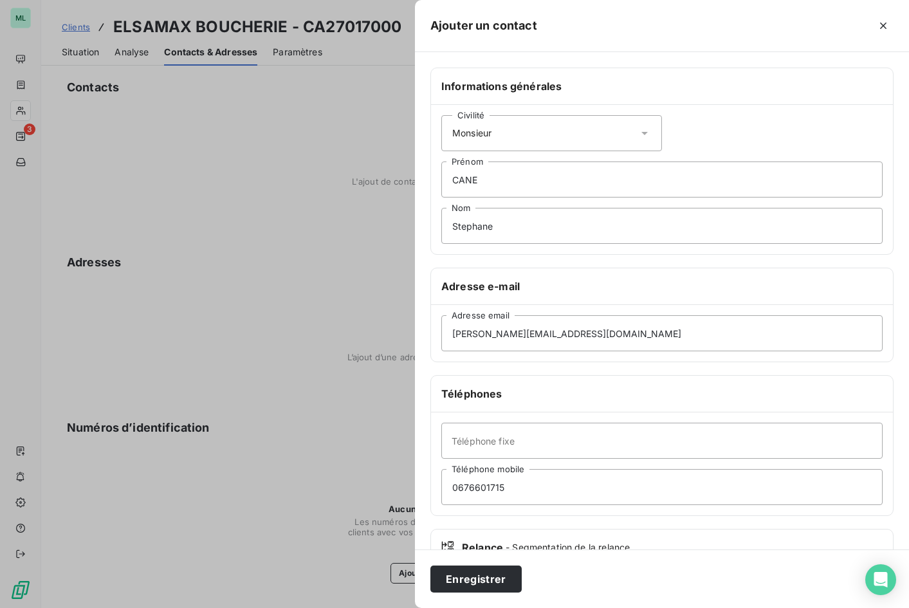
scroll to position [89, 0]
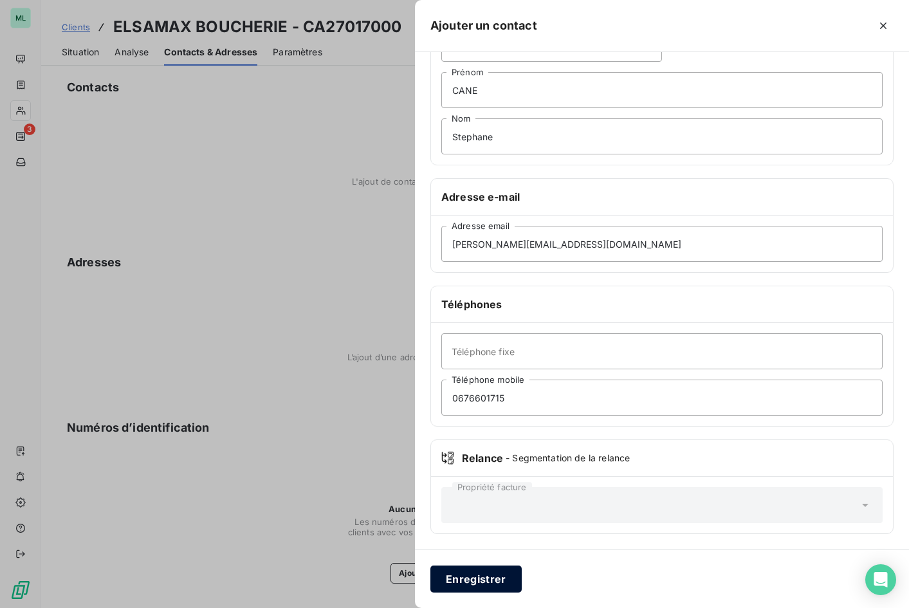
click at [466, 582] on button "Enregistrer" at bounding box center [475, 579] width 91 height 27
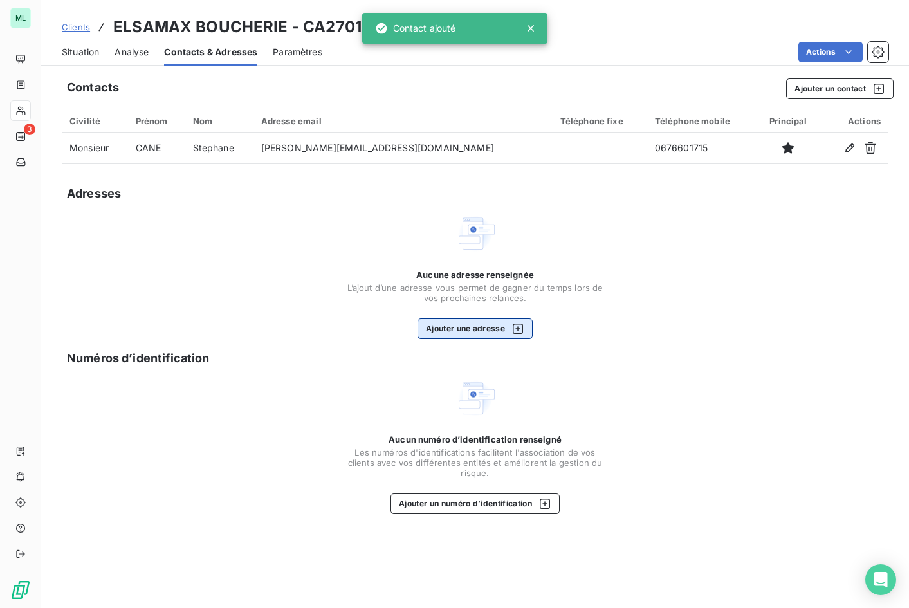
click at [479, 321] on button "Ajouter une adresse" at bounding box center [475, 328] width 115 height 21
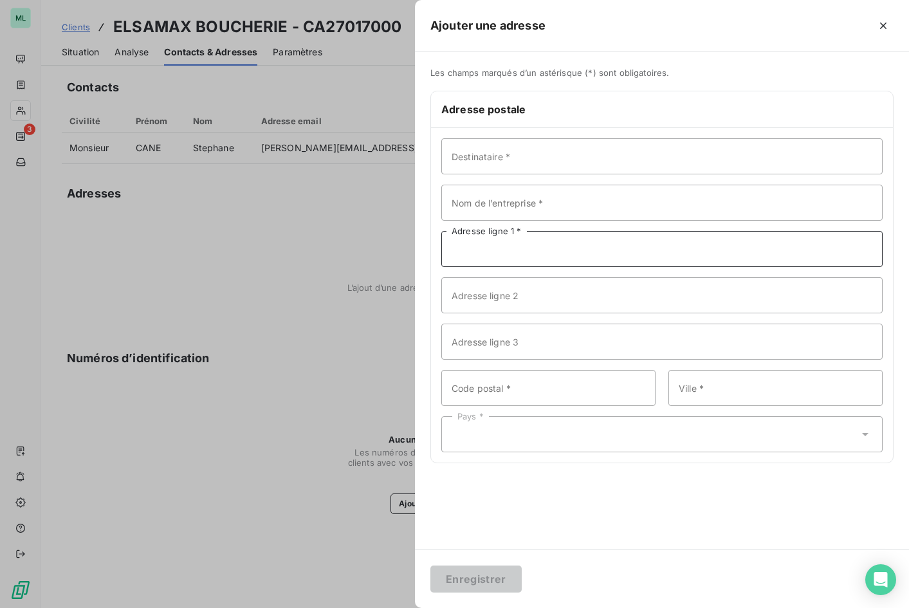
click at [468, 250] on input "Adresse ligne 1 *" at bounding box center [661, 249] width 441 height 36
paste input "[STREET_ADDRESS]"
type input "[STREET_ADDRESS]"
click at [511, 385] on input "Code postal *" at bounding box center [548, 388] width 214 height 36
type input "13008"
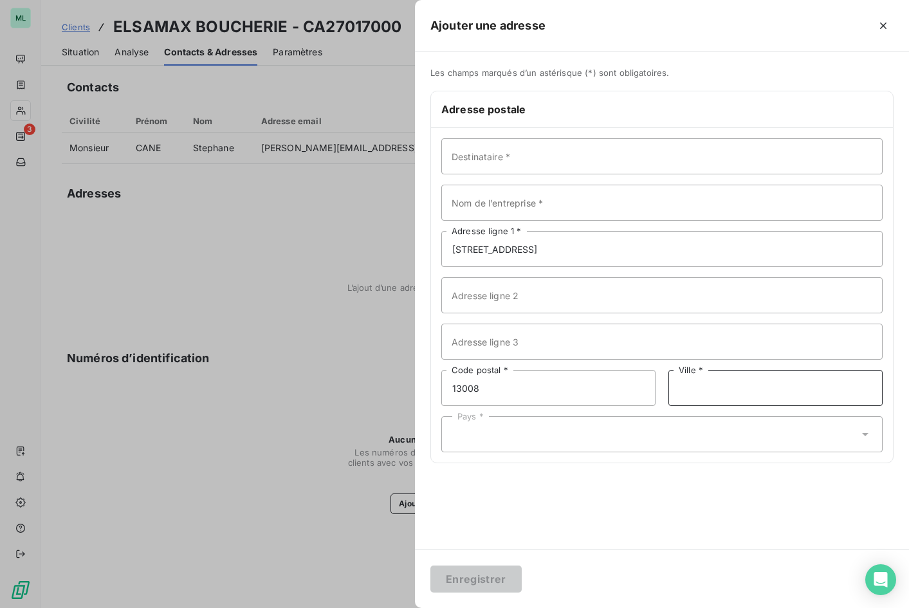
click at [706, 392] on input "Ville *" at bounding box center [775, 388] width 214 height 36
type input "[GEOGRAPHIC_DATA]"
click at [484, 199] on input "Nom de l’entreprise *" at bounding box center [661, 203] width 441 height 36
paste input "ELSAMAX BOUCHERIE"
type input "ELSAMAX BOUCHERIE"
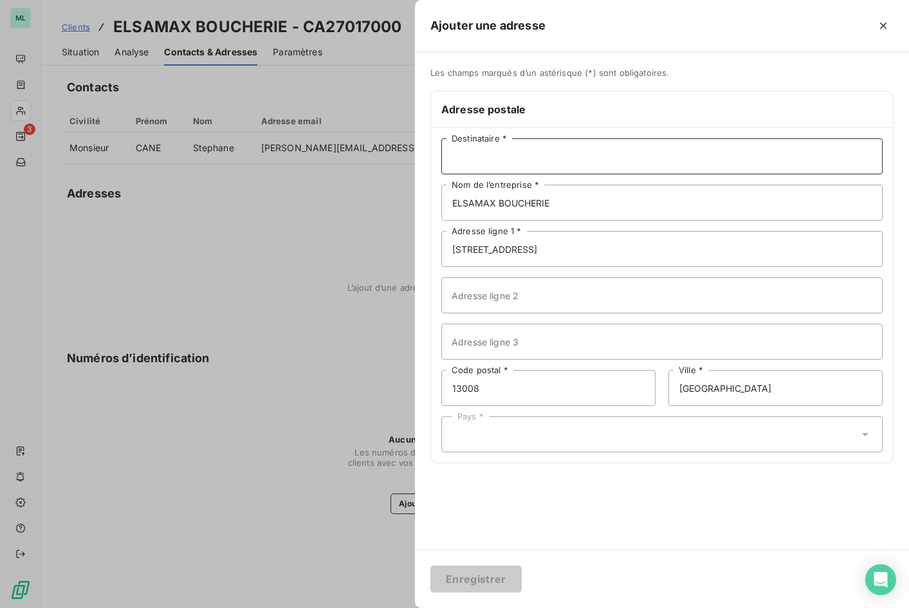
click at [484, 152] on input "Destinataire *" at bounding box center [661, 156] width 441 height 36
type input "M. [PERSON_NAME]"
click at [596, 429] on div "Pays *" at bounding box center [661, 434] width 441 height 36
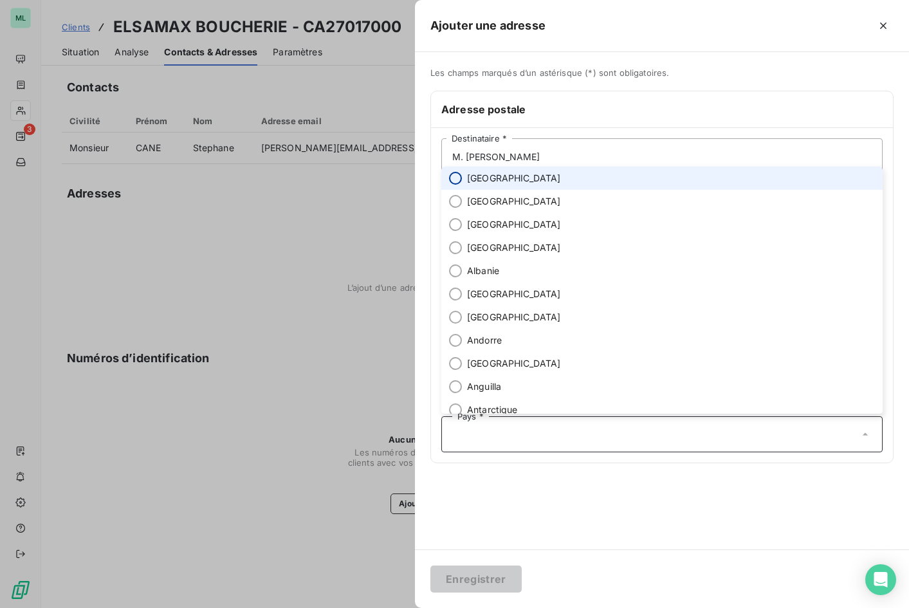
click at [461, 177] on input "radio" at bounding box center [455, 178] width 13 height 13
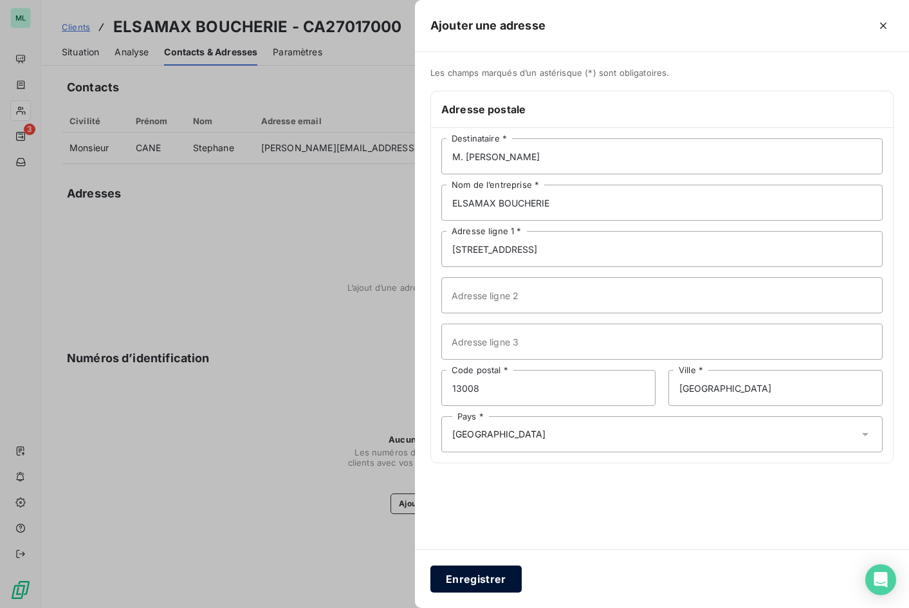
click at [472, 582] on button "Enregistrer" at bounding box center [475, 579] width 91 height 27
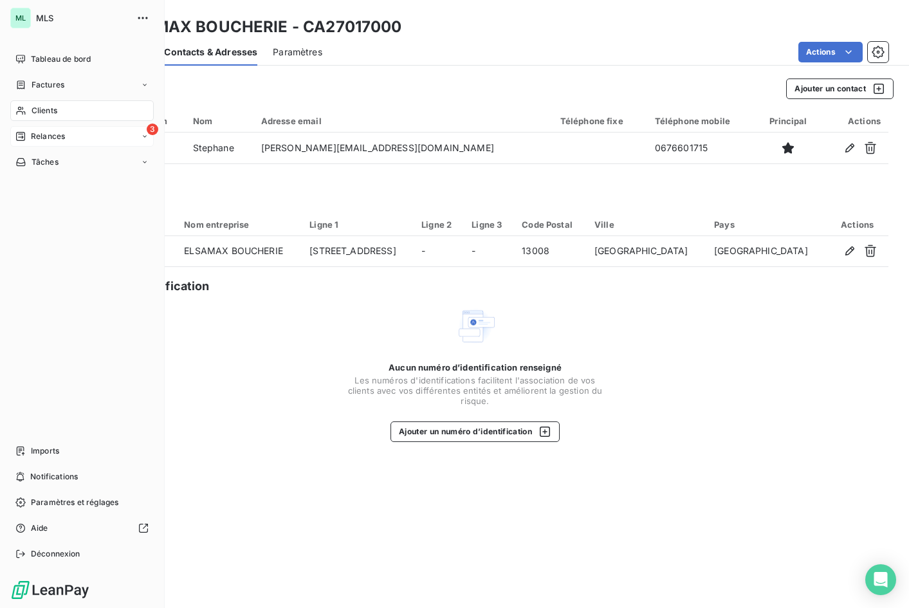
click at [82, 134] on div "3 Relances" at bounding box center [81, 136] width 143 height 21
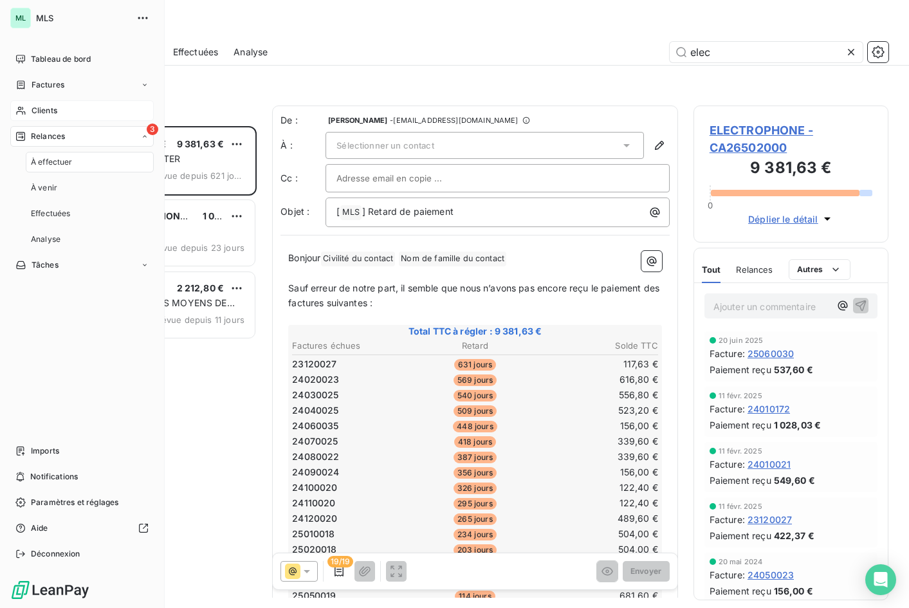
scroll to position [472, 186]
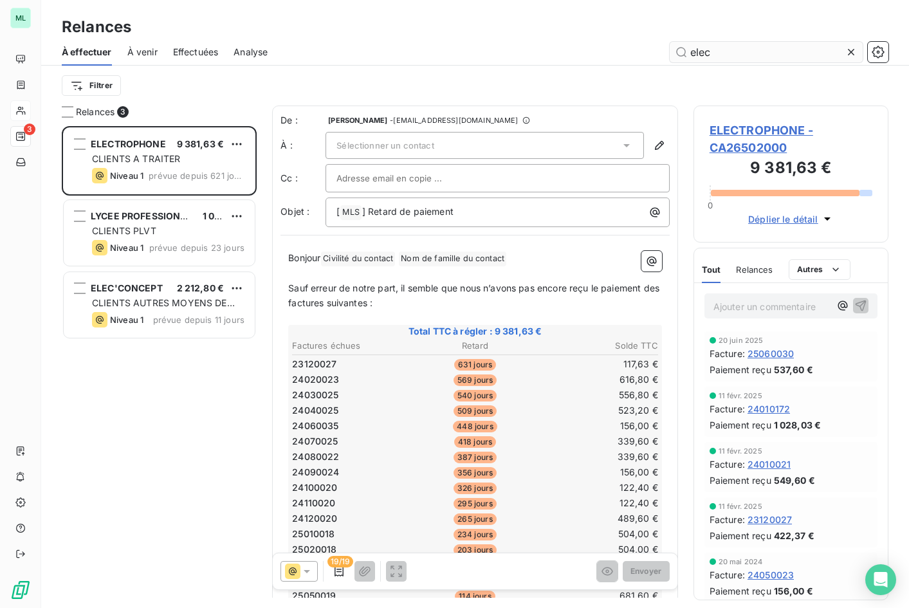
drag, startPoint x: 849, startPoint y: 51, endPoint x: 798, endPoint y: 50, distance: 50.9
click at [796, 51] on icon at bounding box center [851, 52] width 13 height 13
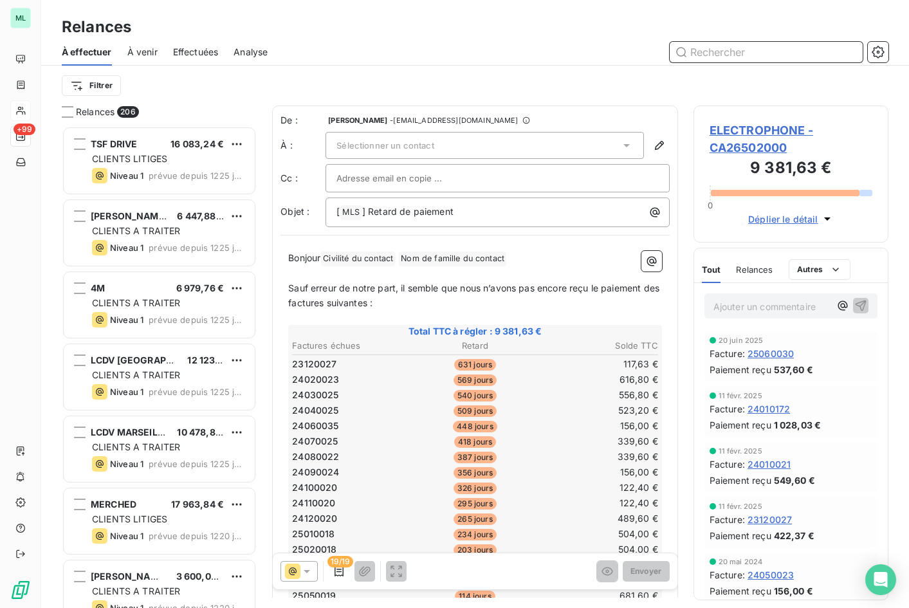
click at [745, 52] on input "text" at bounding box center [766, 52] width 193 height 21
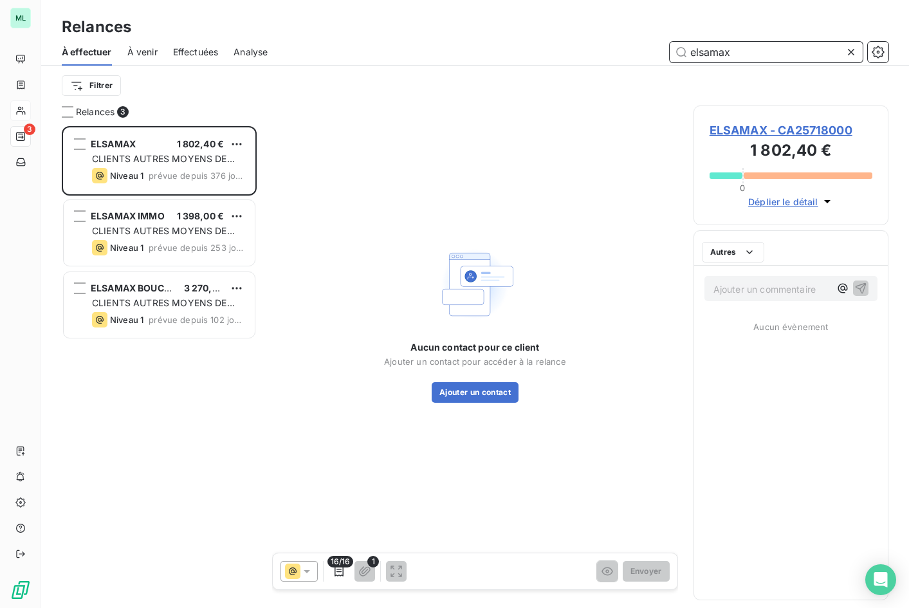
scroll to position [472, 186]
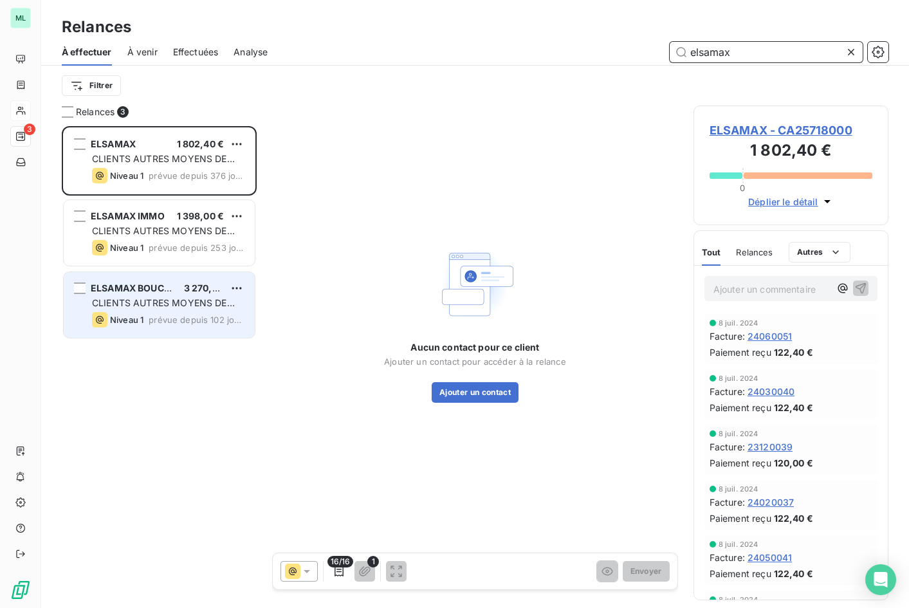
type input "elsamax"
click at [142, 306] on span "CLIENTS AUTRES MOYENS DE PAIEMENT" at bounding box center [163, 309] width 143 height 24
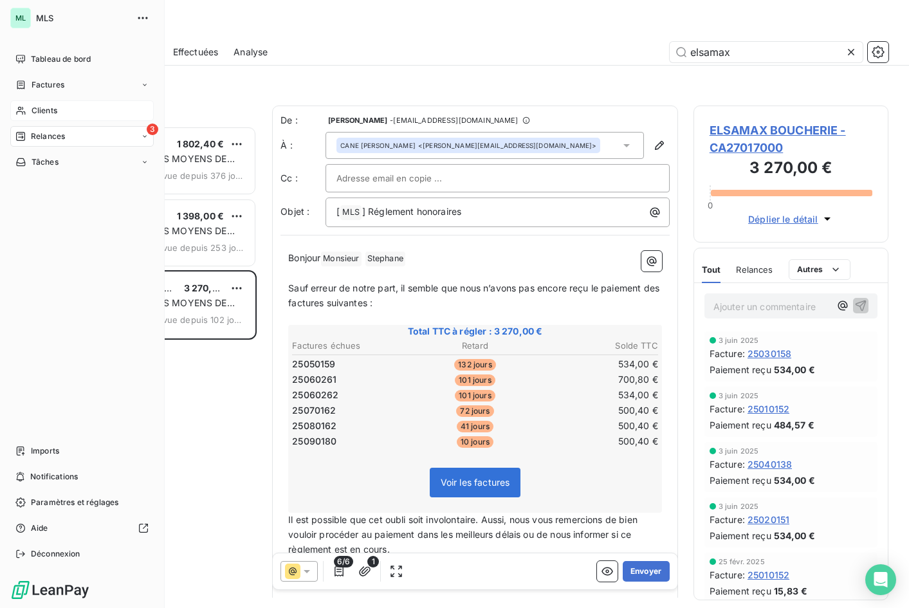
click at [73, 111] on div "Clients" at bounding box center [81, 110] width 143 height 21
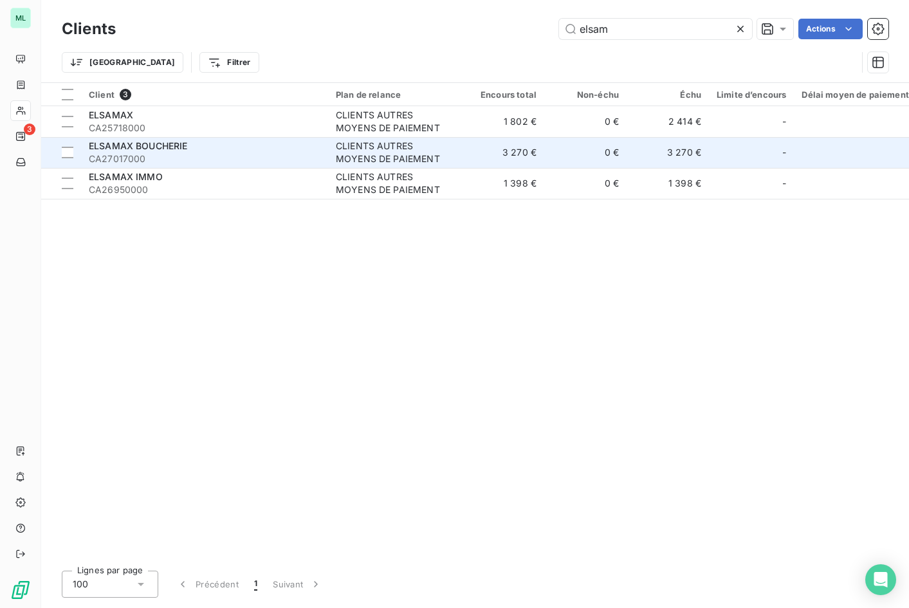
click at [219, 155] on span "CA27017000" at bounding box center [205, 158] width 232 height 13
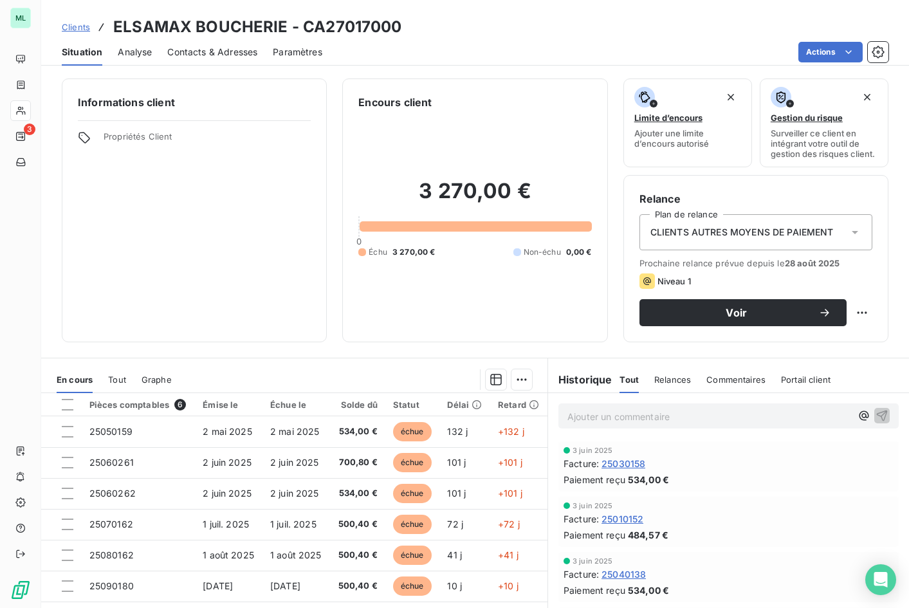
click at [210, 51] on span "Contacts & Adresses" at bounding box center [212, 52] width 90 height 13
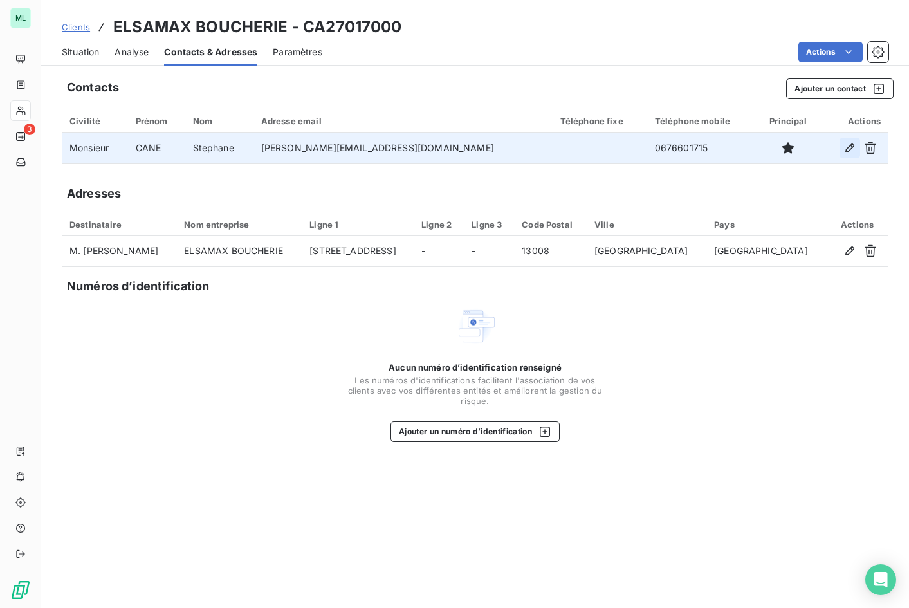
click at [796, 145] on icon "button" at bounding box center [849, 147] width 9 height 9
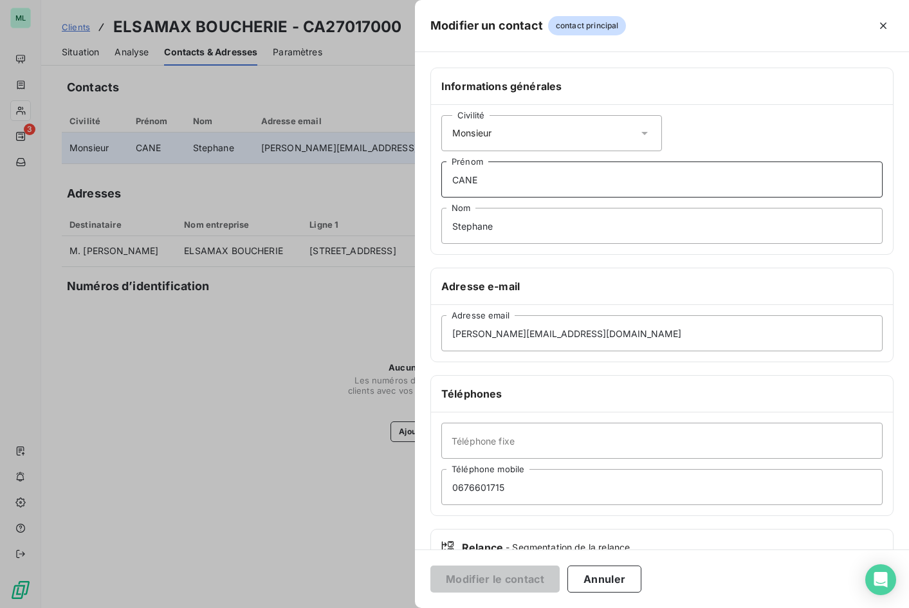
drag, startPoint x: 484, startPoint y: 180, endPoint x: 420, endPoint y: 180, distance: 64.3
click at [420, 180] on div "Informations générales Civilité Monsieur [PERSON_NAME] [PERSON_NAME] Nom Adress…" at bounding box center [662, 353] width 494 height 571
click at [457, 180] on input "Stphane" at bounding box center [661, 179] width 441 height 36
click at [460, 179] on input "Stphane" at bounding box center [661, 179] width 441 height 36
type input "Stephane"
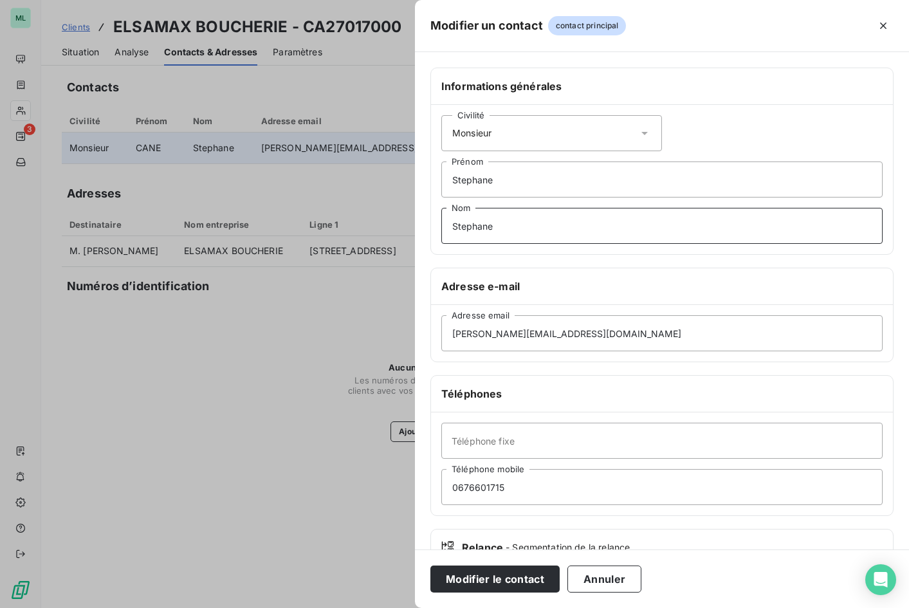
drag, startPoint x: 513, startPoint y: 234, endPoint x: 416, endPoint y: 230, distance: 97.2
click at [416, 230] on div "Informations générales Civilité Monsieur [PERSON_NAME] [PERSON_NAME] Nom Adress…" at bounding box center [662, 353] width 494 height 571
type input "CANE"
click at [490, 581] on button "Modifier le contact" at bounding box center [494, 579] width 129 height 27
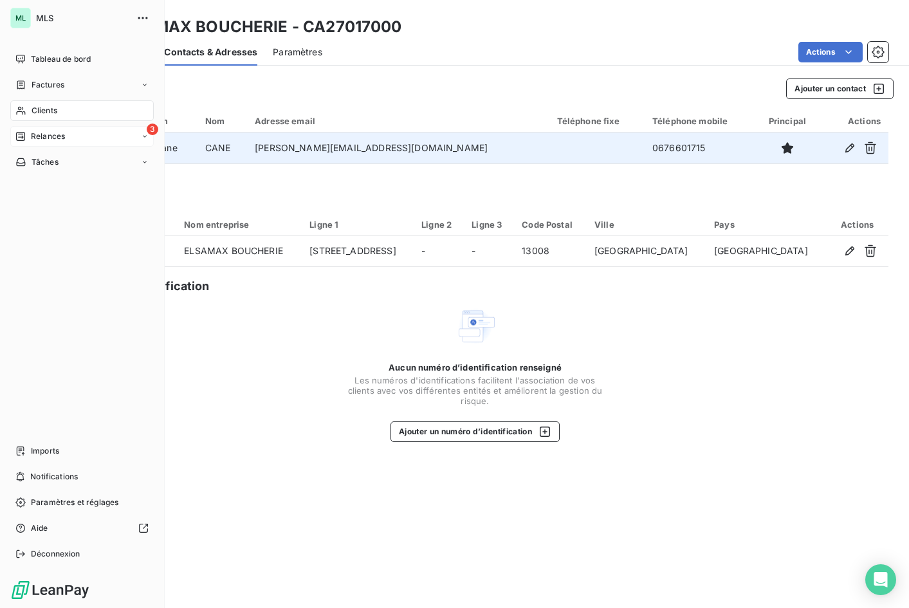
click at [71, 131] on div "3 Relances" at bounding box center [81, 136] width 143 height 21
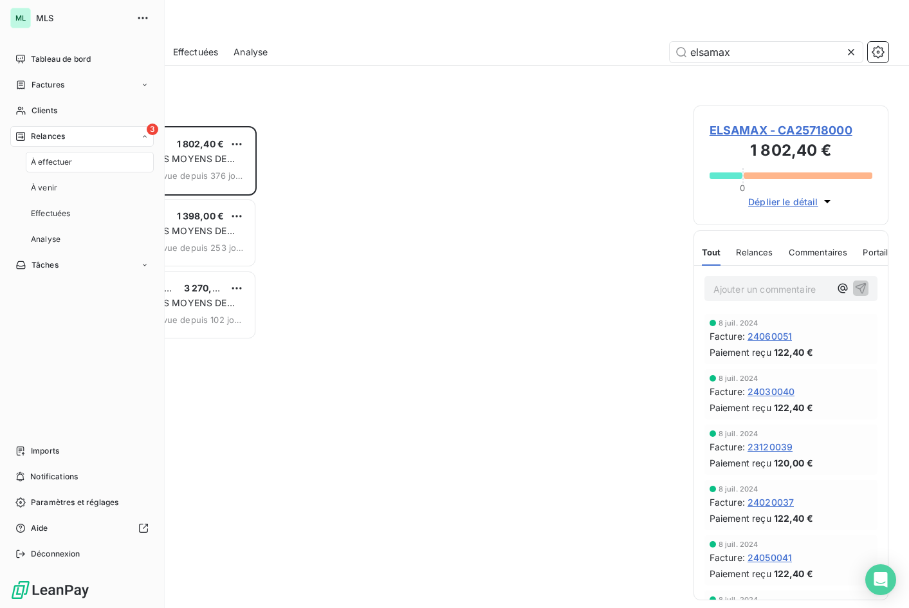
scroll to position [472, 186]
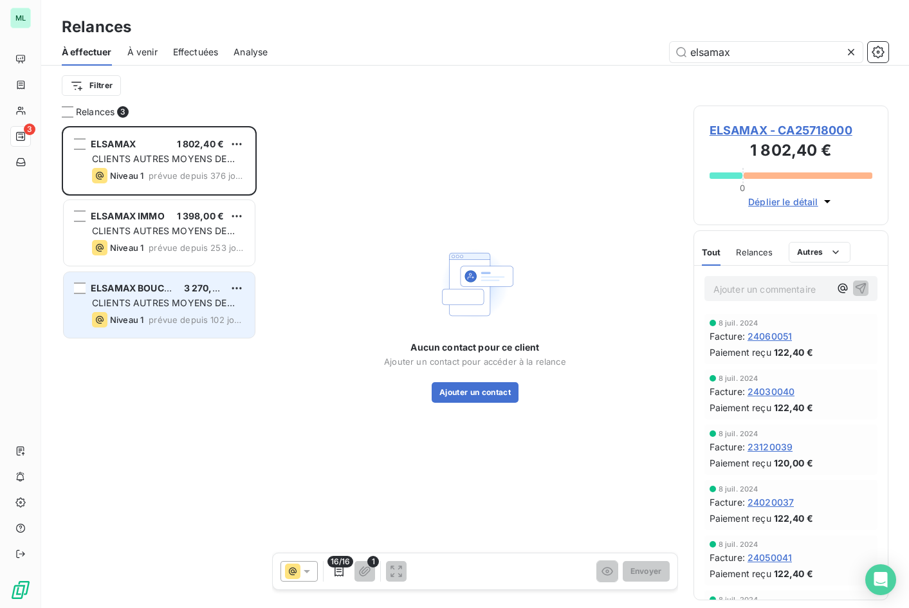
click at [142, 284] on span "ELSAMAX BOUCHERIE" at bounding box center [141, 287] width 100 height 11
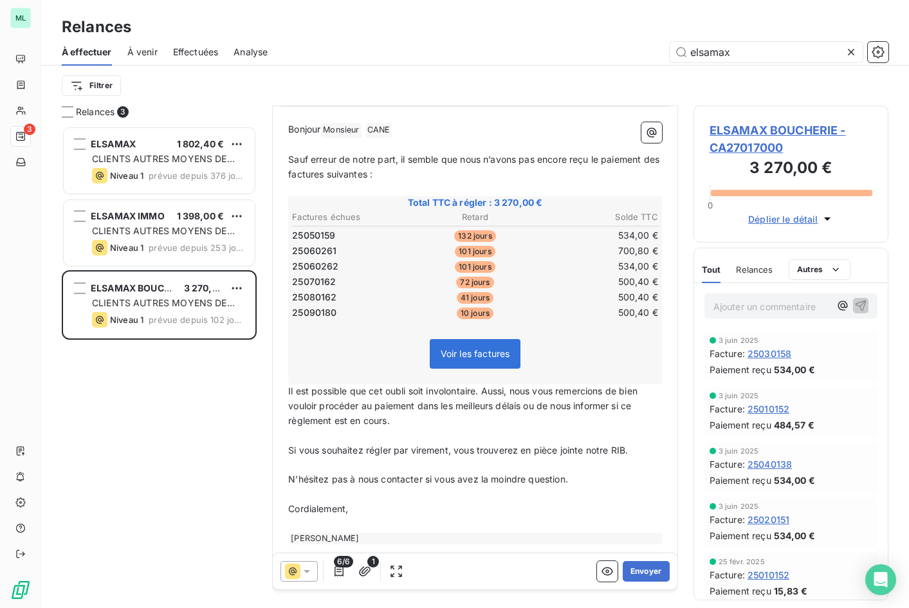
scroll to position [145, 0]
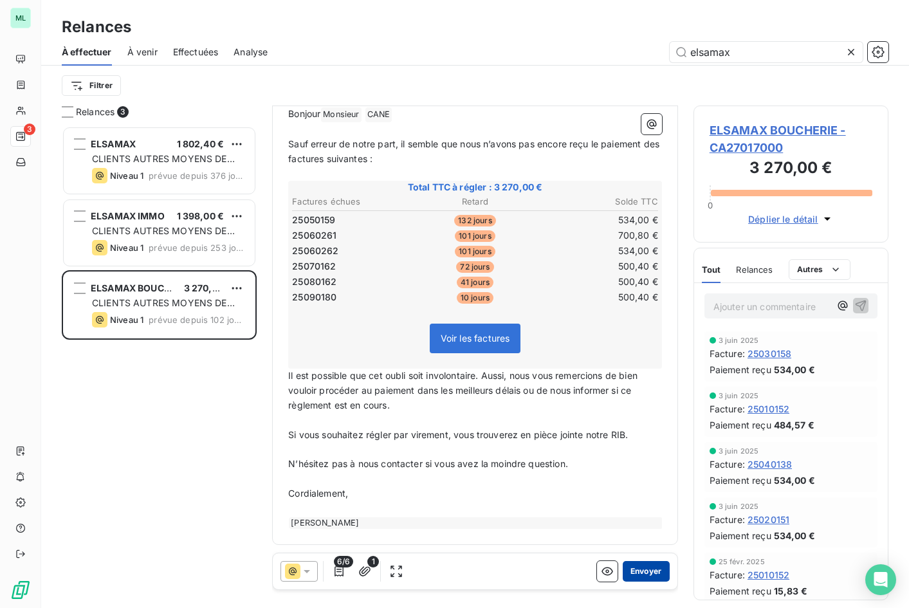
click at [632, 574] on button "Envoyer" at bounding box center [646, 571] width 47 height 21
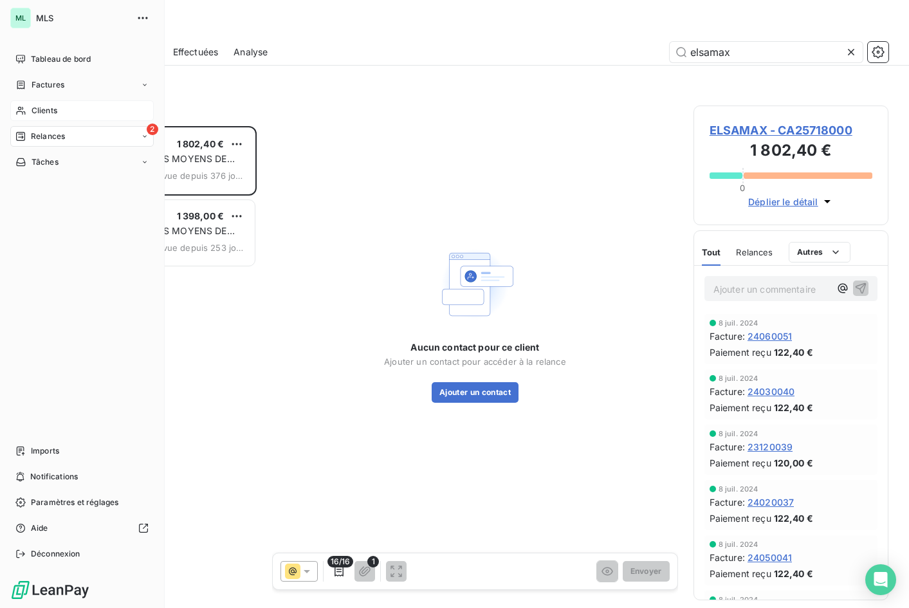
click at [54, 106] on span "Clients" at bounding box center [45, 111] width 26 height 12
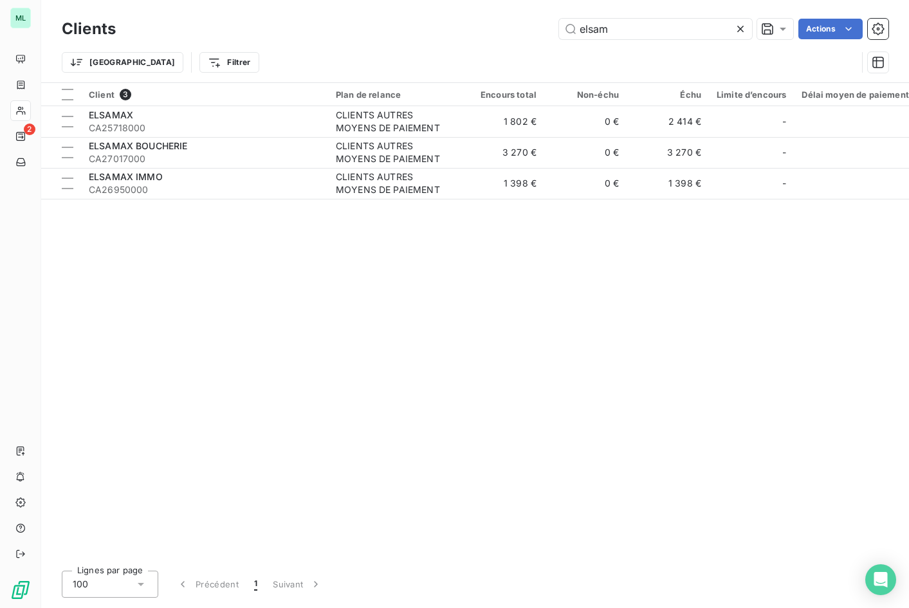
click at [739, 25] on icon at bounding box center [740, 29] width 13 height 13
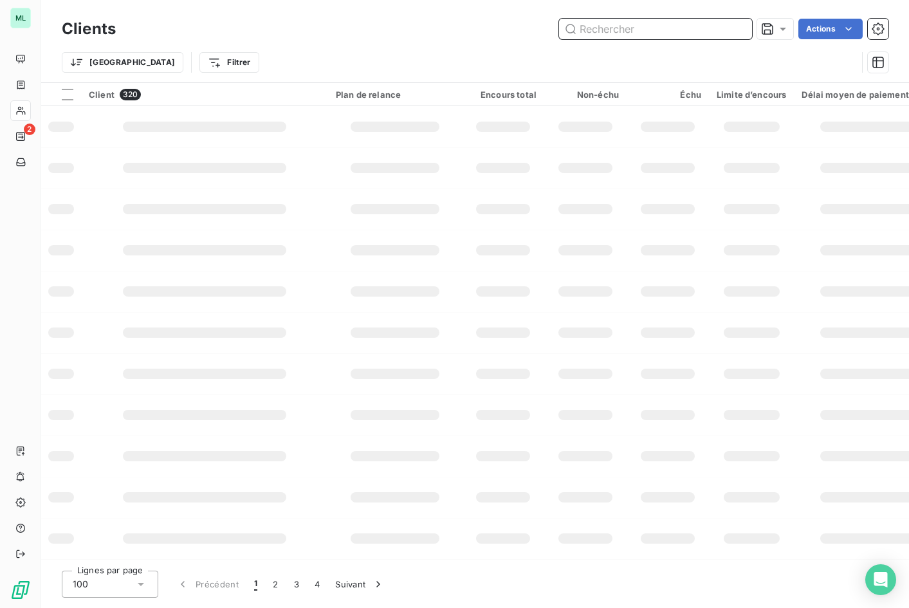
click at [627, 26] on input "text" at bounding box center [655, 29] width 193 height 21
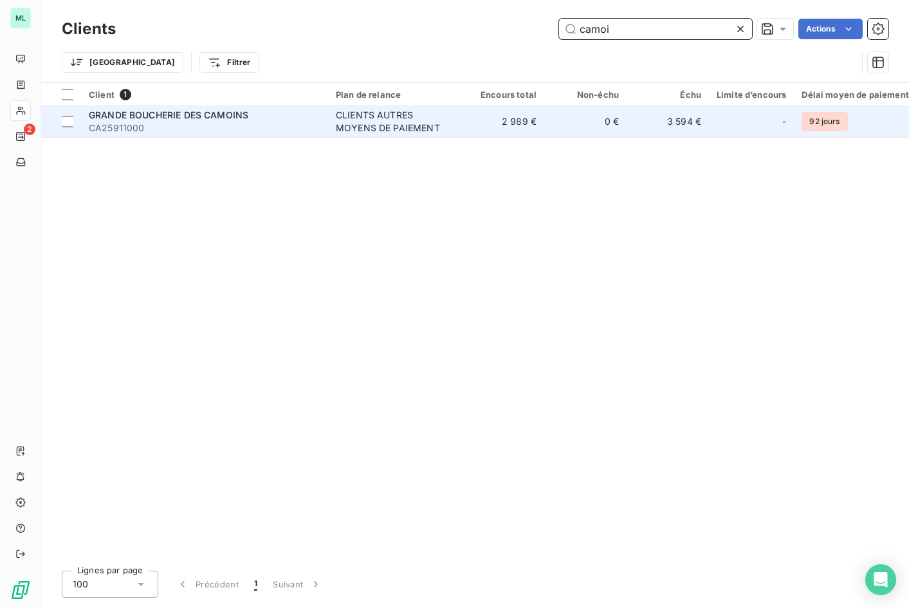
type input "camoi"
click at [310, 127] on span "CA25911000" at bounding box center [205, 128] width 232 height 13
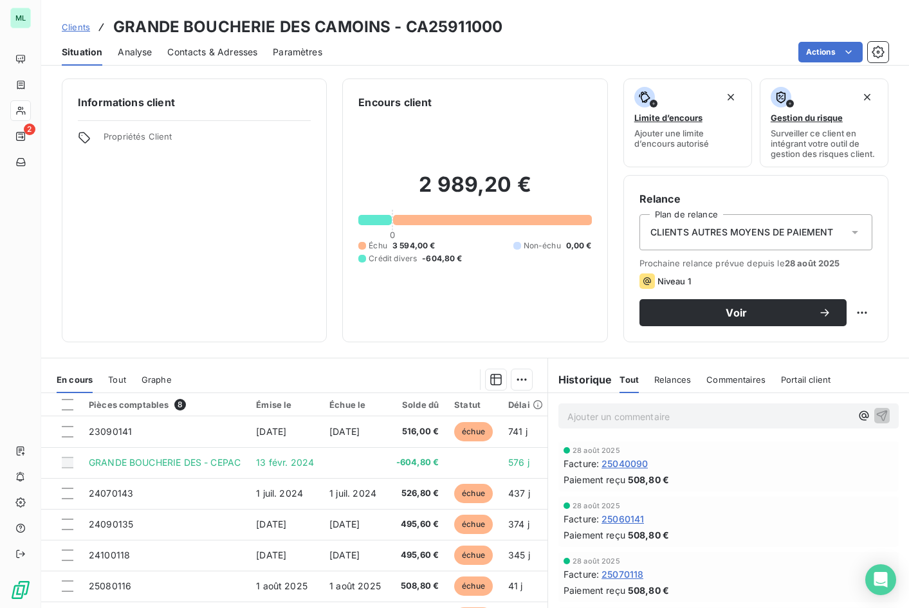
scroll to position [64, 0]
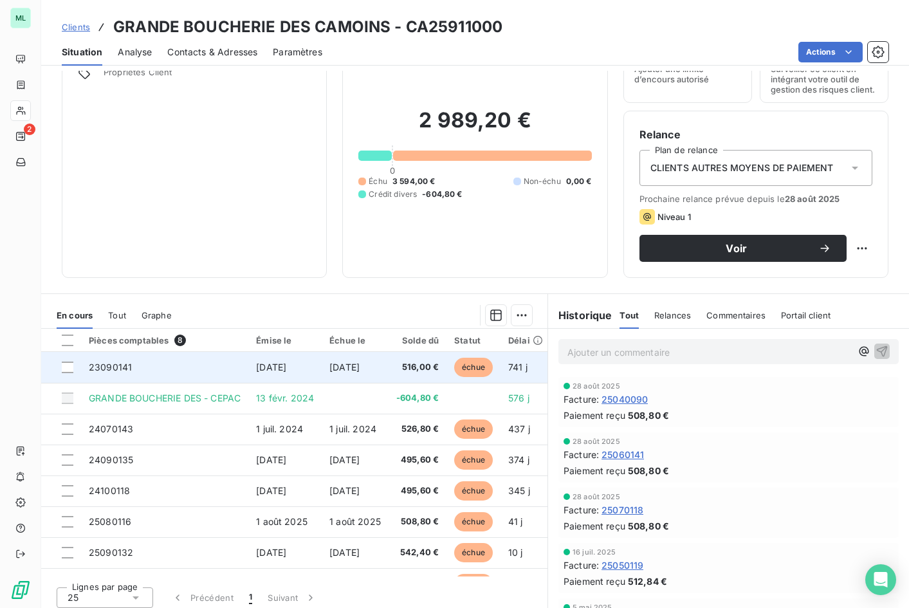
click at [472, 366] on span "échue" at bounding box center [473, 367] width 39 height 19
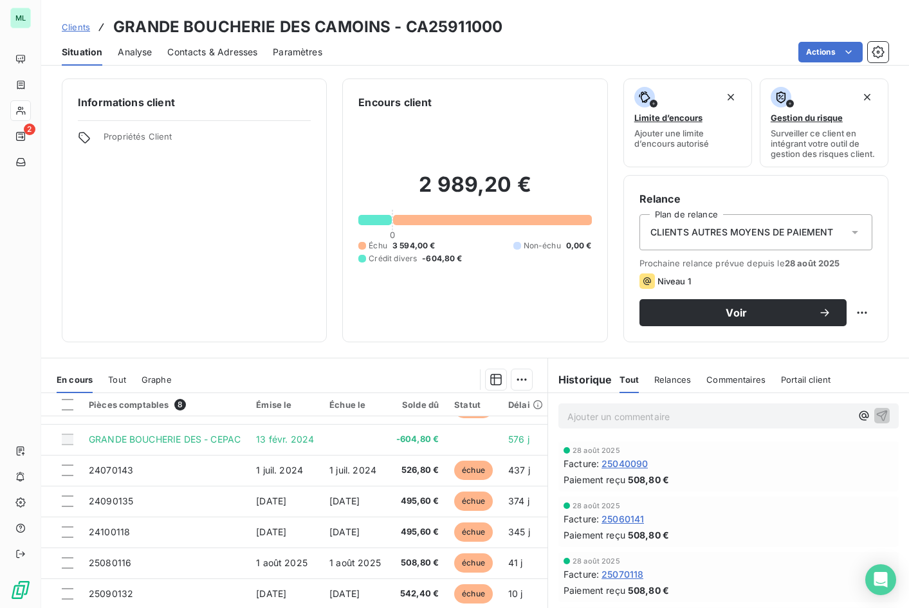
click at [197, 48] on span "Contacts & Adresses" at bounding box center [212, 52] width 90 height 13
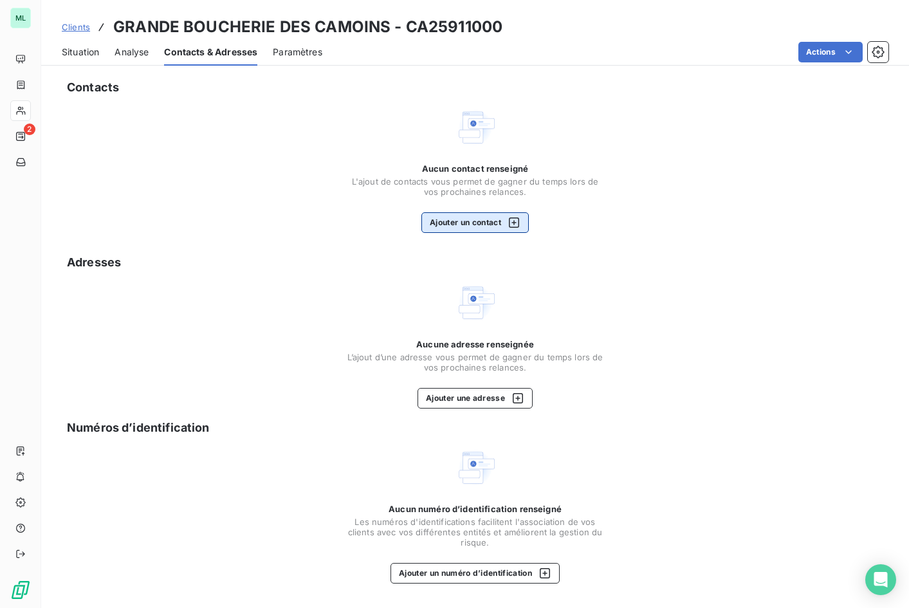
click at [442, 217] on button "Ajouter un contact" at bounding box center [474, 222] width 107 height 21
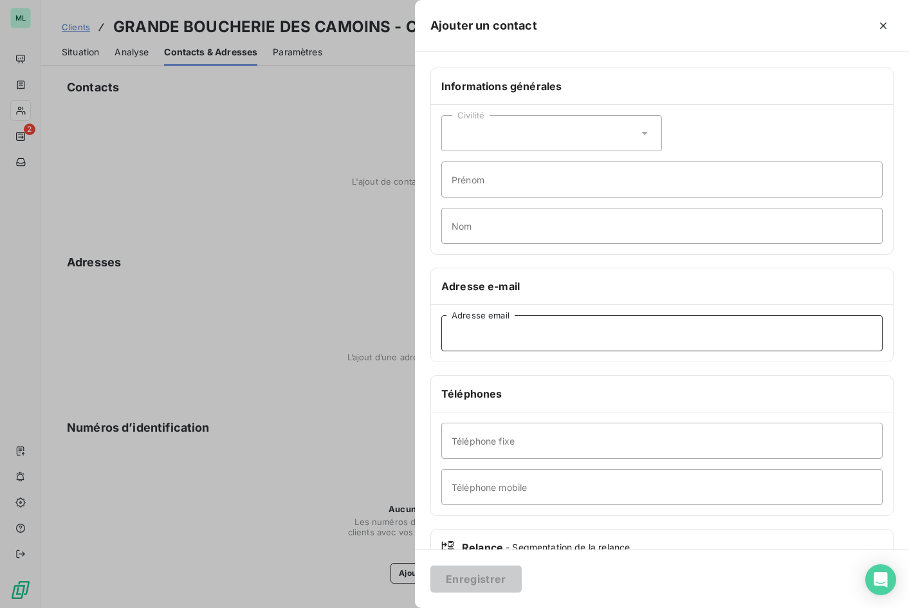
click at [461, 332] on input "Adresse email" at bounding box center [661, 333] width 441 height 36
paste input "[EMAIL_ADDRESS][DOMAIN_NAME]"
type input "[EMAIL_ADDRESS][DOMAIN_NAME]"
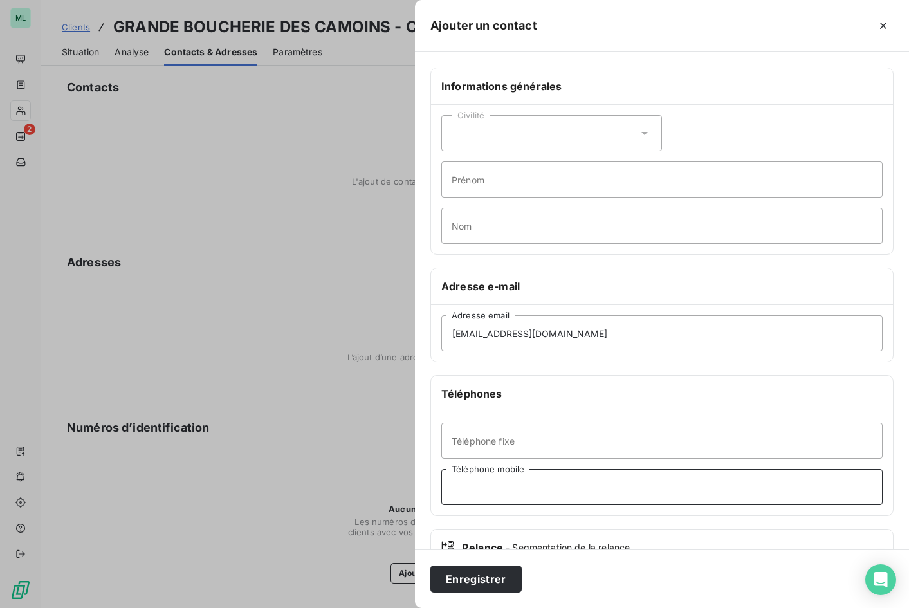
click at [488, 489] on input "Téléphone mobile" at bounding box center [661, 487] width 441 height 36
type input "0627518239"
click at [460, 179] on input "Prénom" at bounding box center [661, 179] width 441 height 36
type input "[PERSON_NAME]"
click at [459, 225] on input "Nom" at bounding box center [661, 226] width 441 height 36
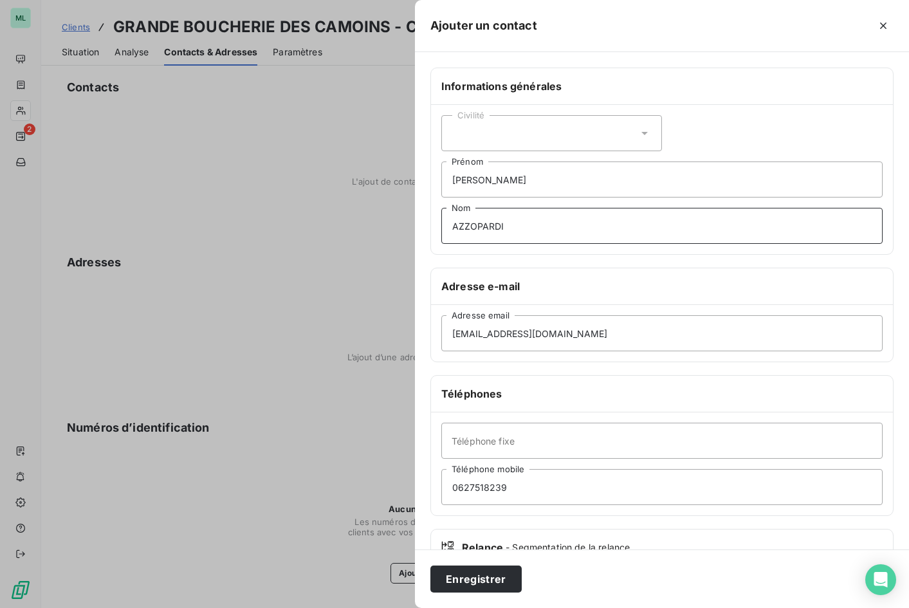
type input "AZZOPARDI"
click at [641, 134] on icon at bounding box center [644, 133] width 6 height 3
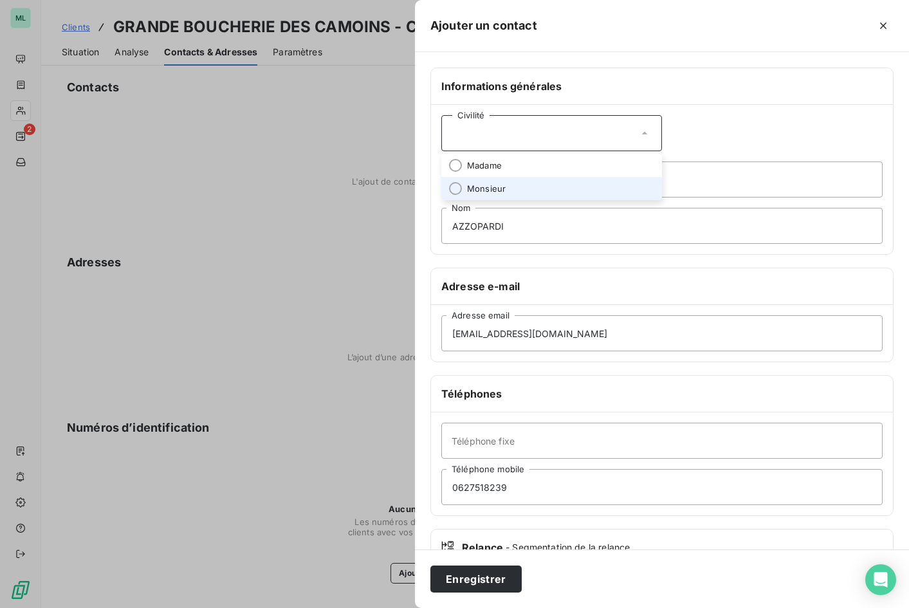
click at [518, 190] on li "Monsieur" at bounding box center [551, 188] width 221 height 23
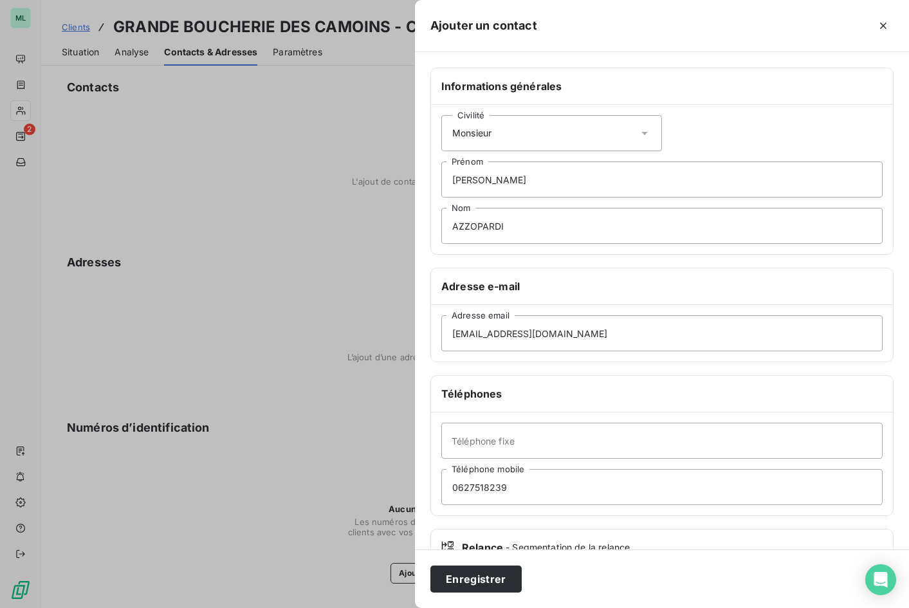
scroll to position [89, 0]
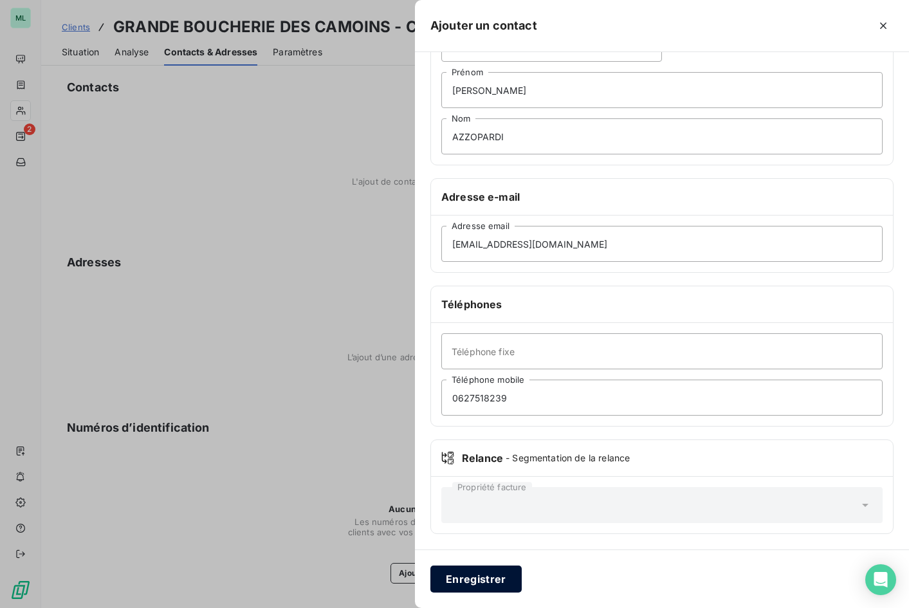
click at [474, 579] on button "Enregistrer" at bounding box center [475, 579] width 91 height 27
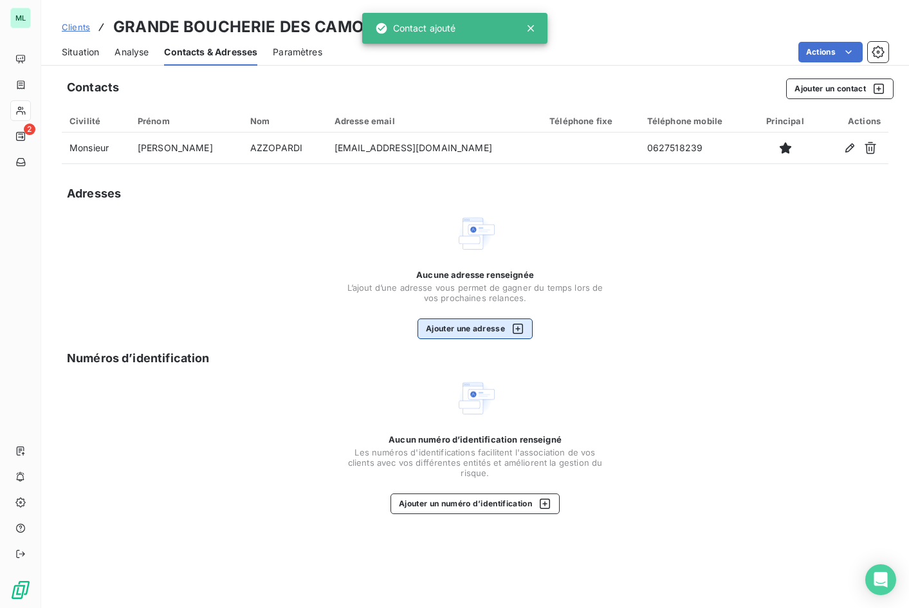
click at [474, 330] on button "Ajouter une adresse" at bounding box center [475, 328] width 115 height 21
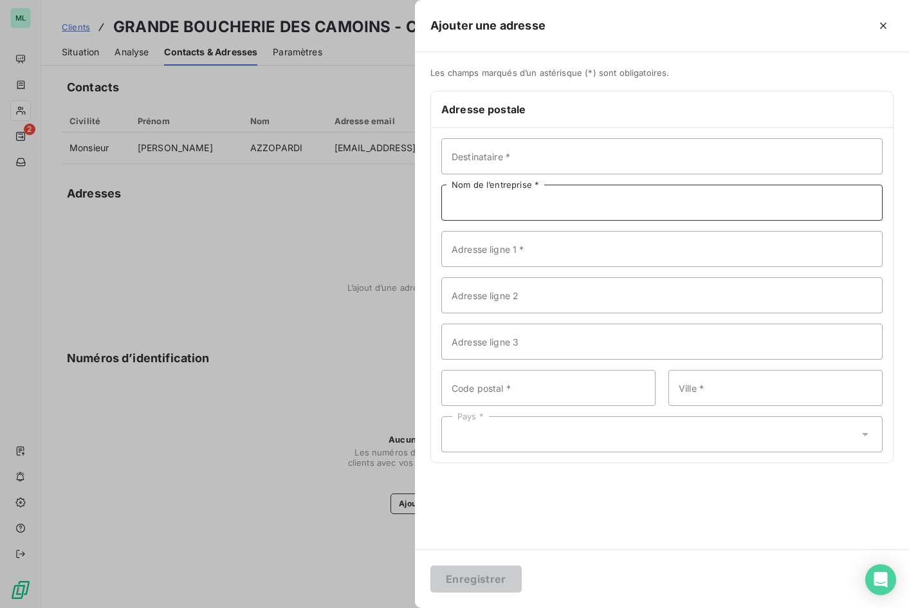
click at [475, 199] on input "Nom de l’entreprise *" at bounding box center [661, 203] width 441 height 36
paste input "GRANDE BOUCHERIE DES CAMOINS"
type input "GRANDE BOUCHERIE DES CAMOINS"
click at [485, 152] on input "Destinataire *" at bounding box center [661, 156] width 441 height 36
type input "M. [PERSON_NAME]"
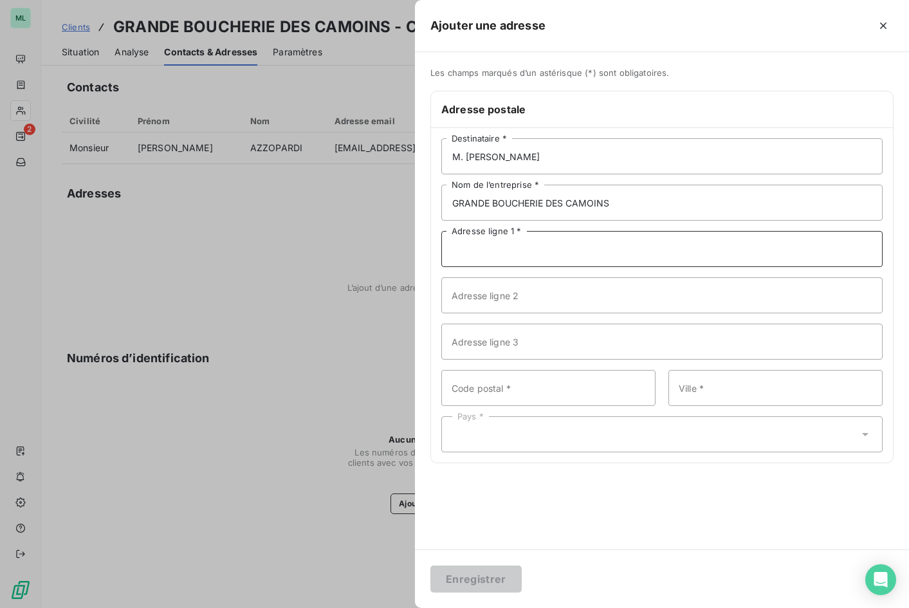
click at [443, 253] on input "Adresse ligne 1 *" at bounding box center [661, 249] width 441 height 36
paste input "[STREET_ADDRESS]"
type input "[STREET_ADDRESS]"
click at [519, 389] on input "Code postal *" at bounding box center [548, 388] width 214 height 36
type input "13011"
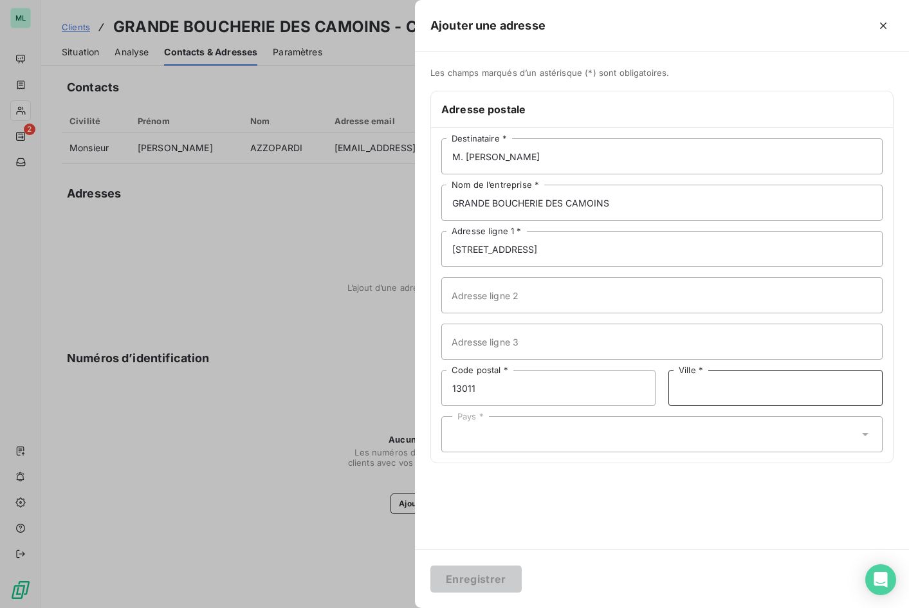
click at [690, 383] on input "Ville *" at bounding box center [775, 388] width 214 height 36
click at [690, 390] on input "MArseille" at bounding box center [775, 388] width 214 height 36
type input "[GEOGRAPHIC_DATA]"
click at [796, 427] on div "Pays *" at bounding box center [661, 434] width 441 height 36
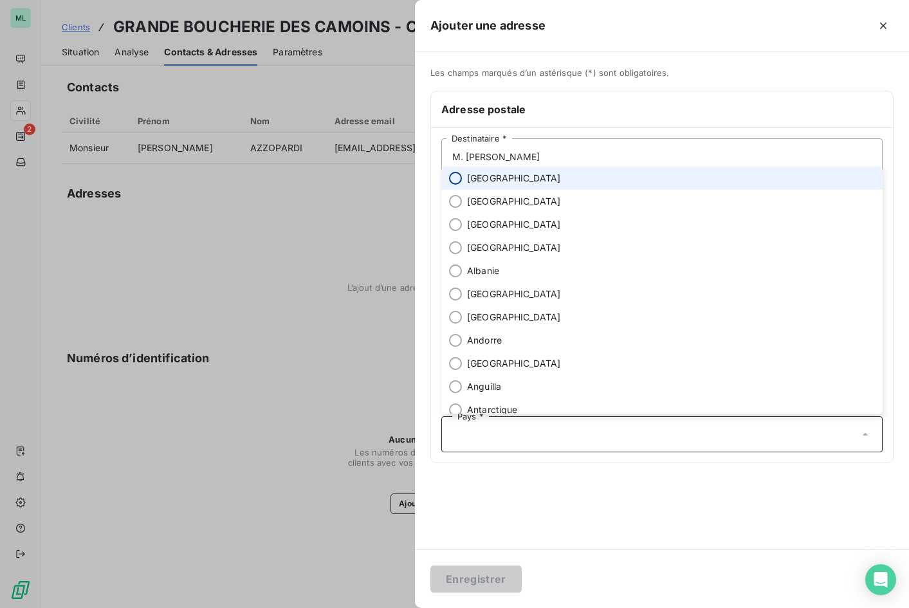
click at [456, 176] on input "radio" at bounding box center [455, 178] width 13 height 13
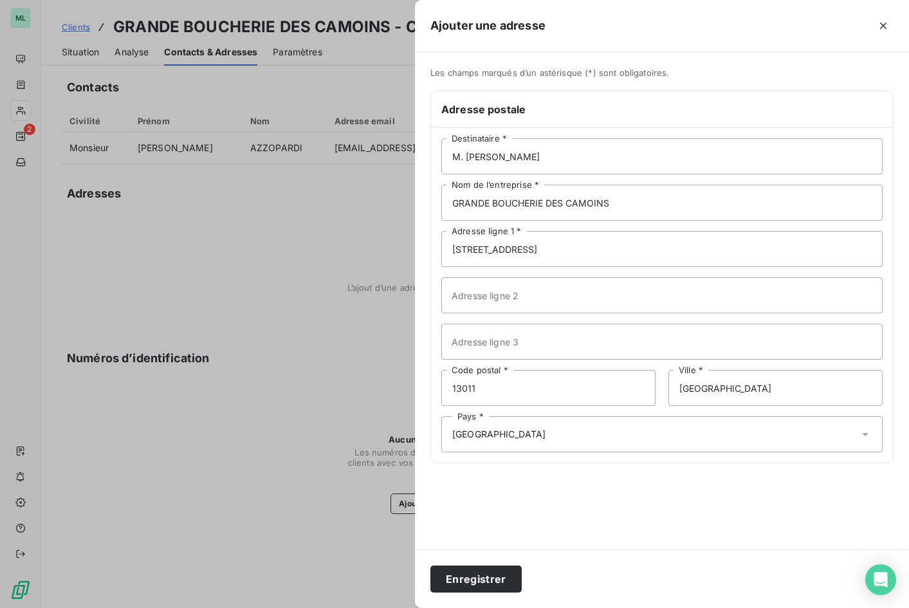
click at [611, 488] on div "Les champs marqués d’un astérisque (*) sont obligatoires. Adresse postale M. [P…" at bounding box center [662, 300] width 494 height 497
click at [485, 572] on button "Enregistrer" at bounding box center [475, 579] width 91 height 27
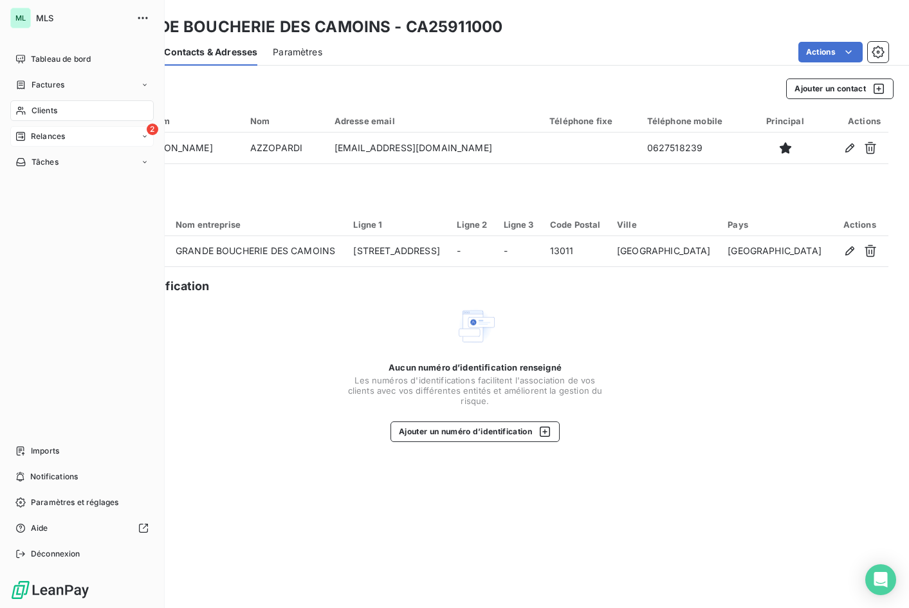
click at [80, 131] on div "2 Relances" at bounding box center [81, 136] width 143 height 21
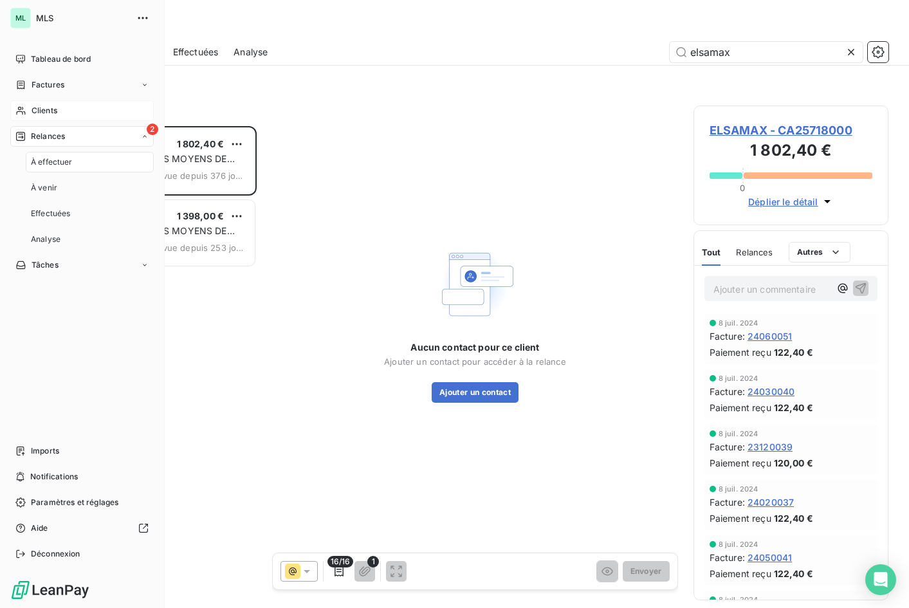
scroll to position [472, 186]
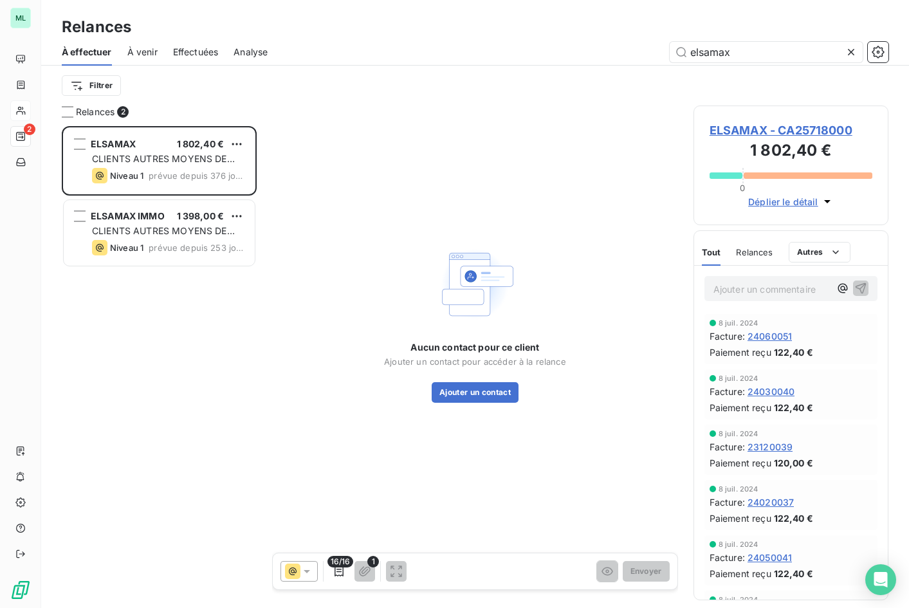
click at [796, 50] on icon at bounding box center [851, 52] width 6 height 6
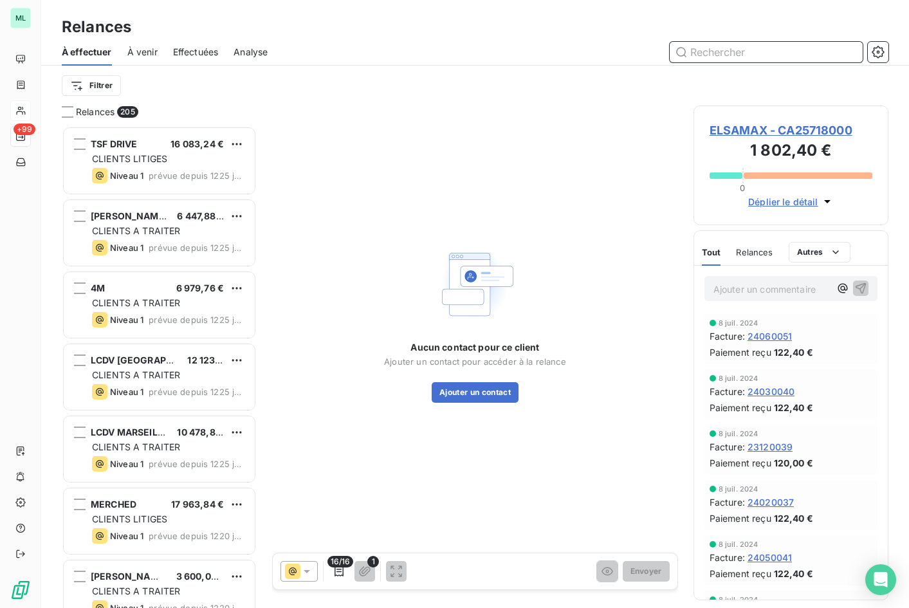
click at [777, 51] on input "text" at bounding box center [766, 52] width 193 height 21
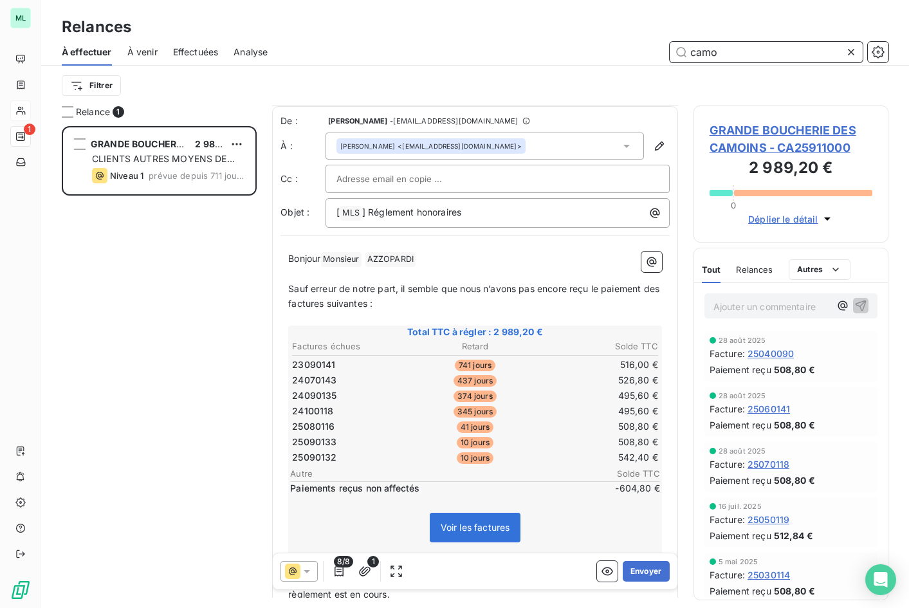
scroll to position [129, 0]
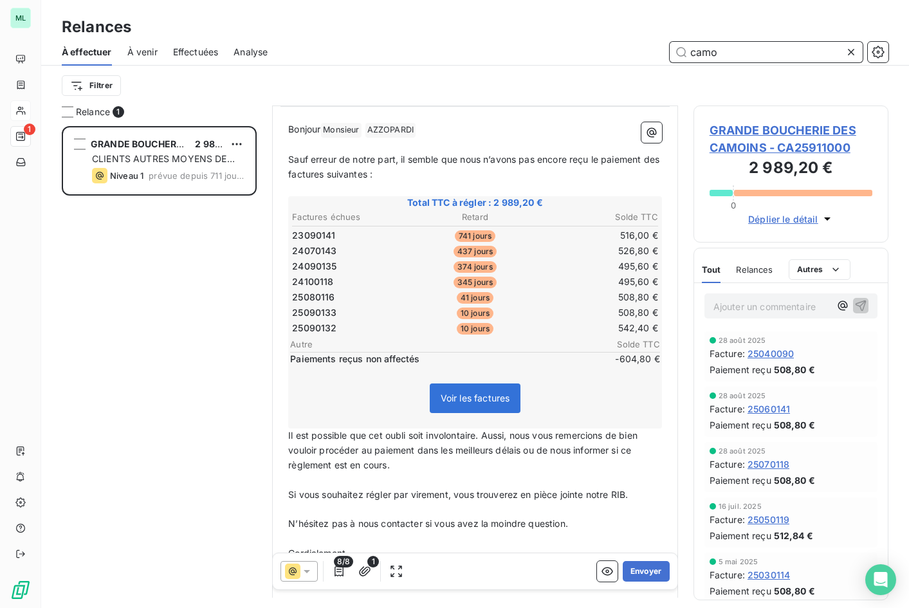
type input "camo"
drag, startPoint x: 483, startPoint y: 436, endPoint x: 286, endPoint y: 438, distance: 196.9
click at [286, 438] on div "Bonjour Monsieur ﻿ AZZOPARDI ﻿ ﻿ ﻿ Sauf erreur de notre part, il semble que nou…" at bounding box center [475, 356] width 389 height 482
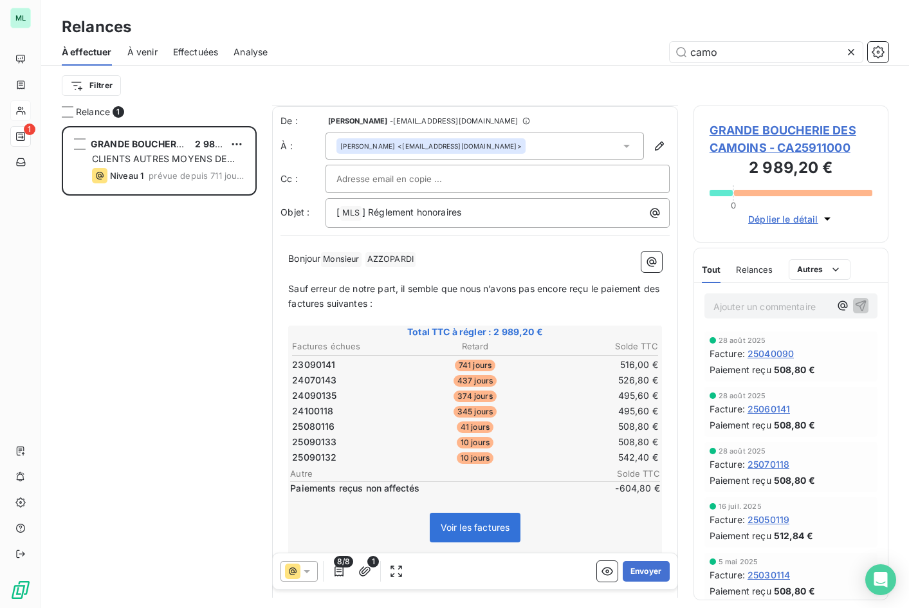
scroll to position [174, 0]
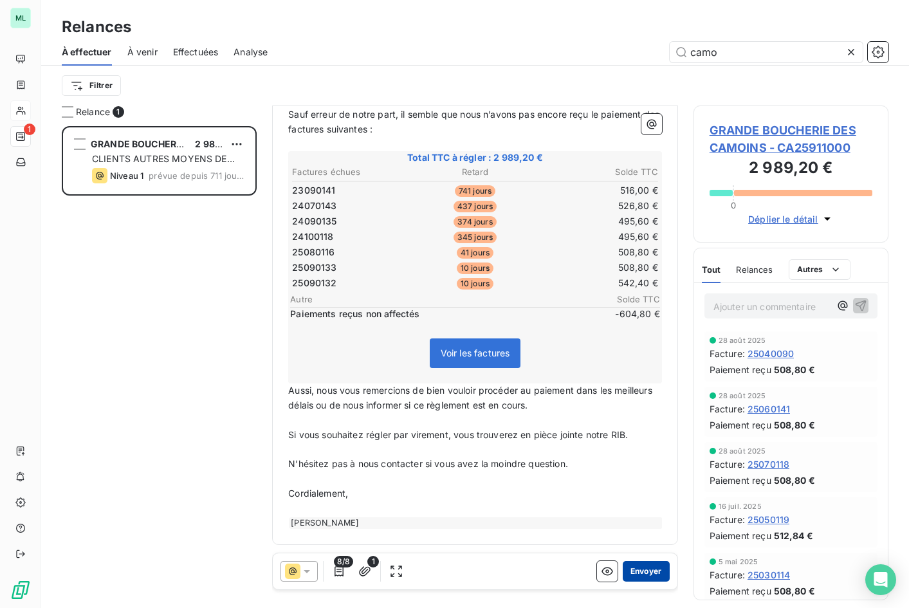
click at [637, 571] on button "Envoyer" at bounding box center [646, 571] width 47 height 21
